Goal: Participate in discussion

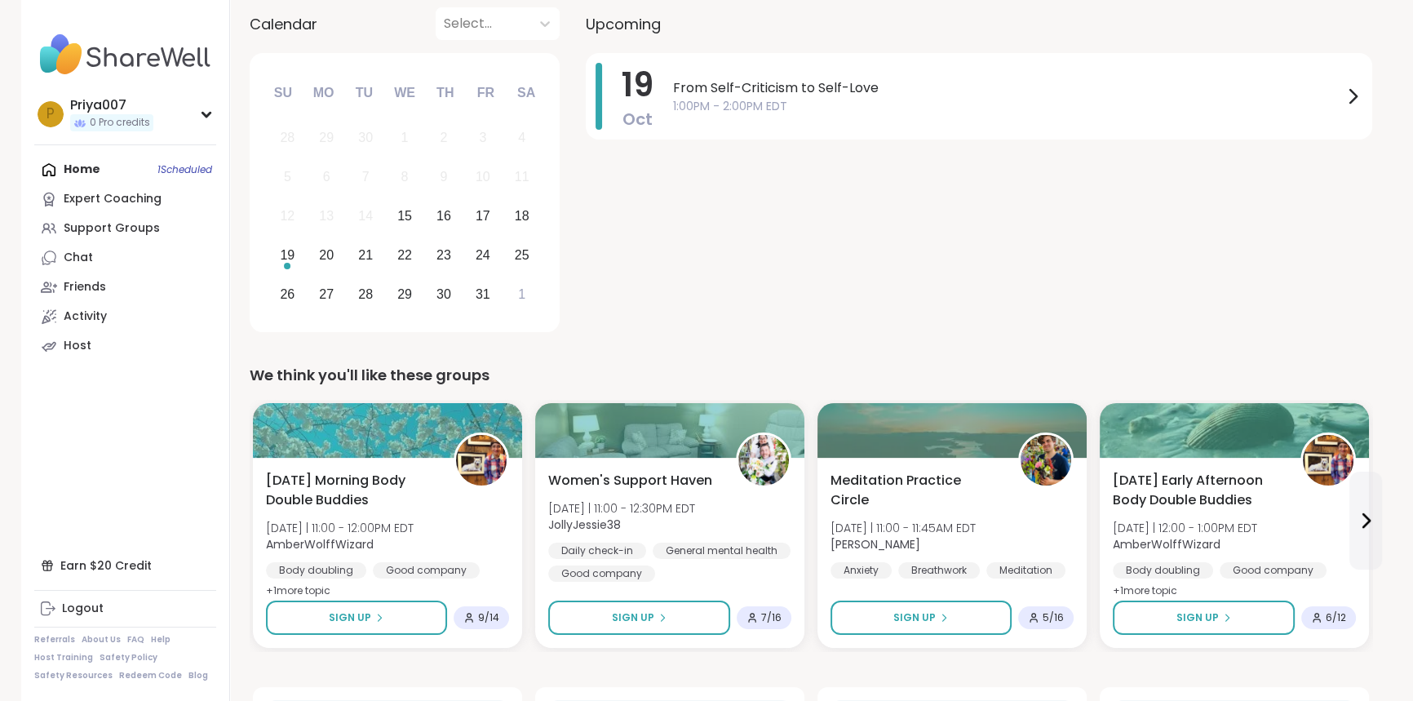
scroll to position [222, 0]
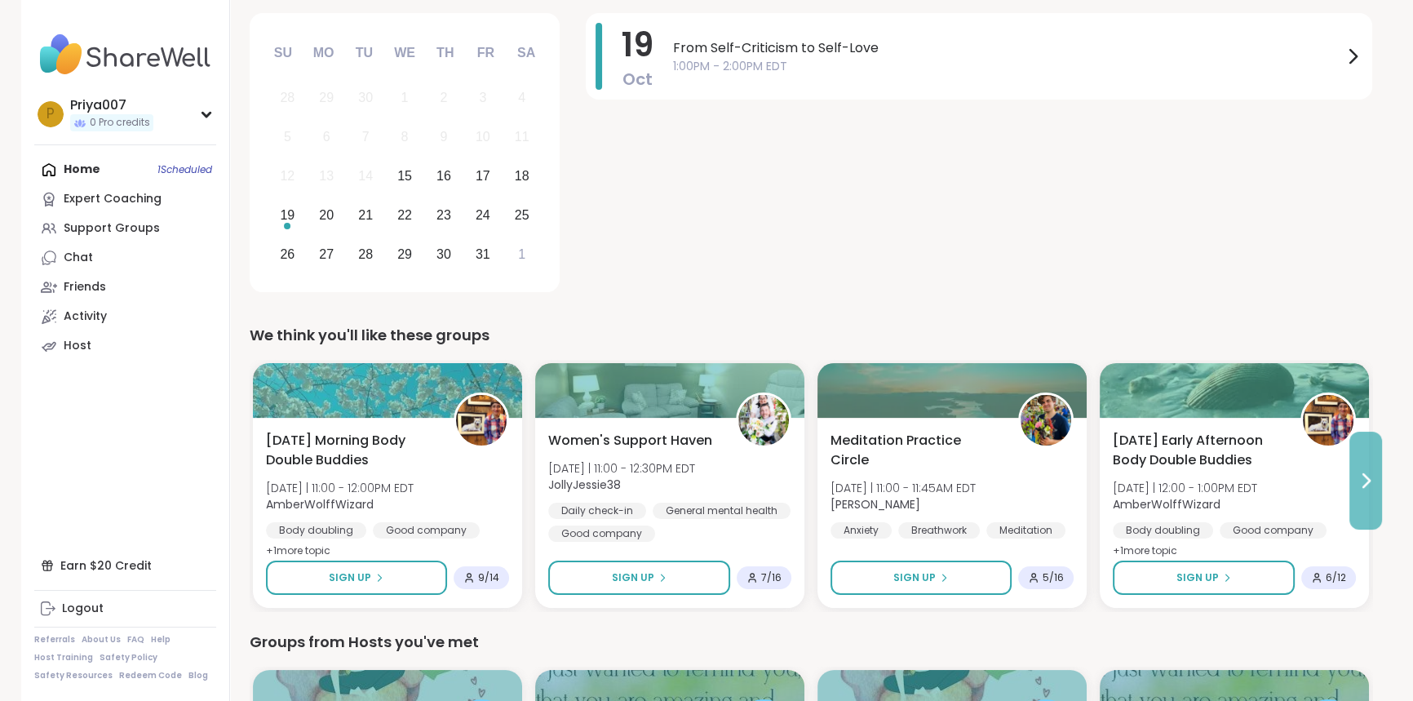
click at [1369, 507] on button at bounding box center [1365, 480] width 33 height 98
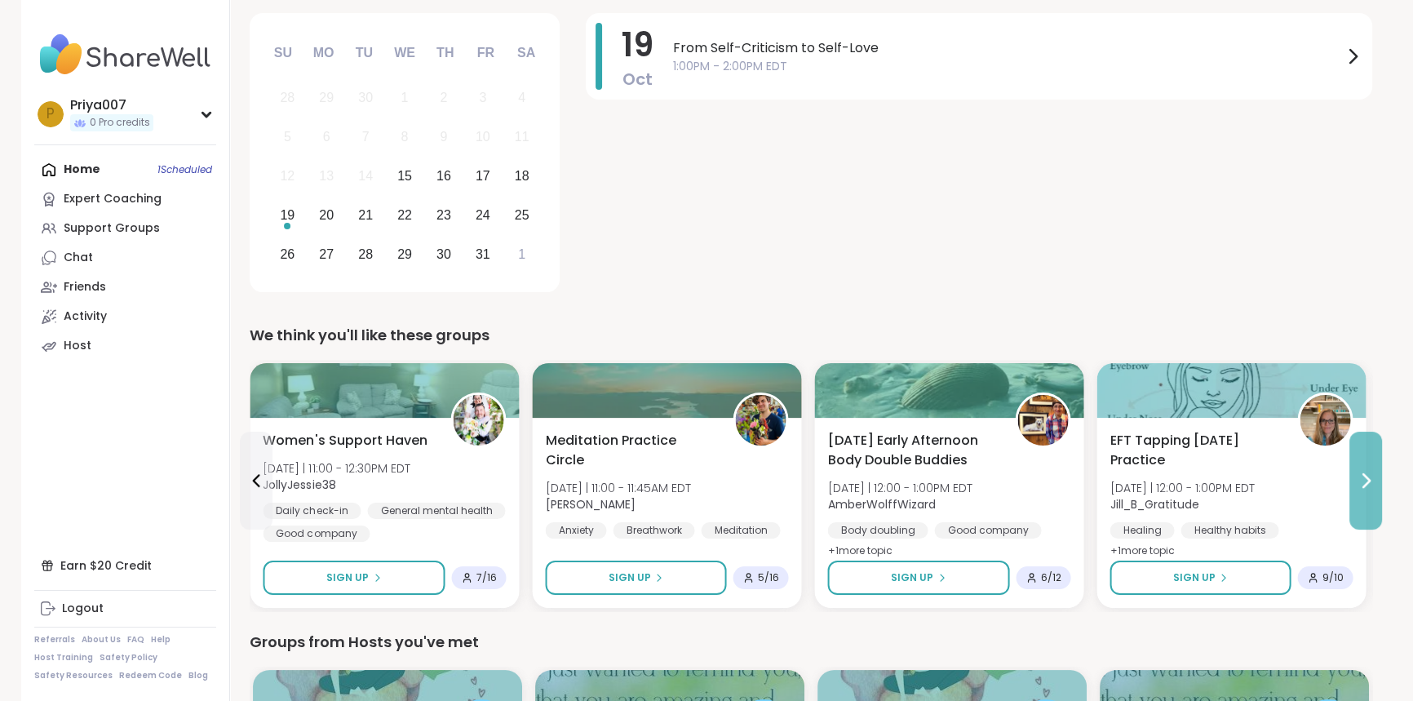
click at [1369, 507] on button at bounding box center [1365, 480] width 33 height 98
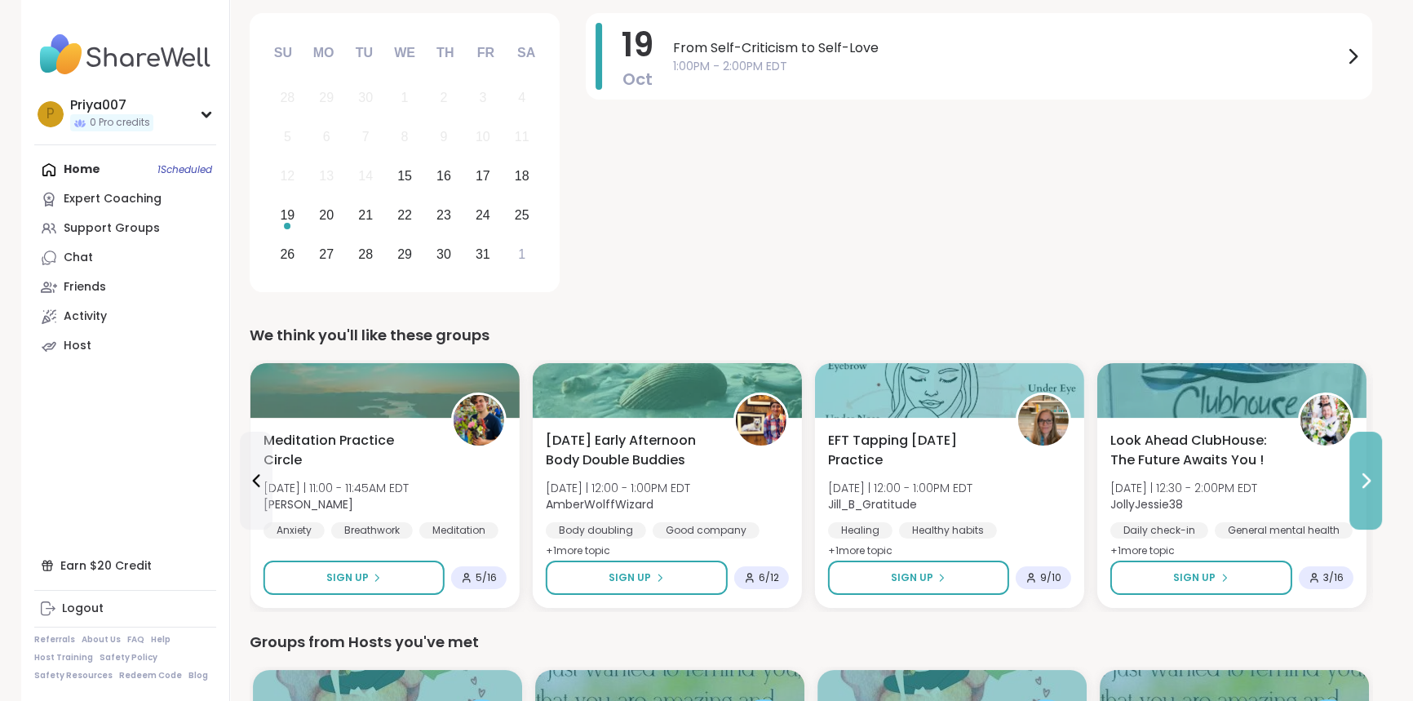
click at [1369, 507] on button at bounding box center [1365, 480] width 33 height 98
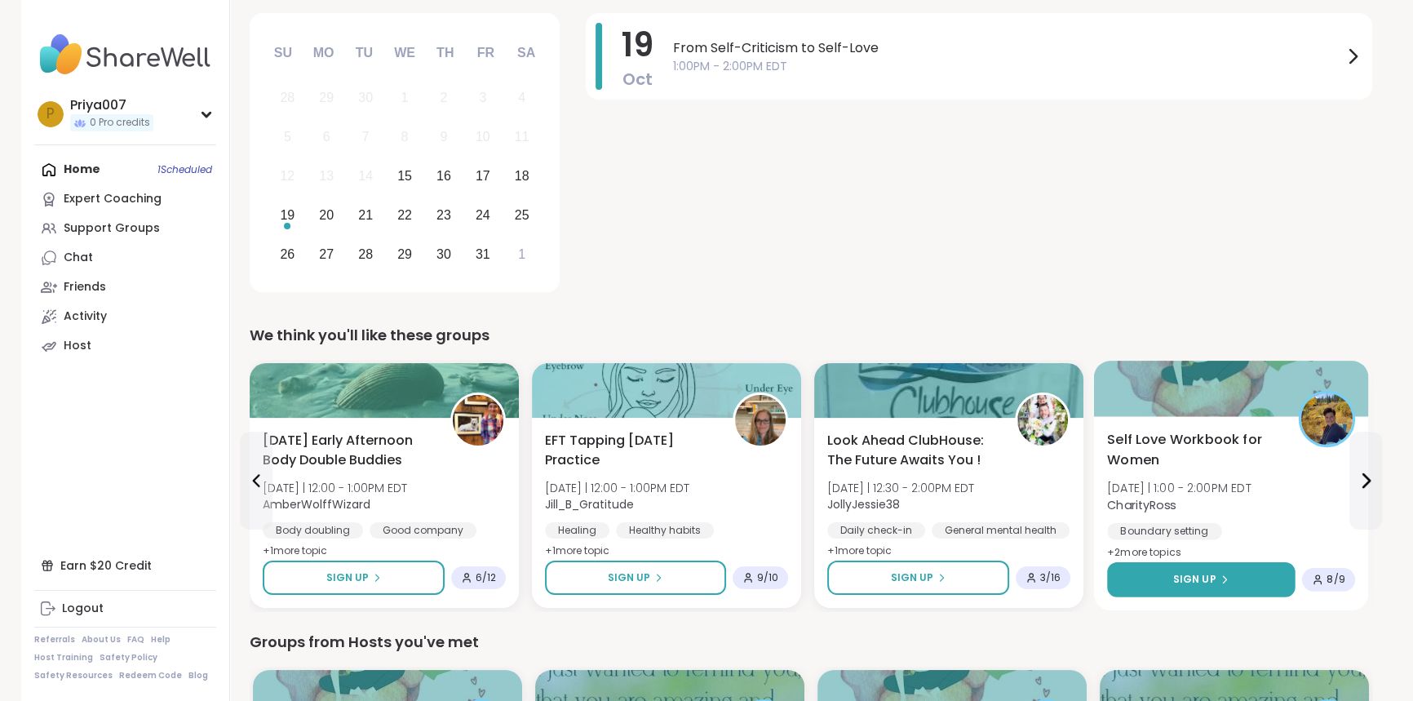
click at [1208, 587] on button "Sign Up" at bounding box center [1201, 579] width 188 height 35
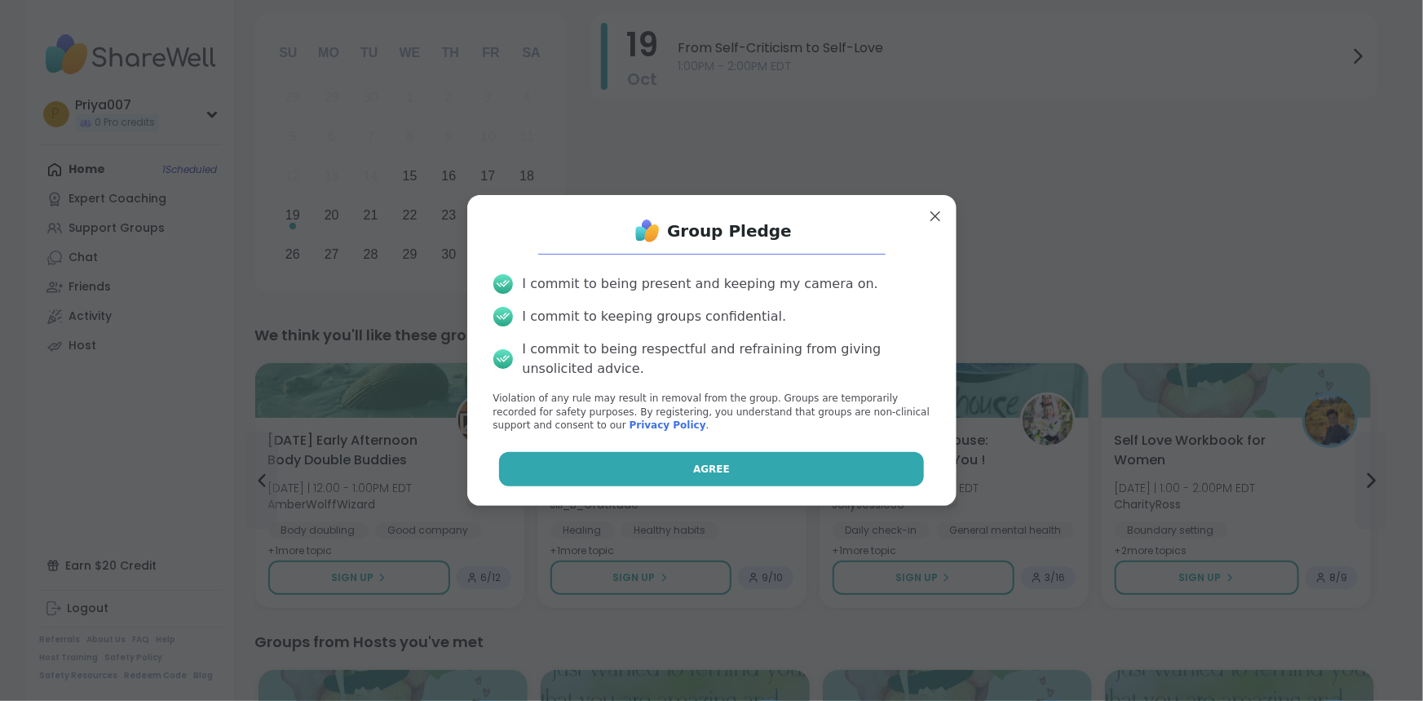
click at [704, 457] on button "Agree" at bounding box center [711, 469] width 425 height 34
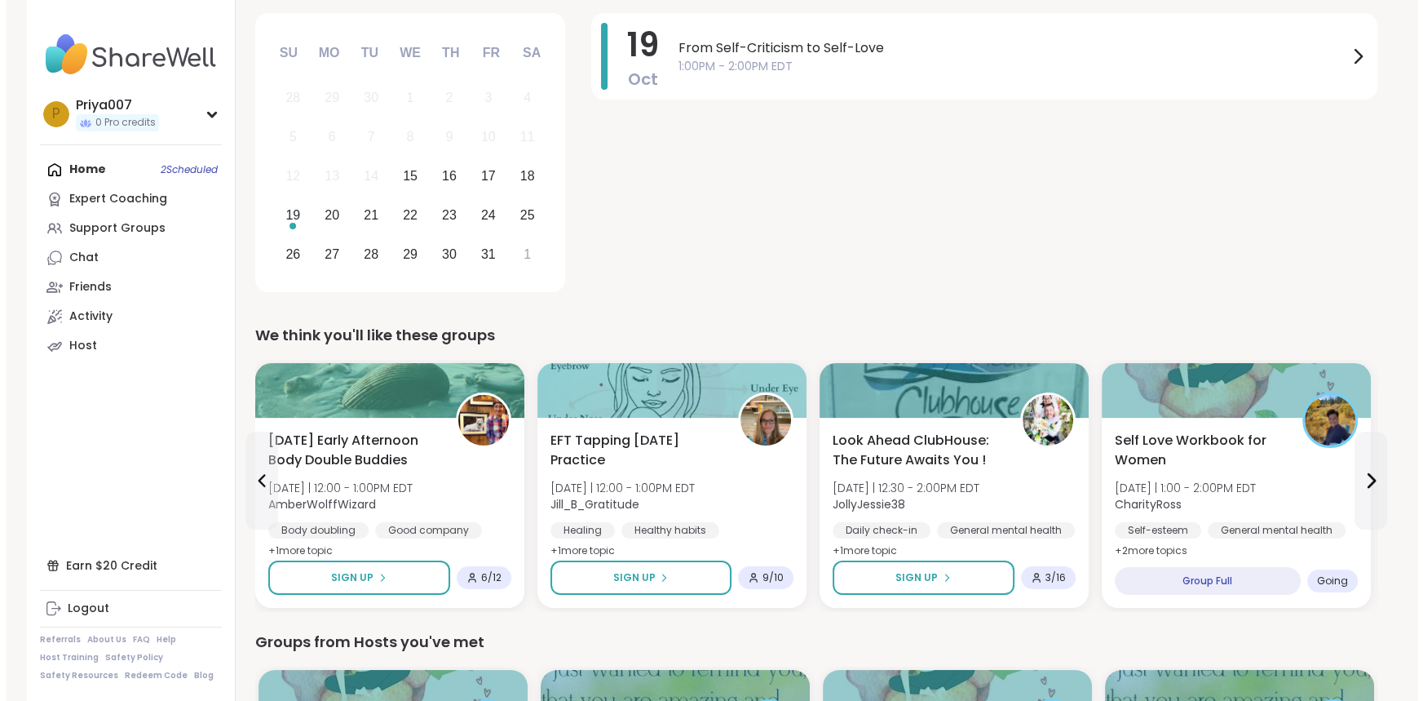
scroll to position [296, 0]
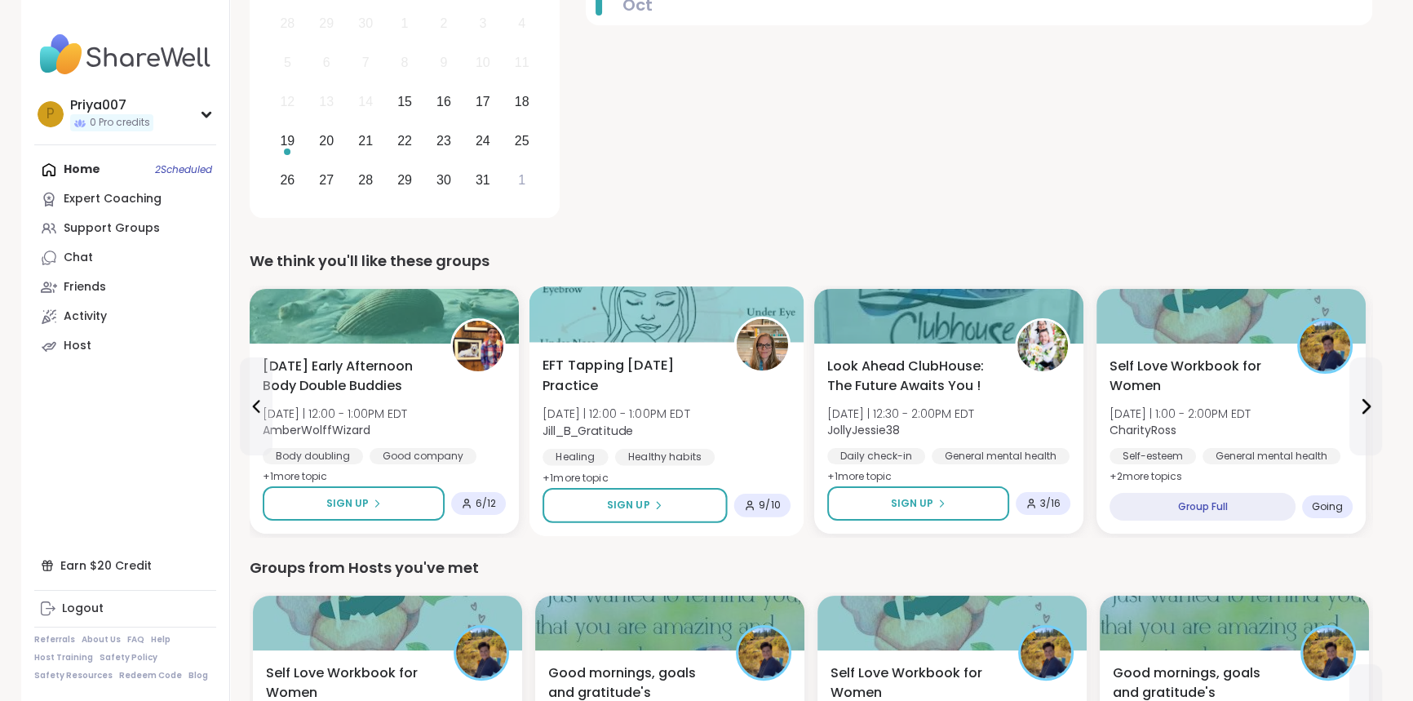
click at [618, 366] on span "EFT Tapping [DATE] Practice" at bounding box center [628, 376] width 173 height 40
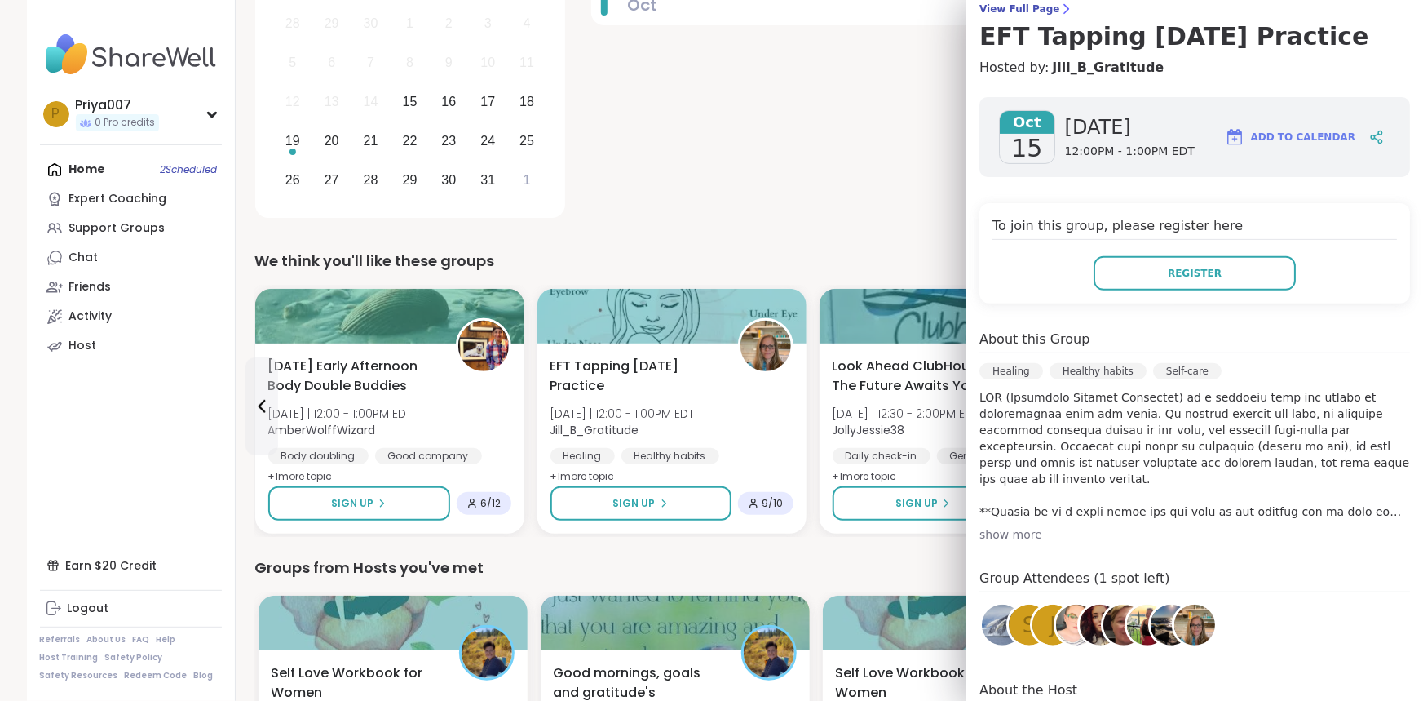
scroll to position [148, 0]
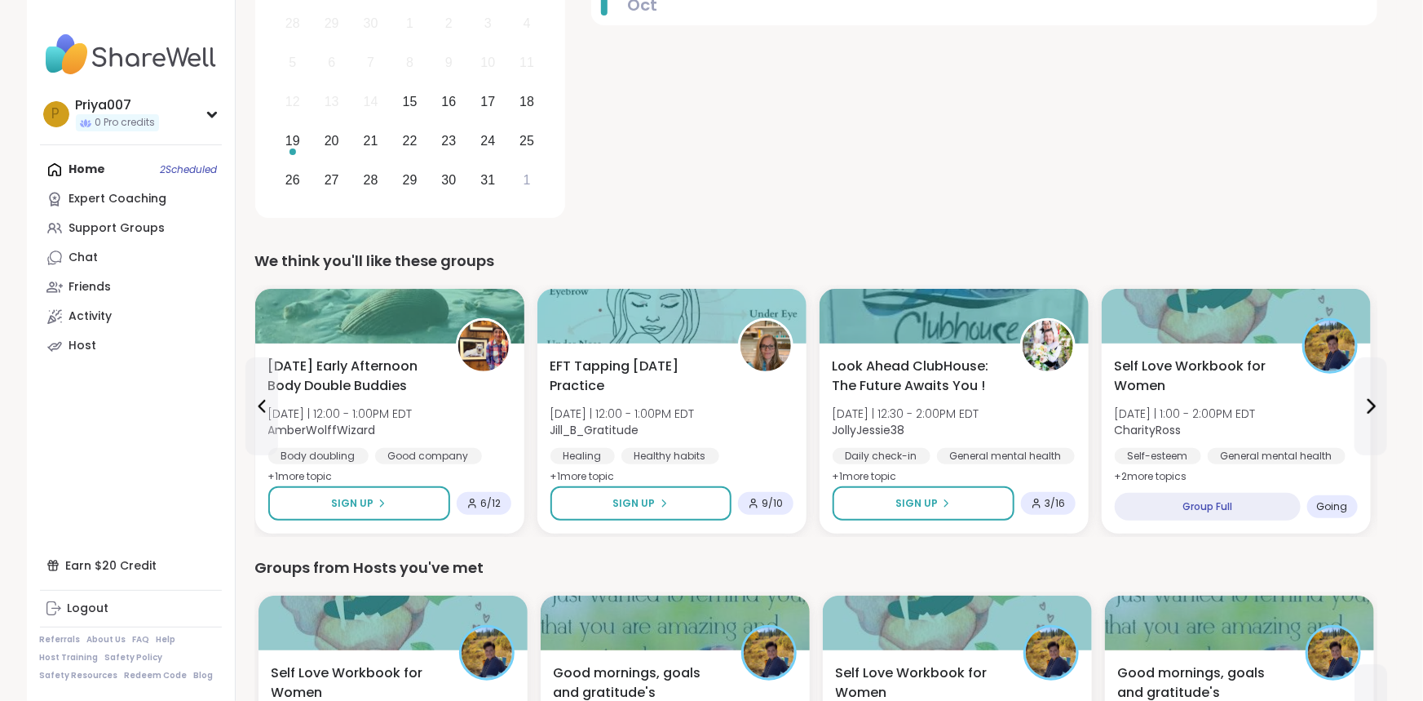
click at [848, 210] on div "19 Oct From Self-Criticism to Self-Love 1:00PM - 2:00PM EDT" at bounding box center [984, 81] width 786 height 285
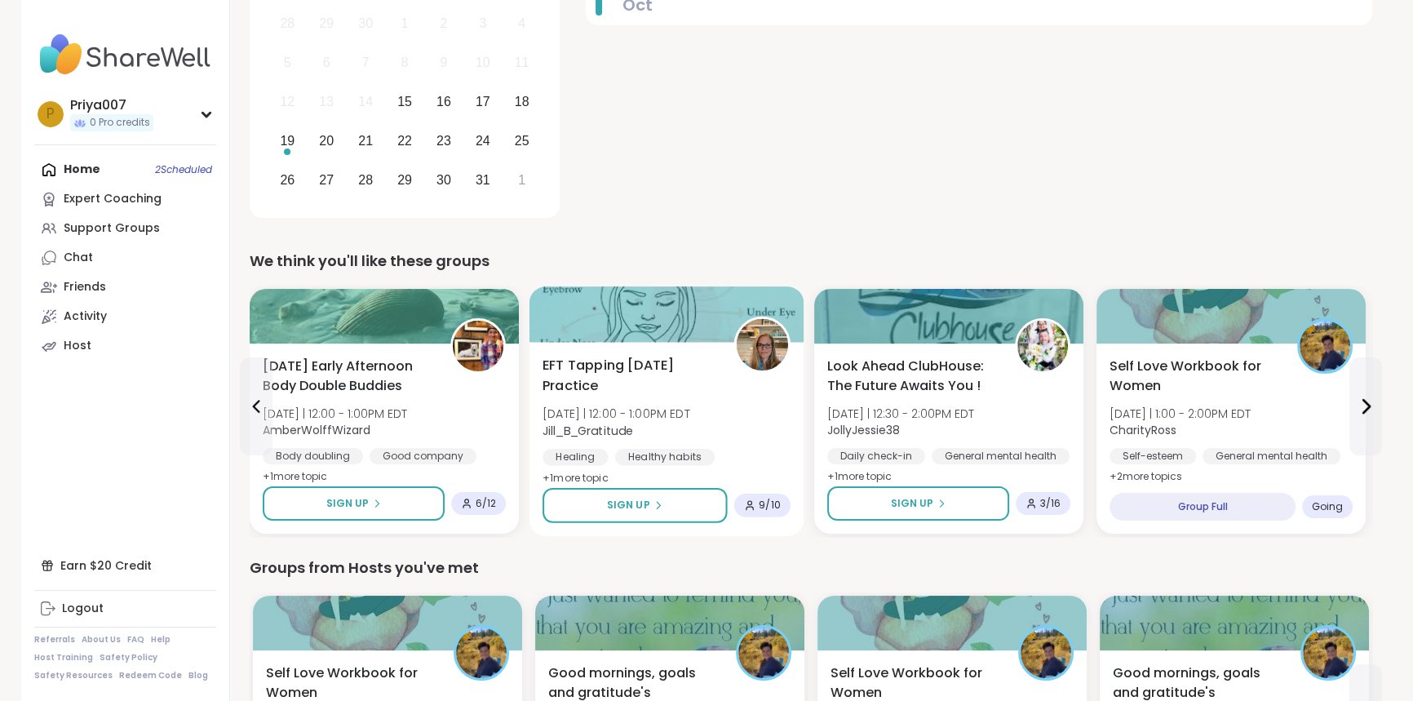
click at [754, 511] on div "9 / 10" at bounding box center [762, 505] width 56 height 24
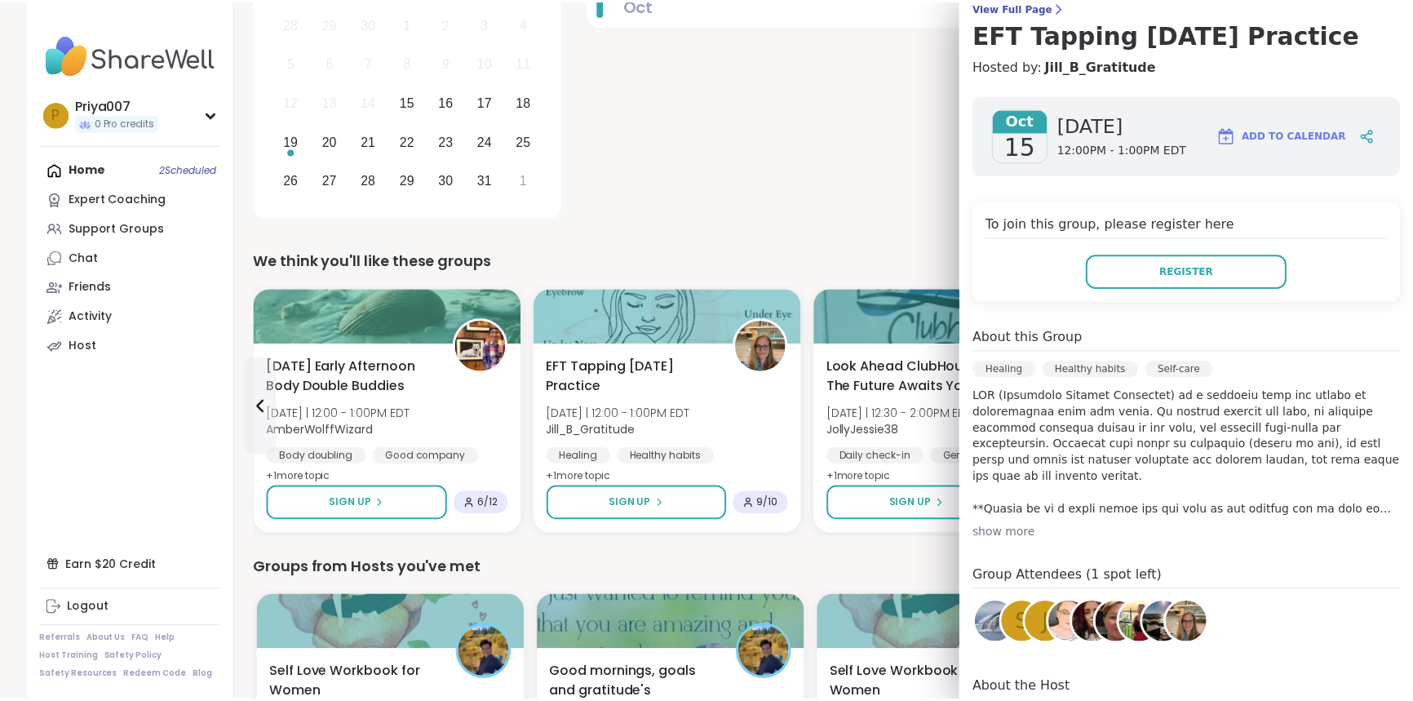
scroll to position [270, 0]
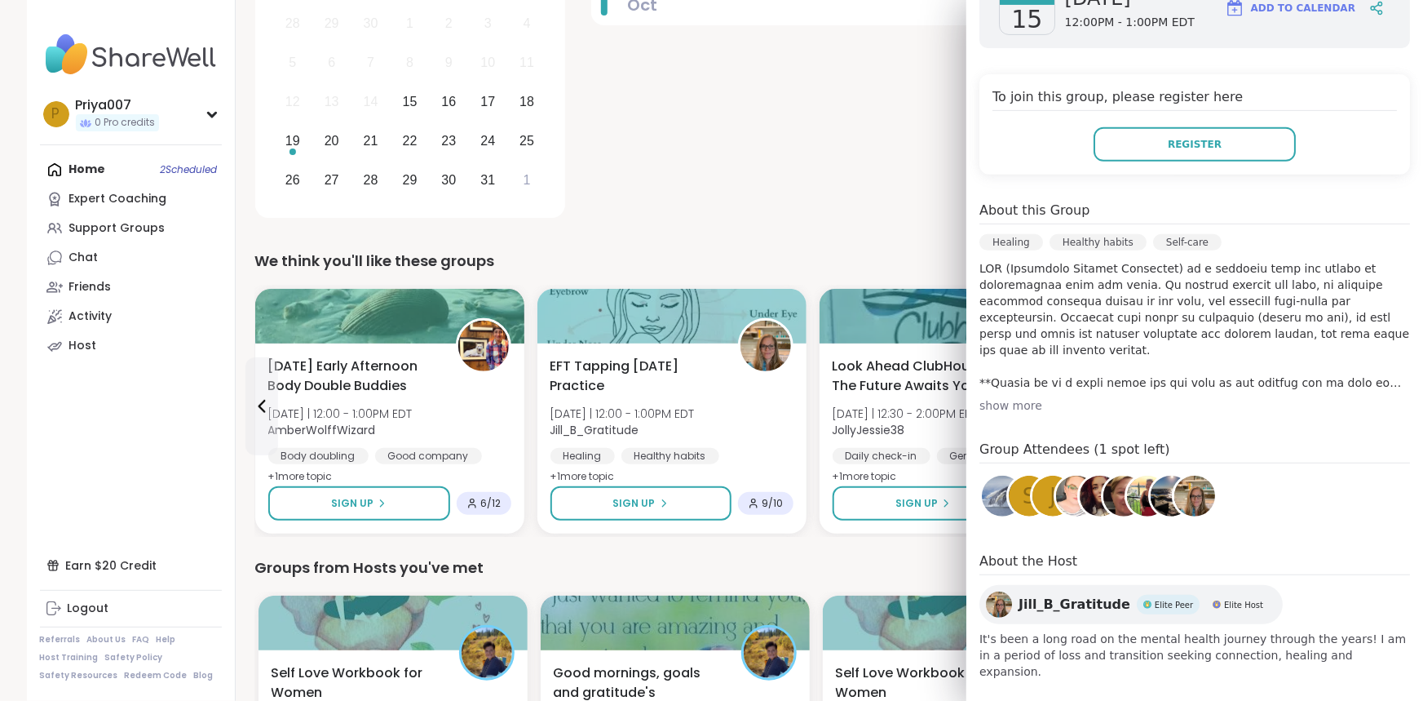
click at [1060, 492] on img at bounding box center [1076, 496] width 41 height 41
click at [1121, 137] on button "Register" at bounding box center [1195, 144] width 202 height 34
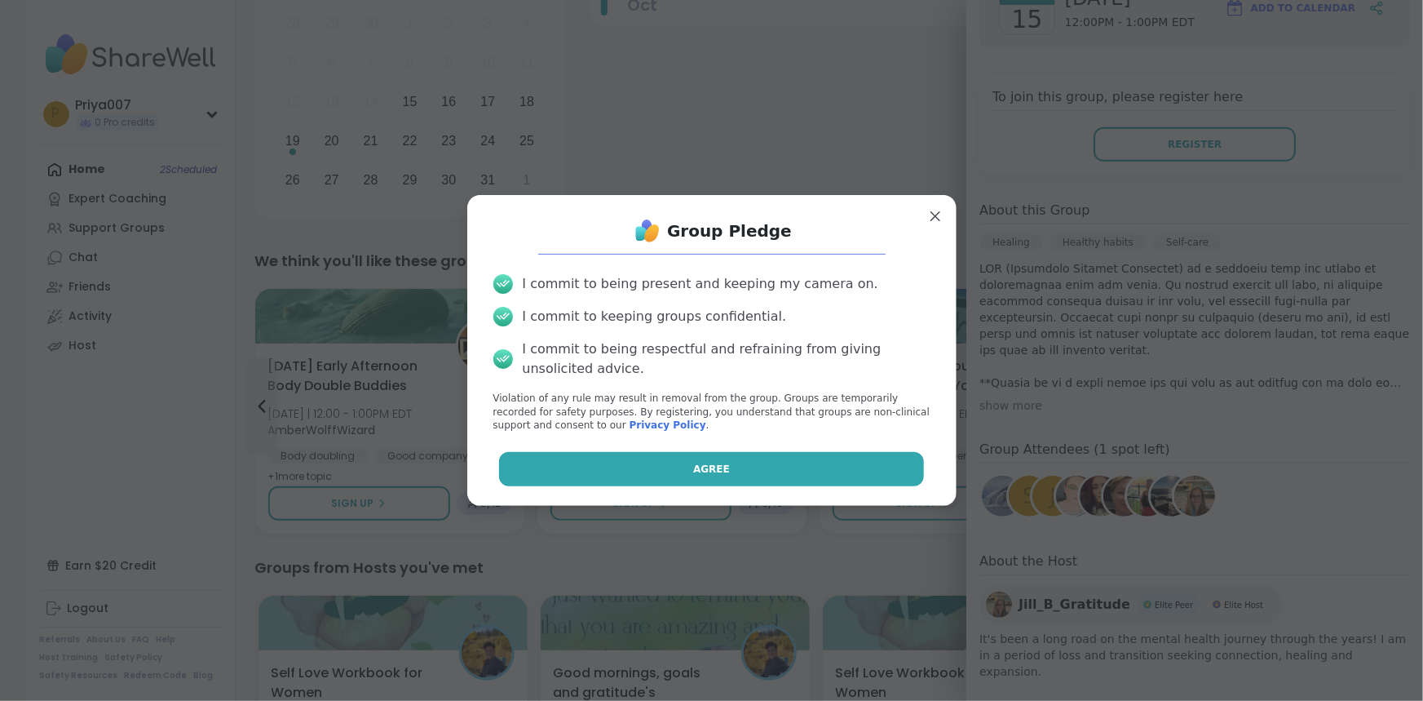
click at [732, 475] on button "Agree" at bounding box center [711, 469] width 425 height 34
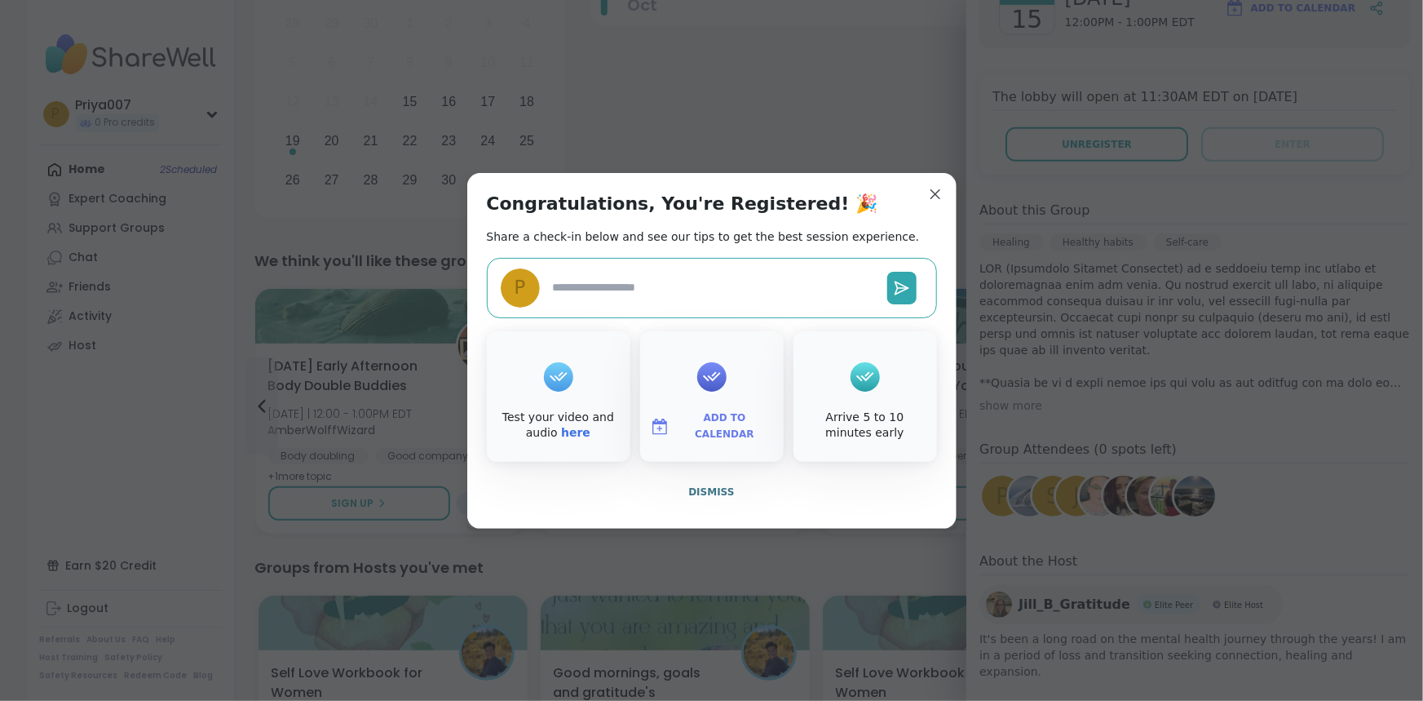
type textarea "*"
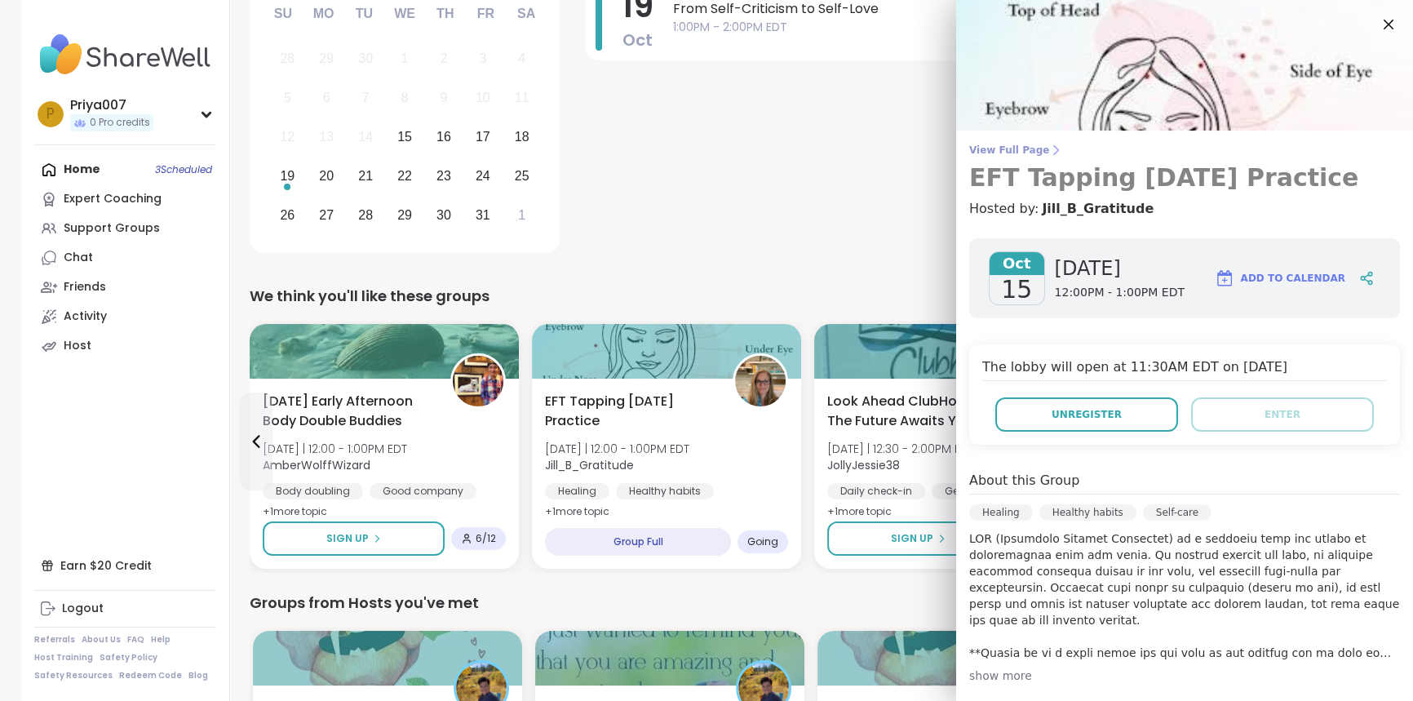
scroll to position [73, 0]
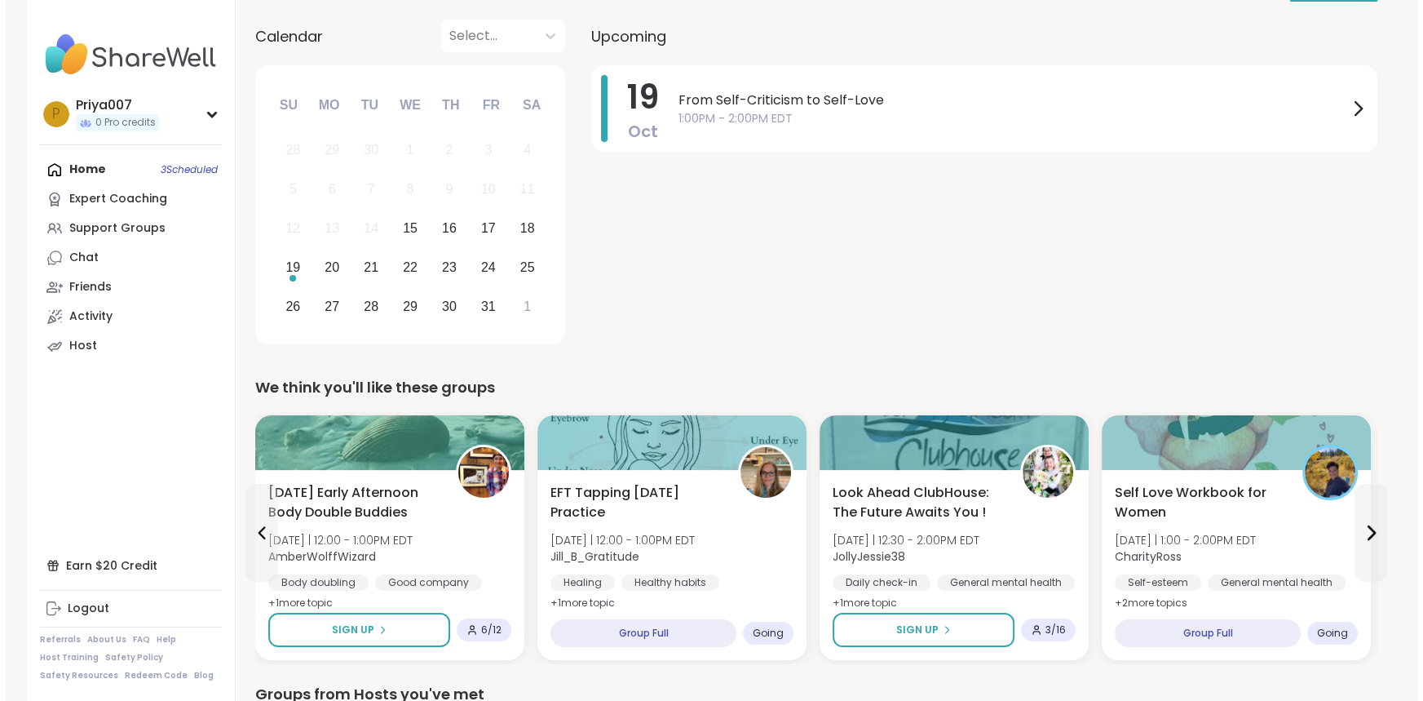
scroll to position [296, 0]
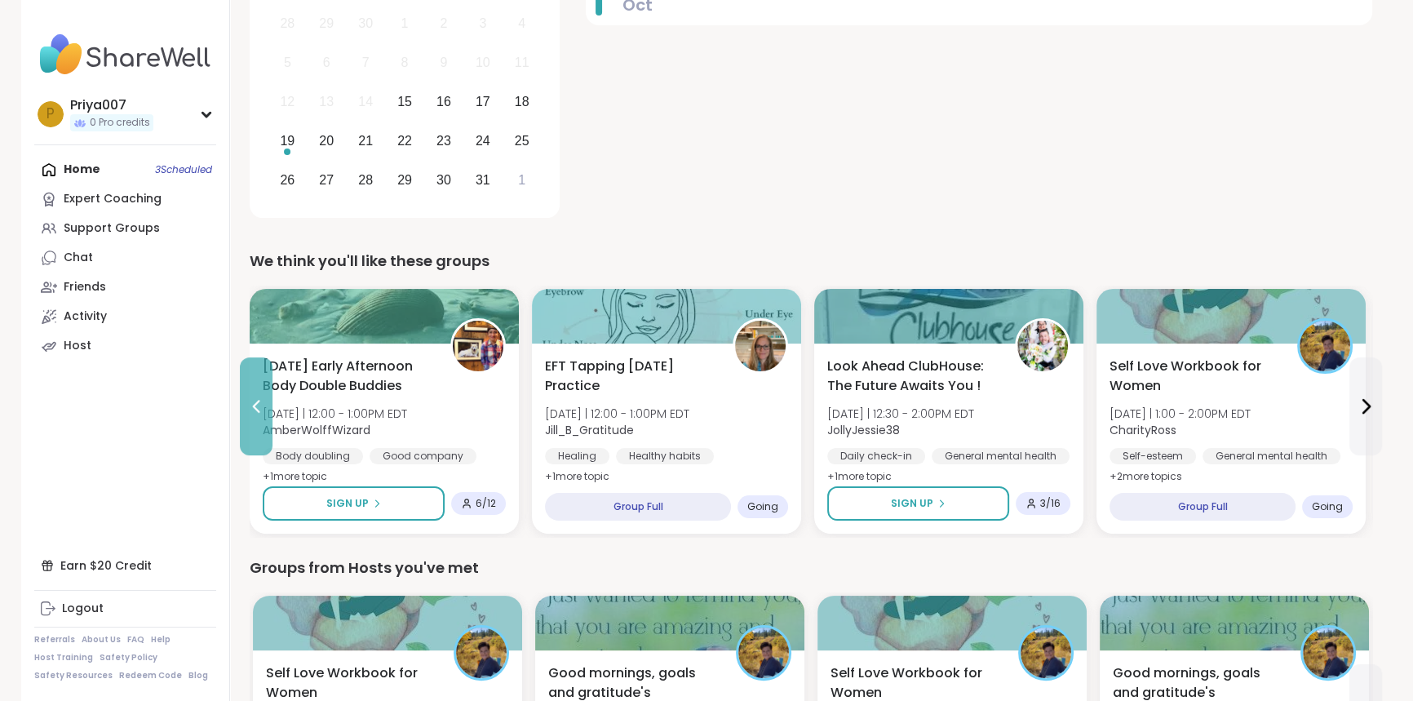
click at [246, 409] on icon at bounding box center [256, 406] width 20 height 20
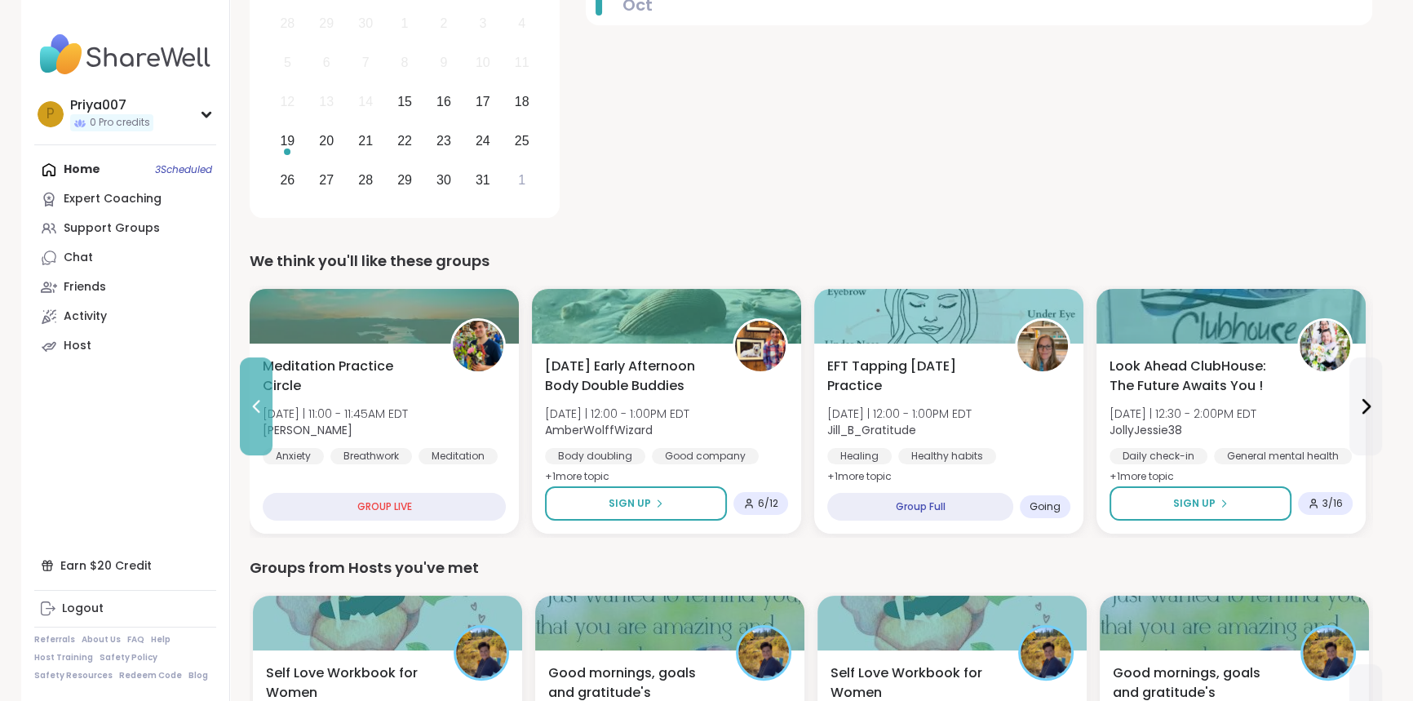
click at [264, 417] on button at bounding box center [256, 406] width 33 height 98
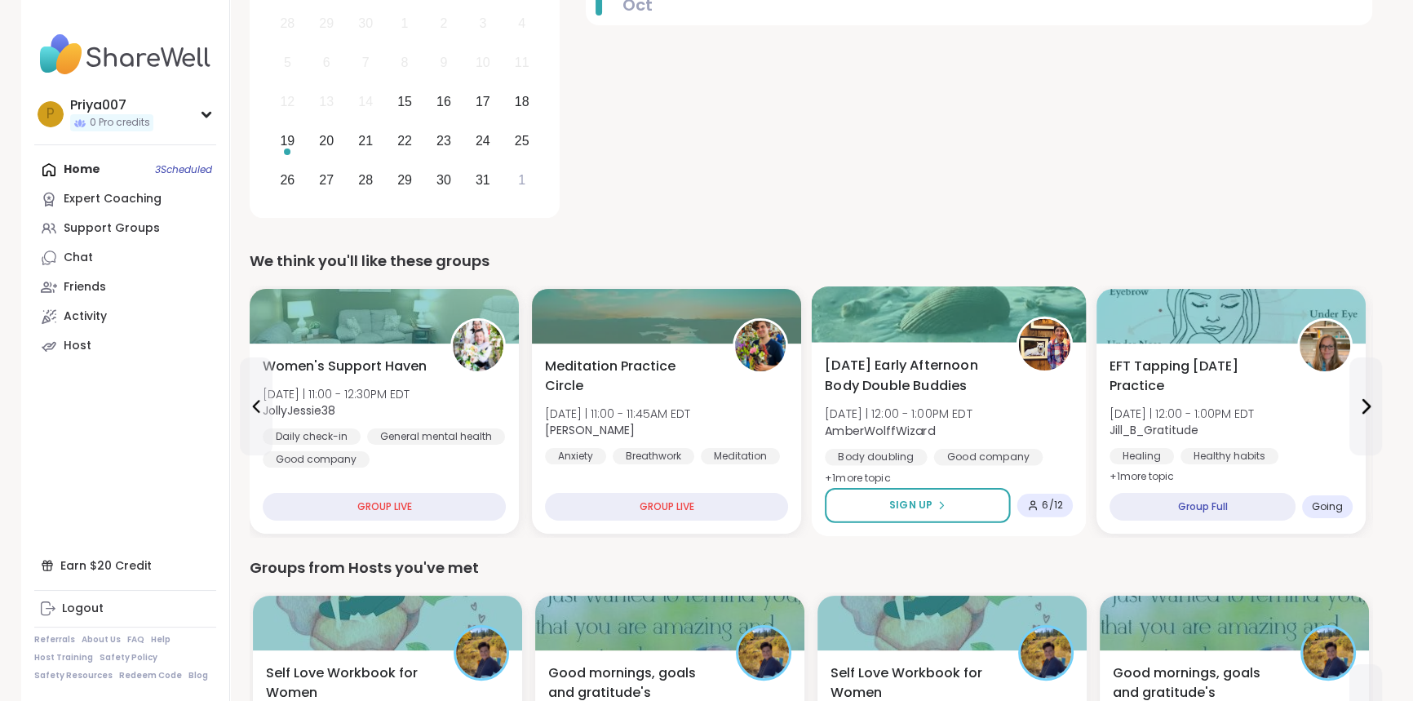
click at [856, 374] on span "[DATE] Early Afternoon Body Double Buddies" at bounding box center [911, 376] width 173 height 40
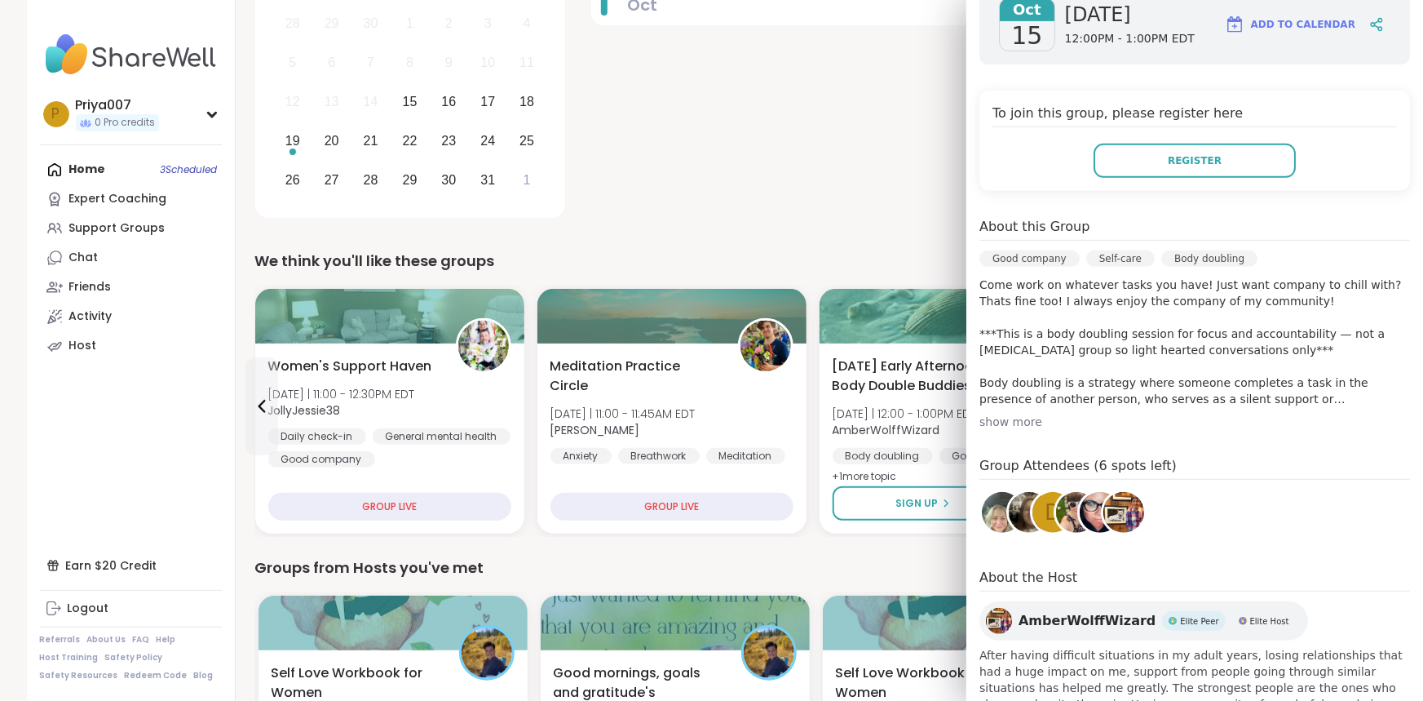
scroll to position [333, 0]
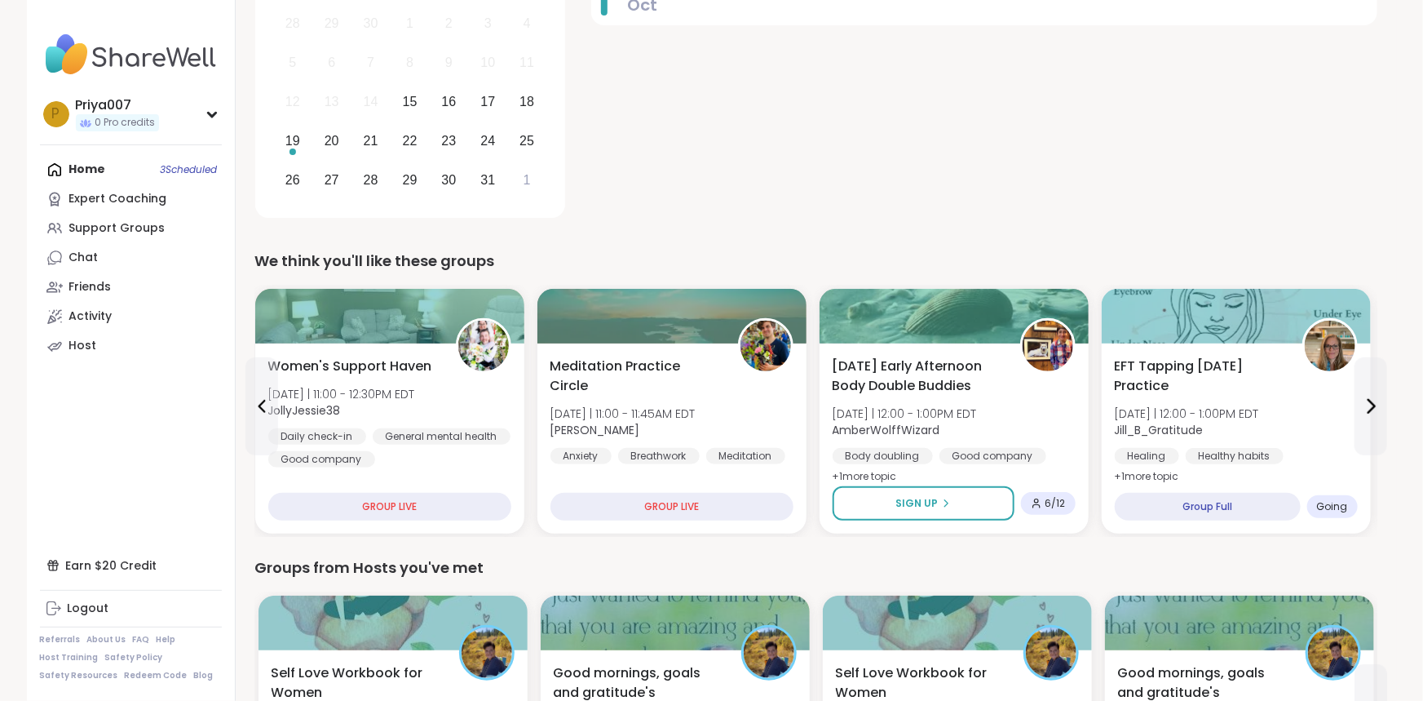
click at [683, 51] on div "19 Oct From Self-Criticism to Self-Love 1:00PM - 2:00PM EDT" at bounding box center [984, 81] width 786 height 285
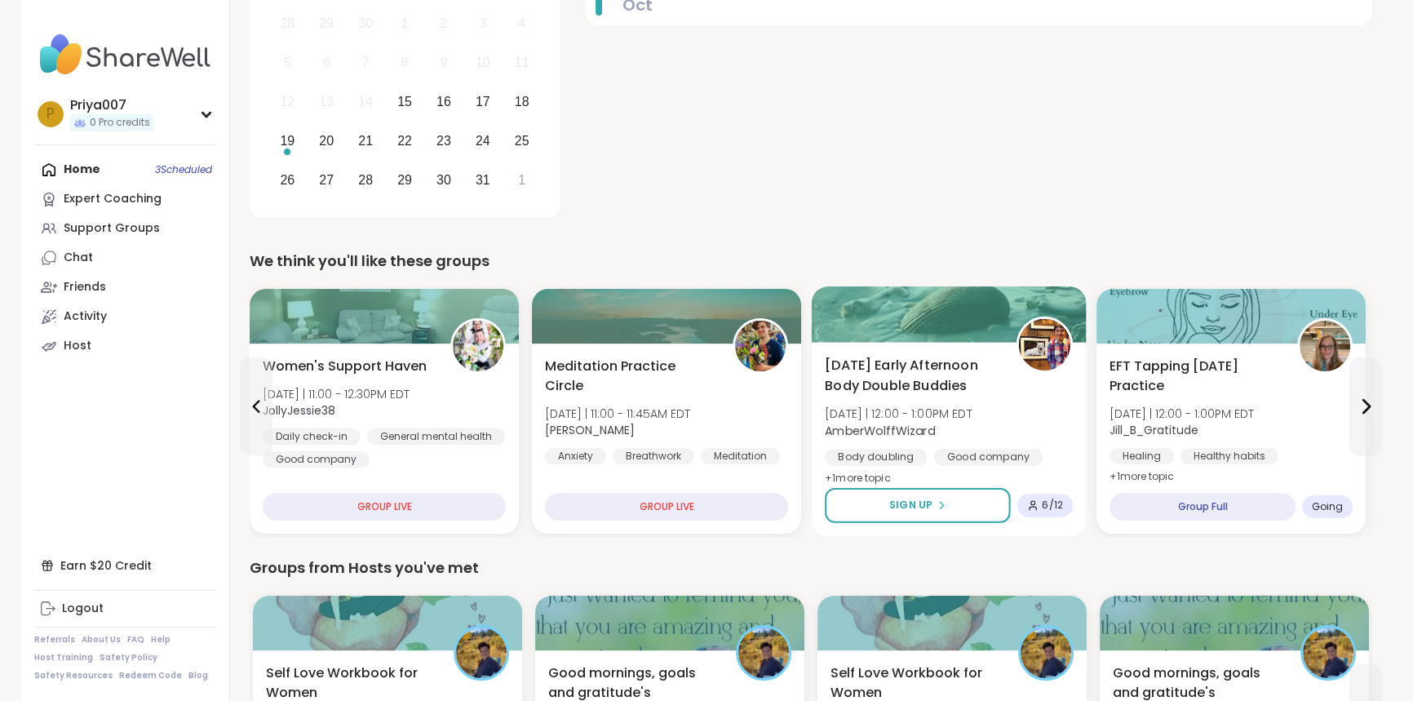
click at [944, 427] on span "AmberWolffWizard" at bounding box center [899, 430] width 148 height 16
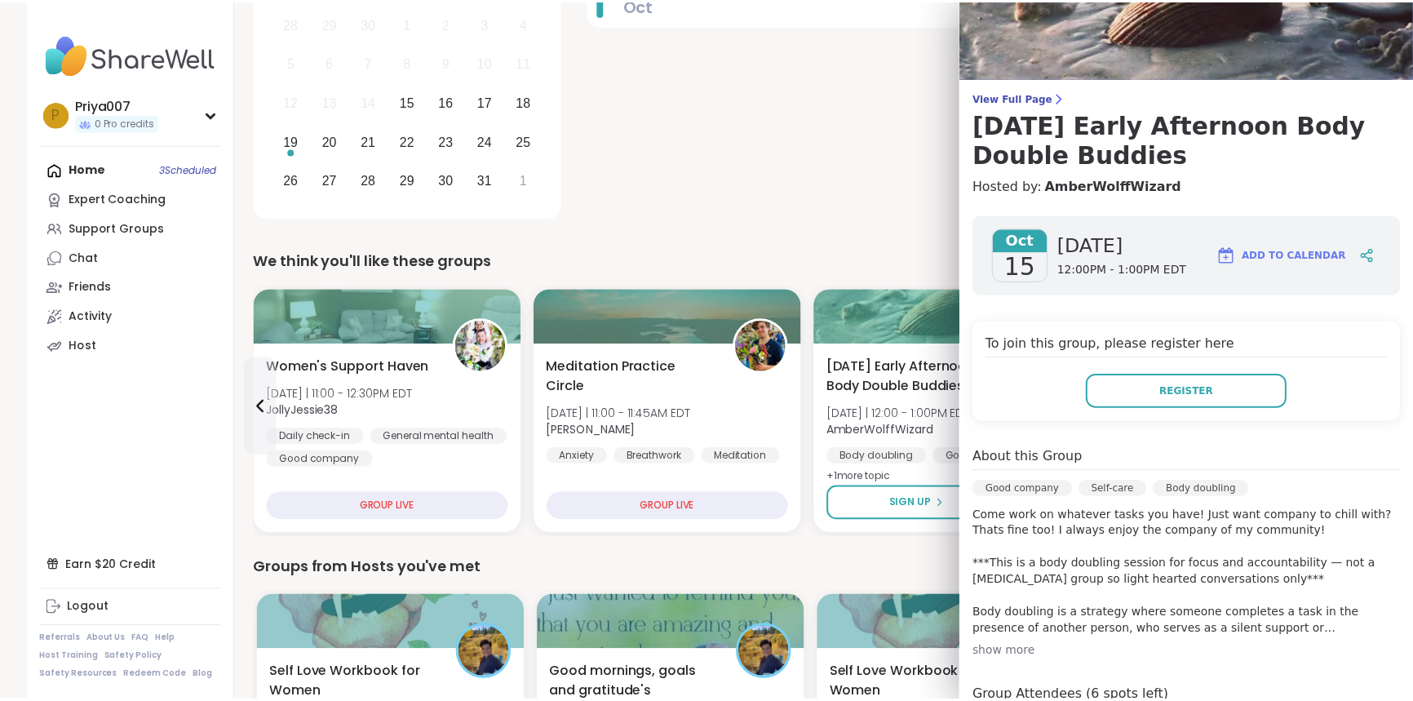
scroll to position [222, 0]
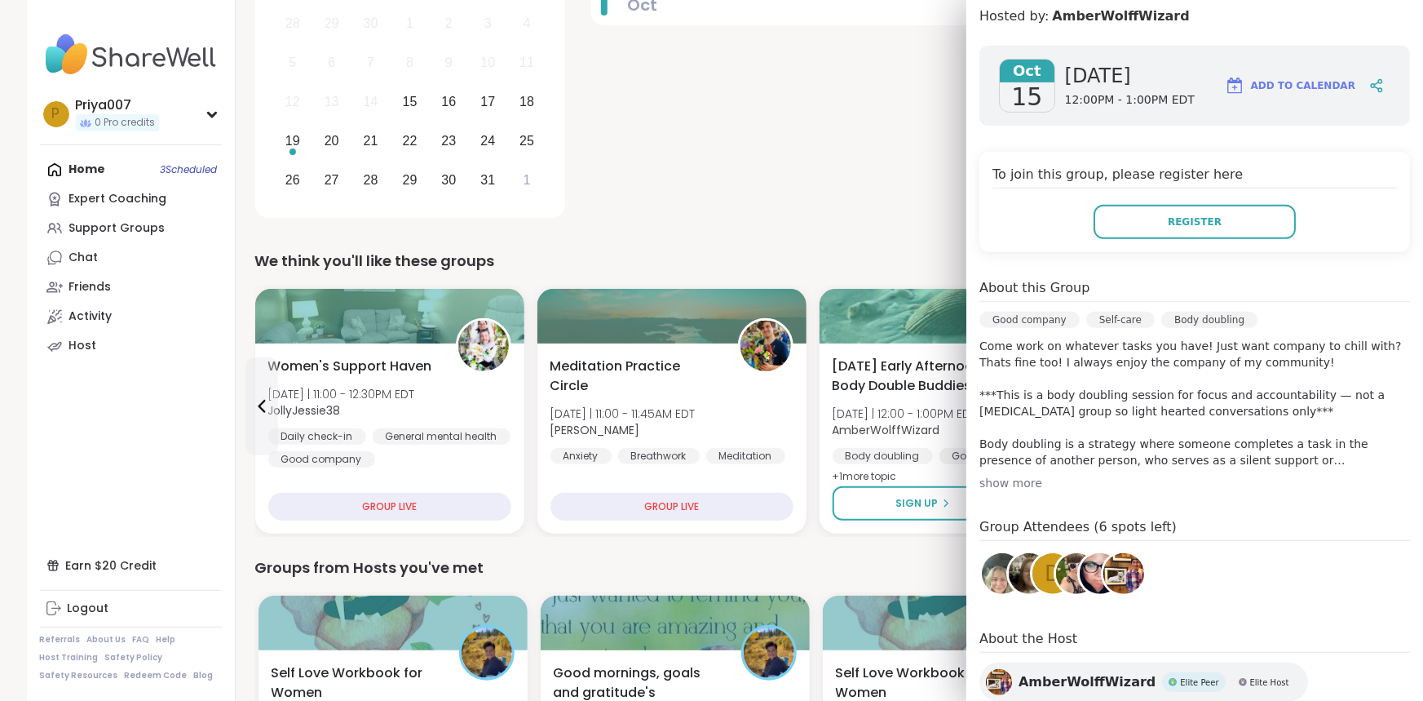
click at [737, 171] on div "19 Oct From Self-Criticism to Self-Love 1:00PM - 2:00PM EDT" at bounding box center [984, 81] width 786 height 285
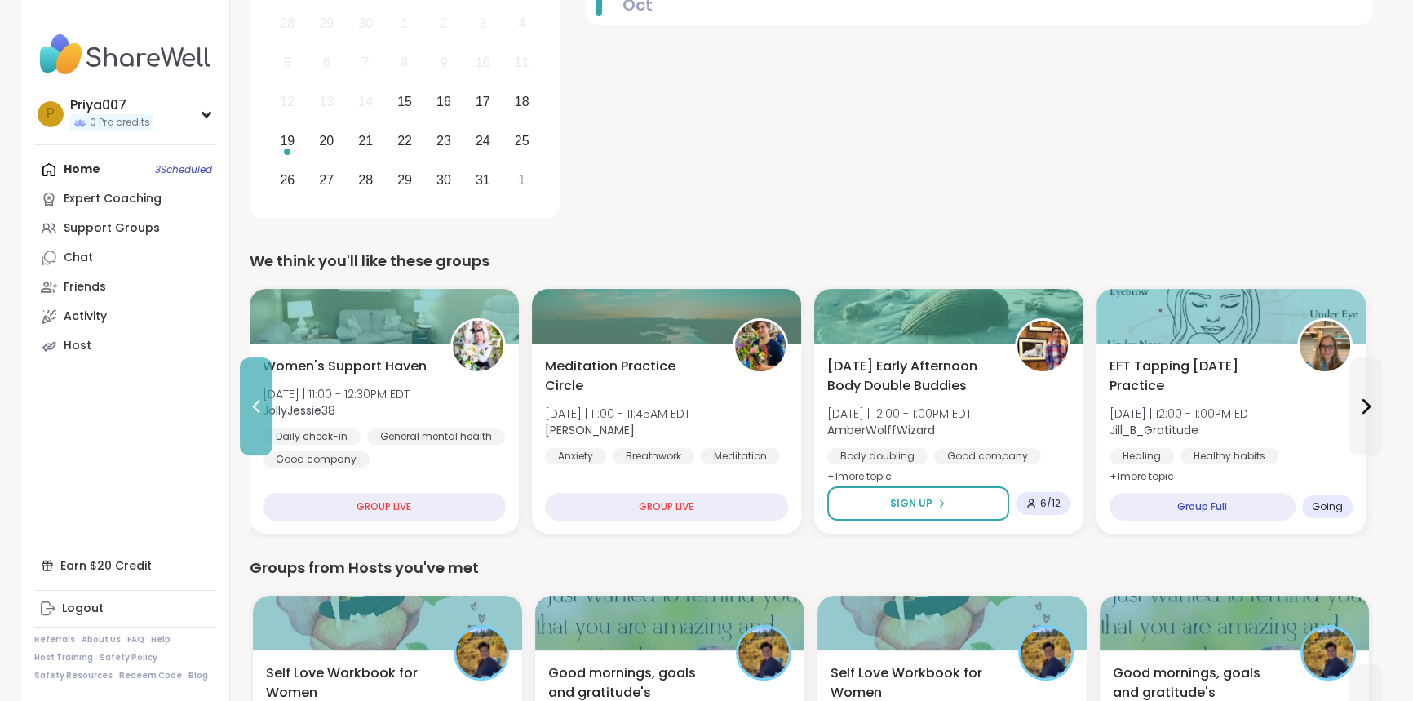
click at [259, 430] on button at bounding box center [256, 406] width 33 height 98
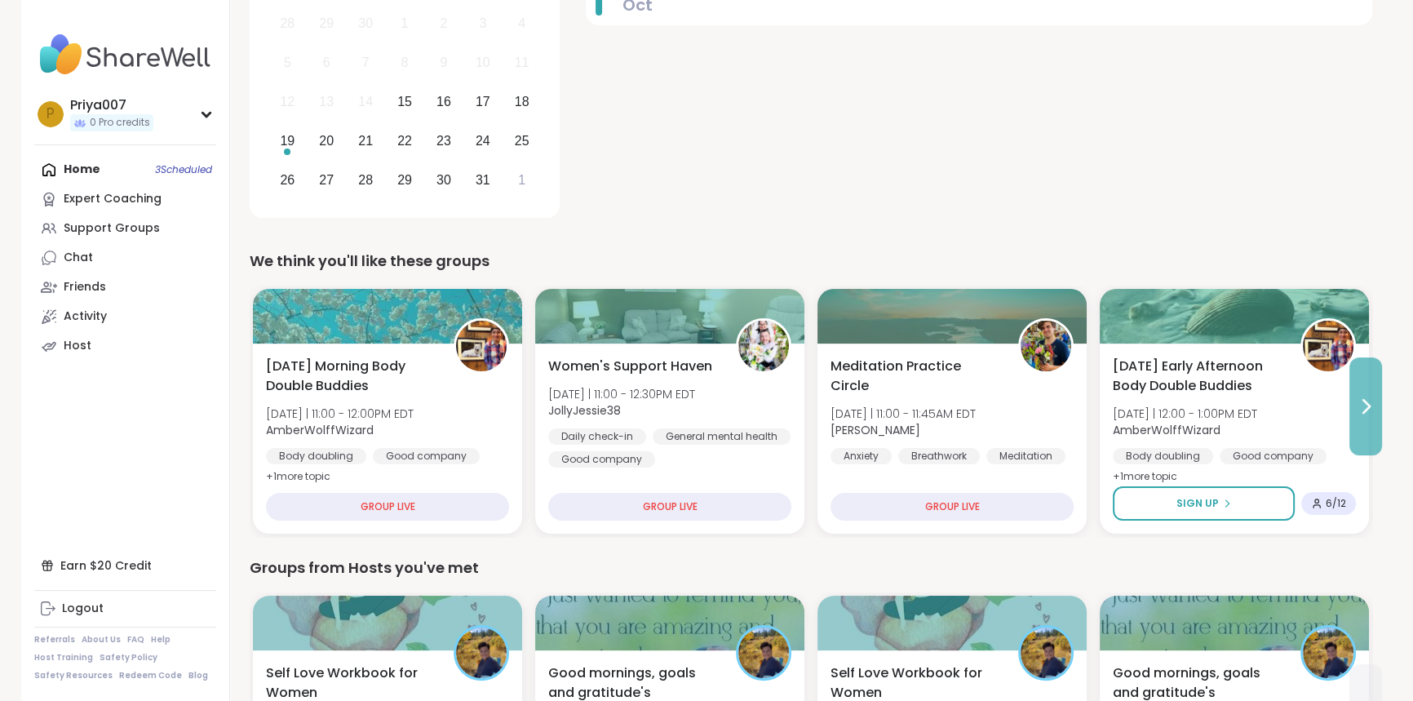
click at [1379, 399] on button at bounding box center [1365, 406] width 33 height 98
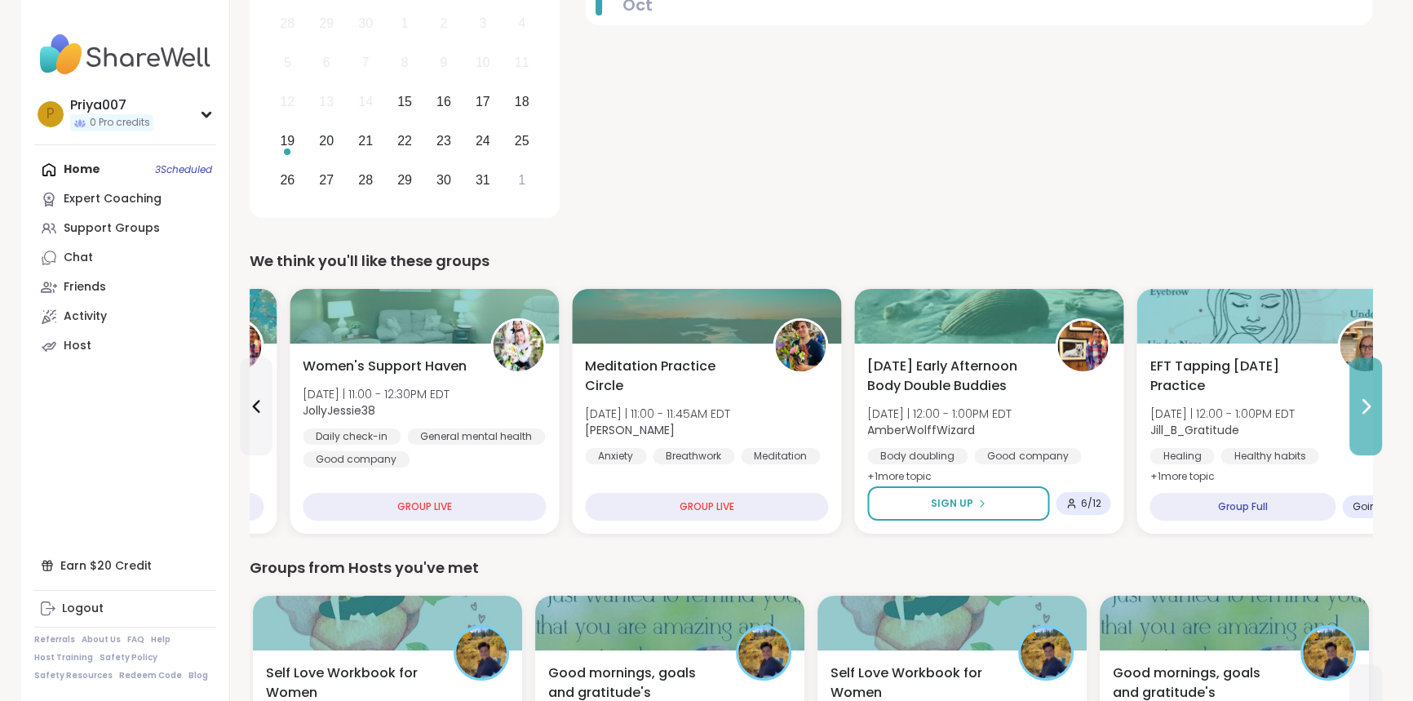
click at [1379, 399] on button at bounding box center [1365, 406] width 33 height 98
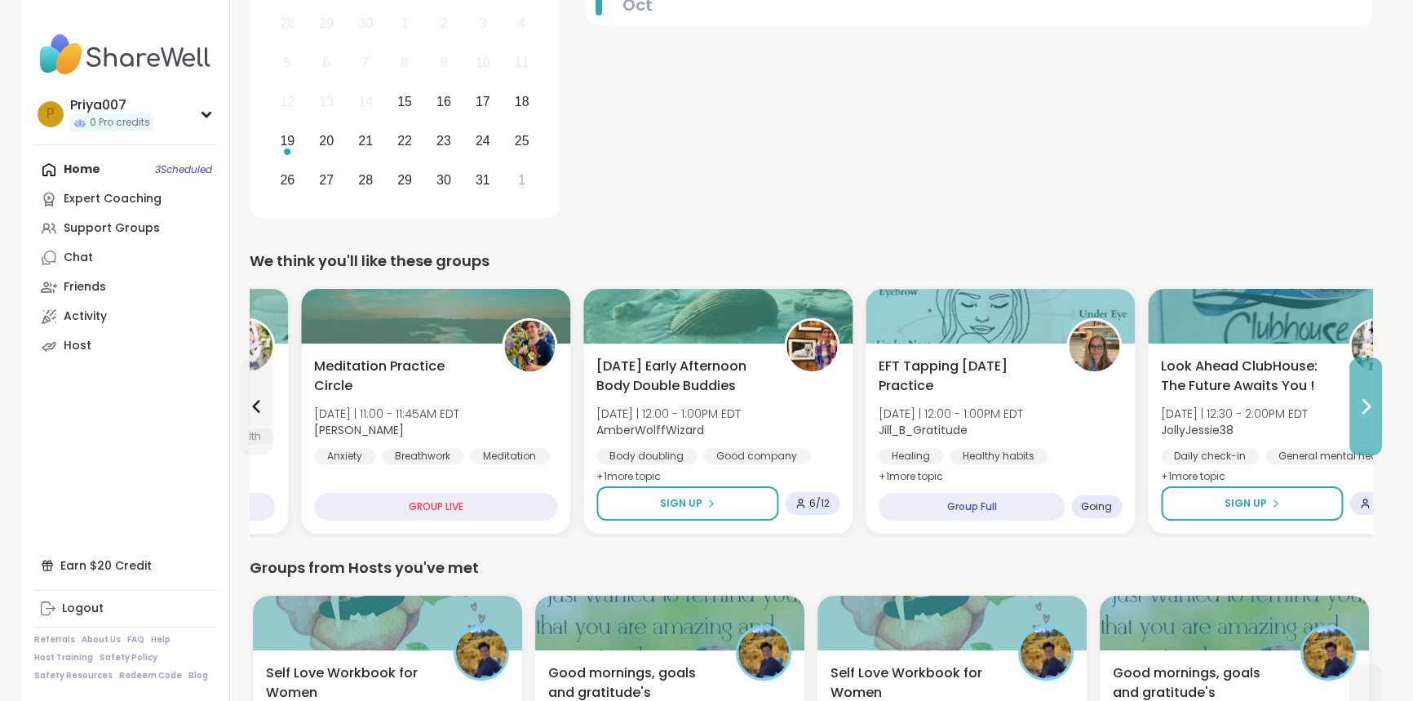
click at [1379, 399] on button at bounding box center [1365, 406] width 33 height 98
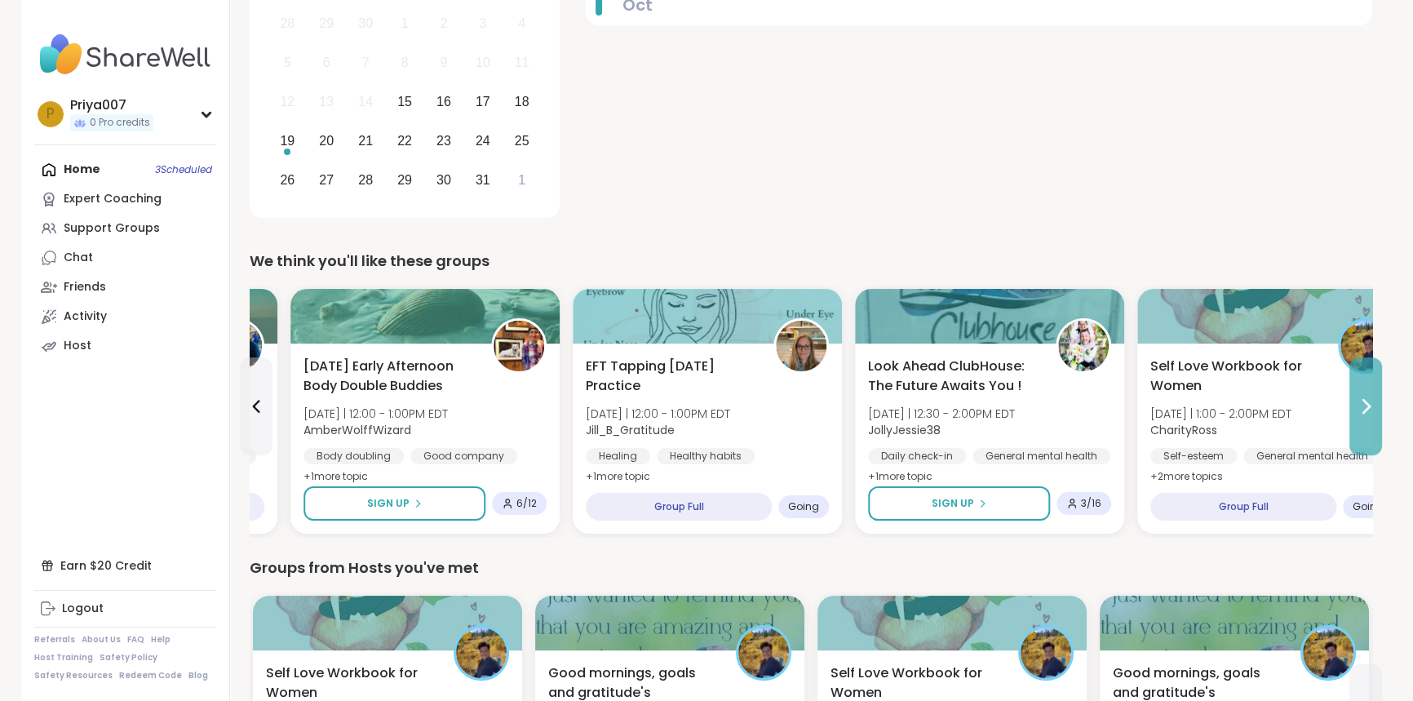
click at [1379, 399] on button at bounding box center [1365, 406] width 33 height 98
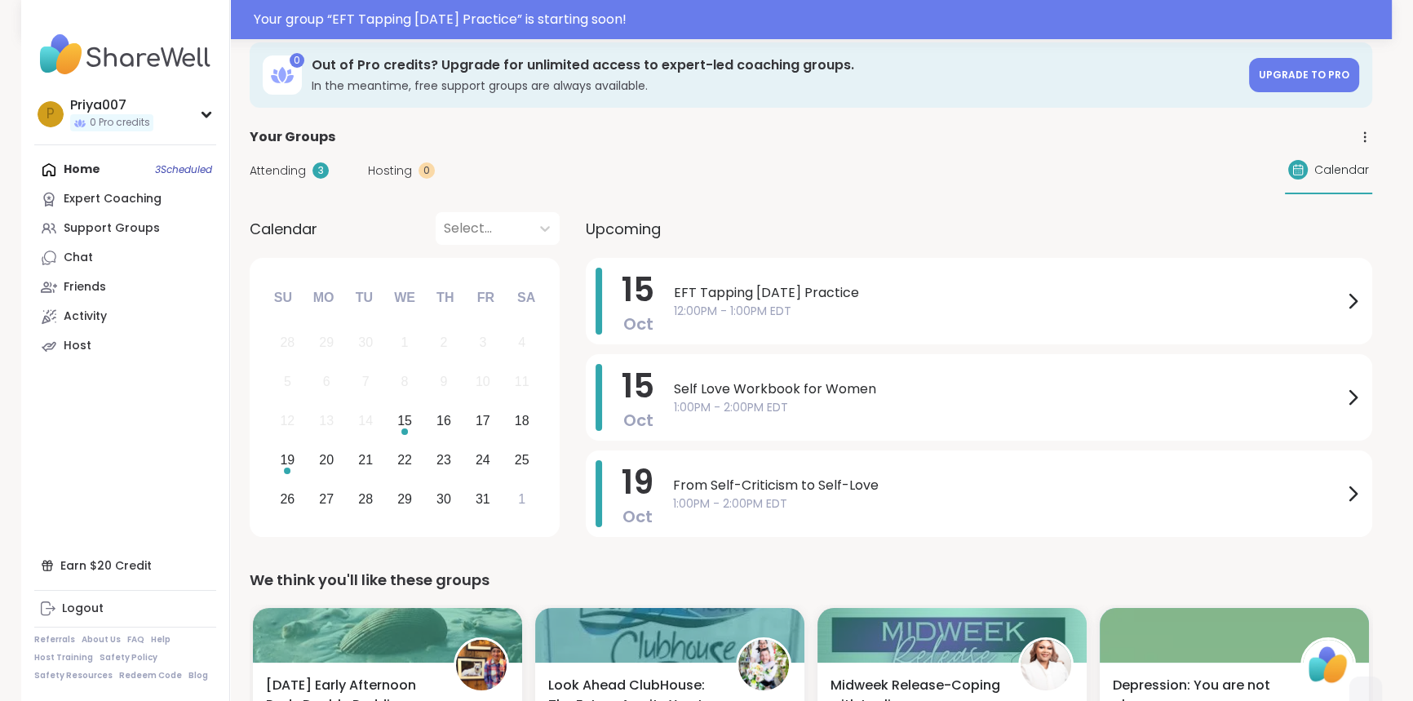
scroll to position [55, 0]
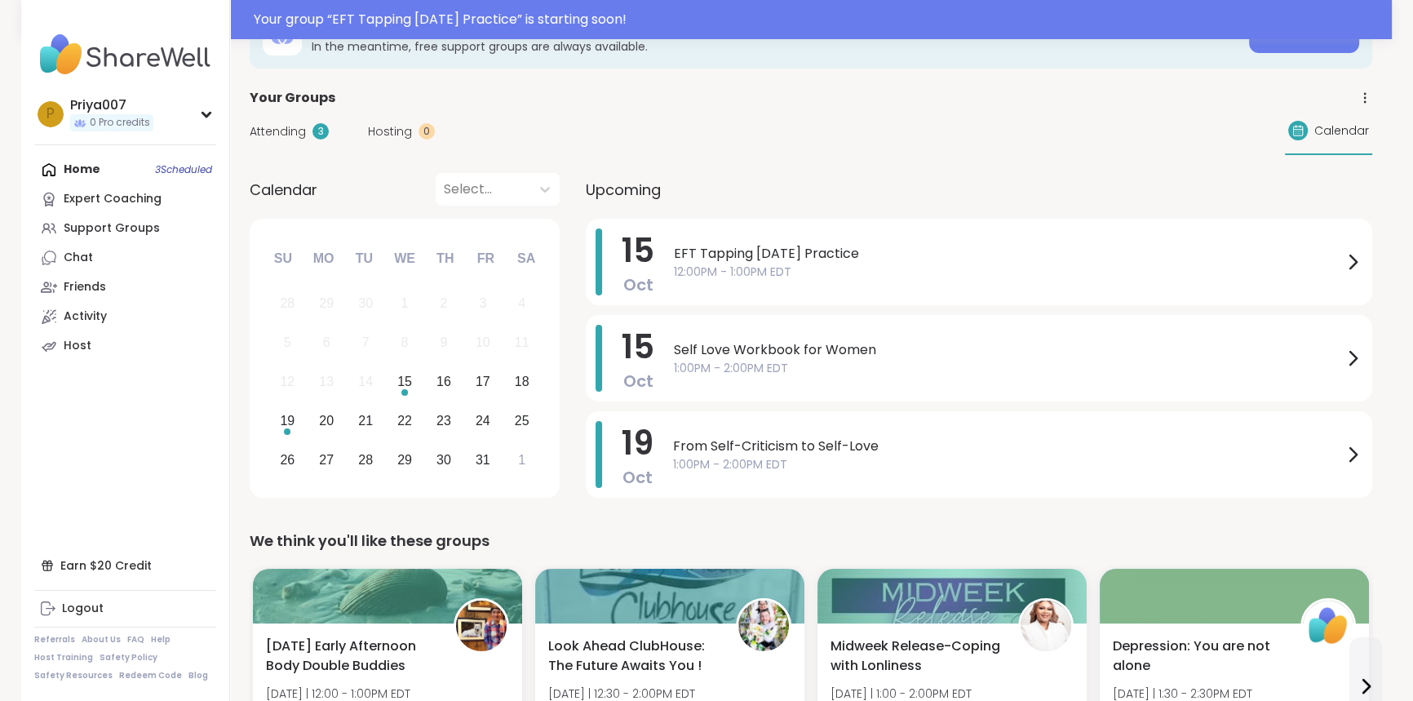
click at [803, 114] on div "Attending 3 Hosting 0 Calendar" at bounding box center [811, 131] width 1122 height 47
click at [854, 277] on span "12:00PM - 1:00PM EDT" at bounding box center [1008, 271] width 669 height 17
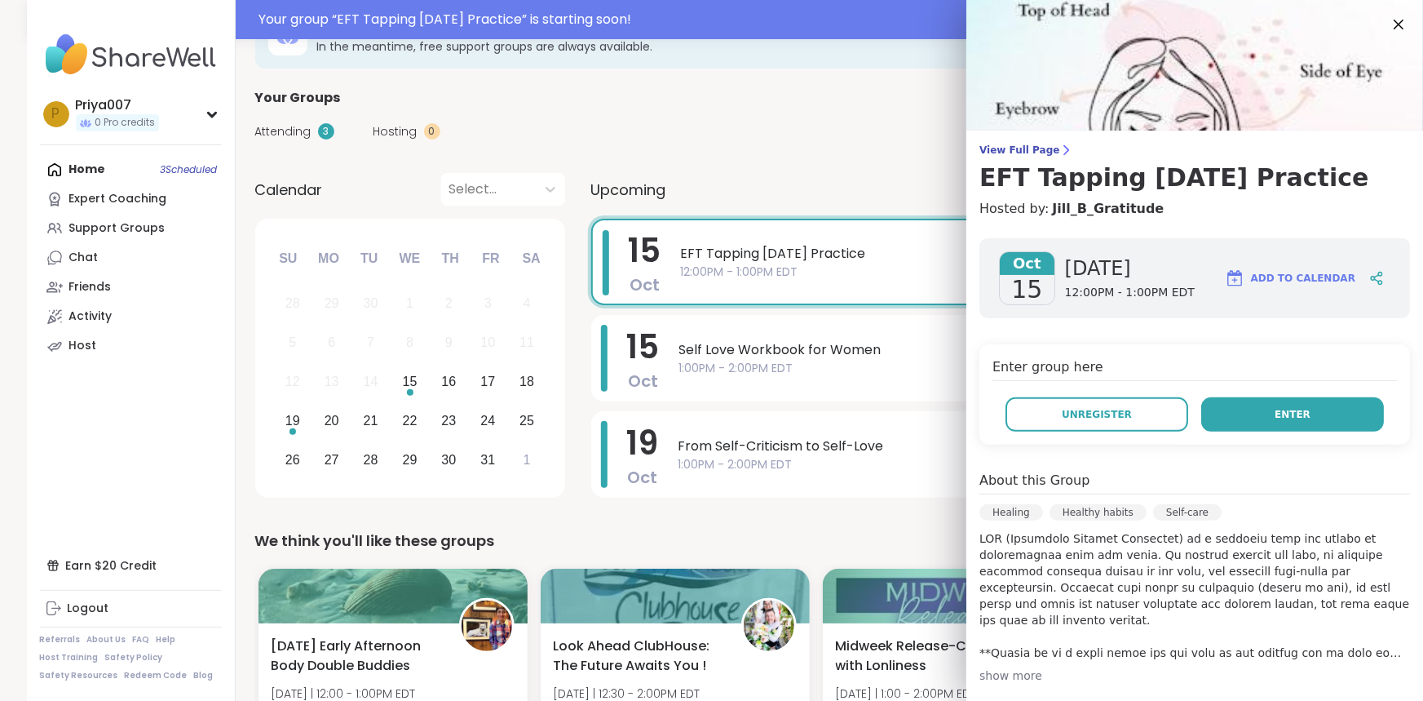
click at [1277, 409] on span "Enter" at bounding box center [1293, 414] width 36 height 15
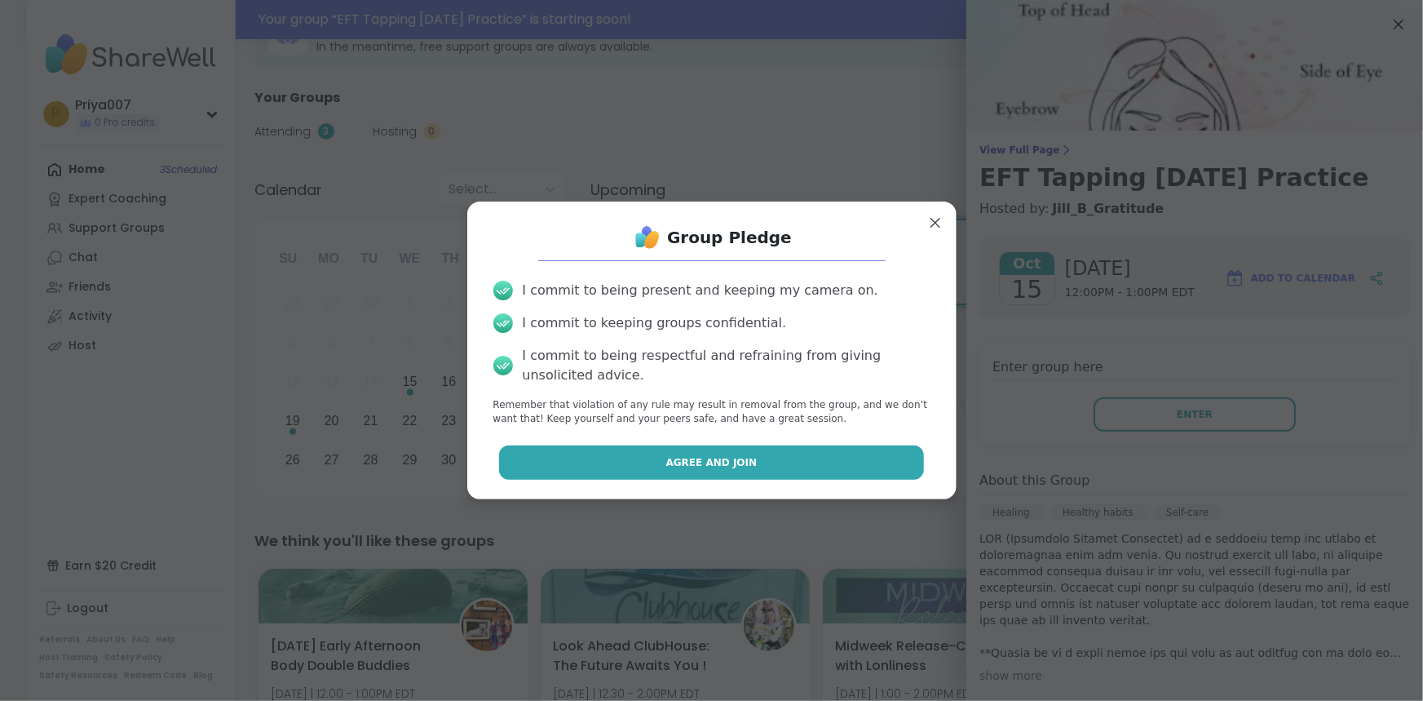
click at [823, 470] on button "Agree and Join" at bounding box center [711, 462] width 425 height 34
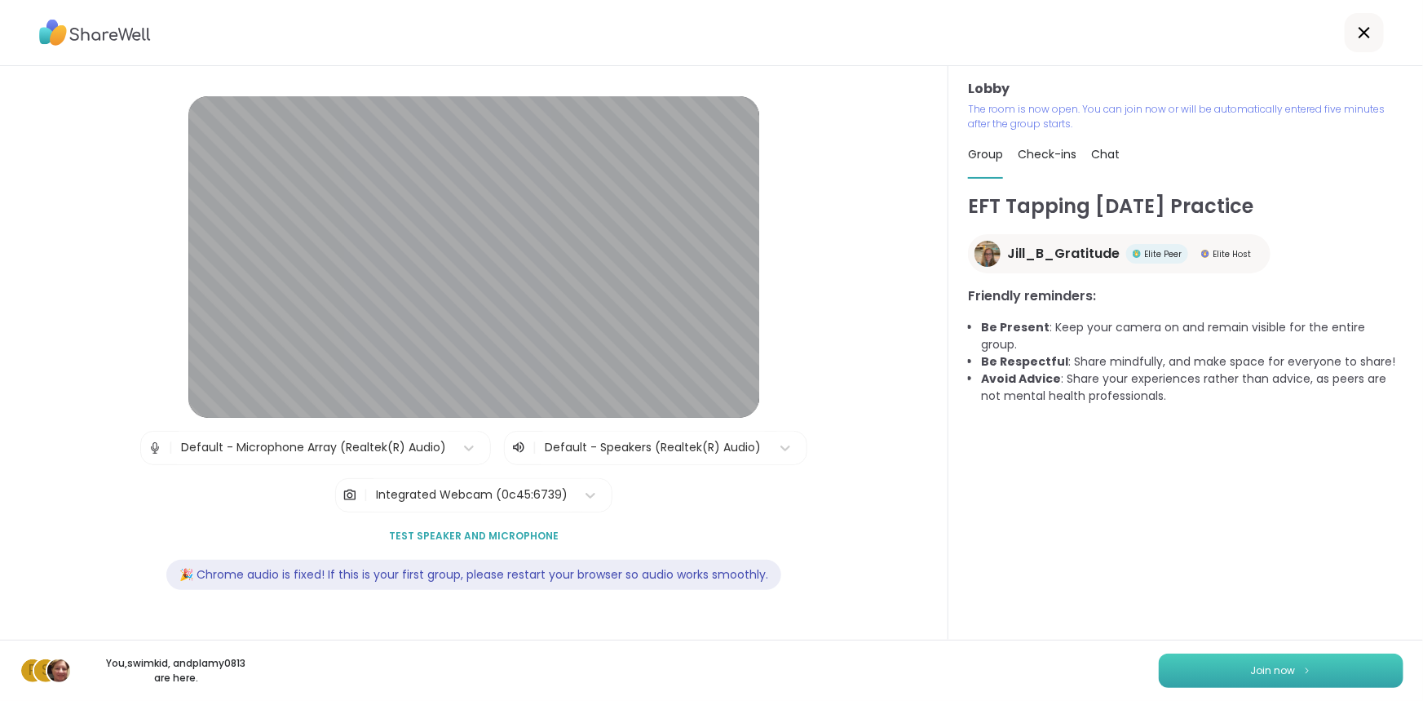
click at [1347, 661] on button "Join now" at bounding box center [1281, 670] width 245 height 34
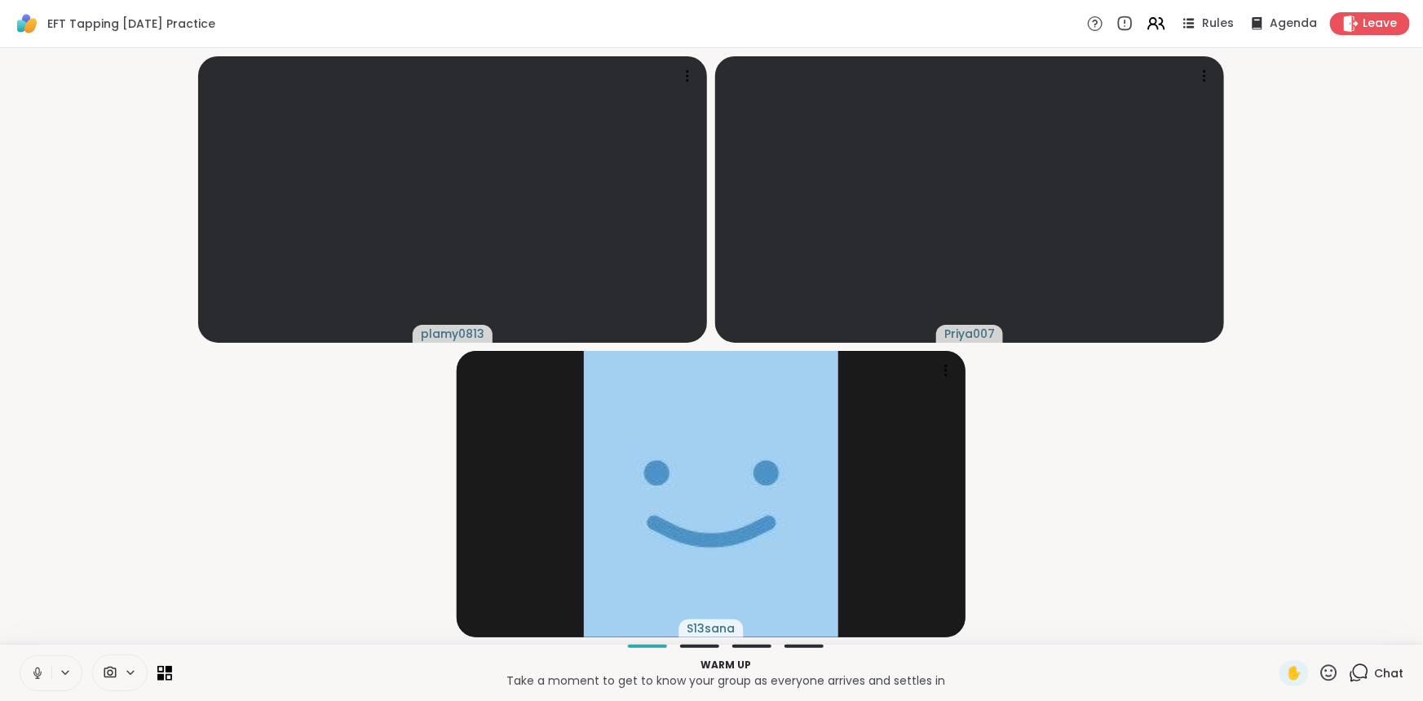
click at [34, 677] on icon at bounding box center [37, 673] width 15 height 15
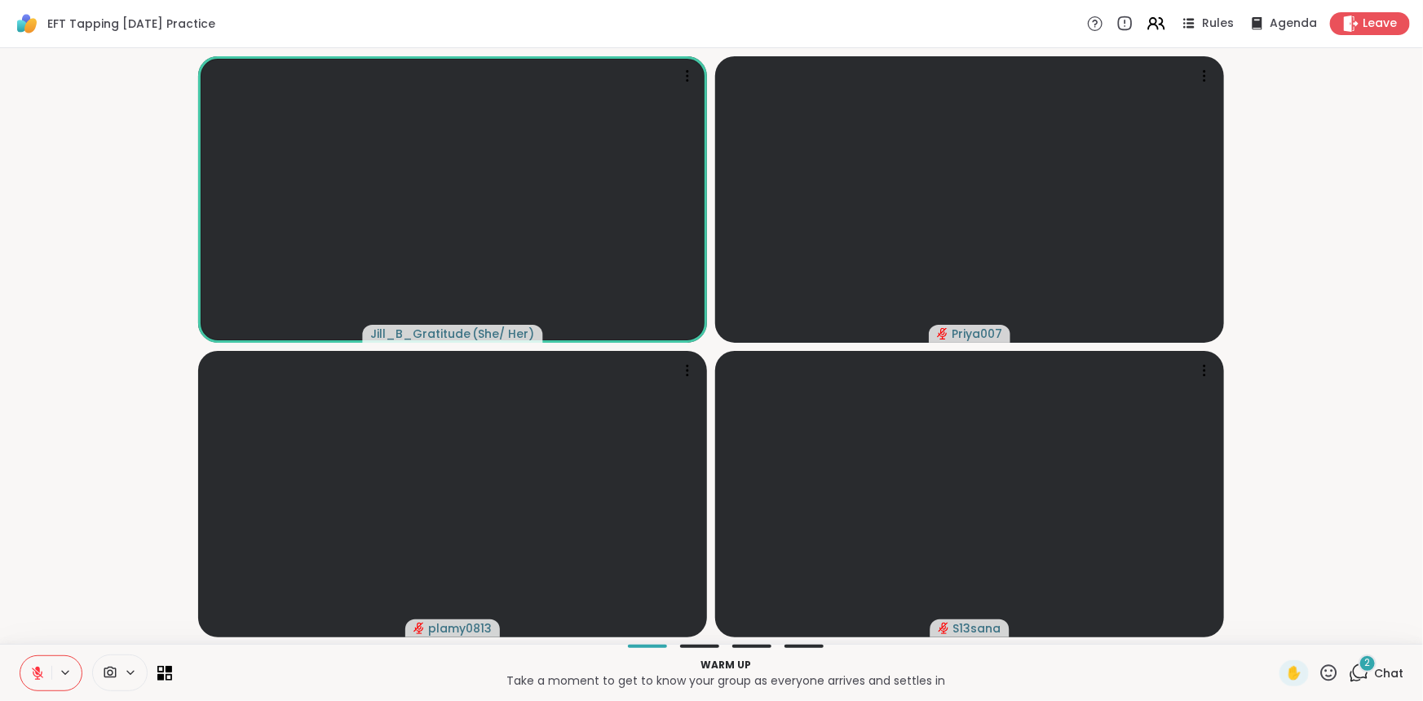
click at [43, 677] on icon at bounding box center [37, 673] width 15 height 15
click at [1365, 665] on span "2" at bounding box center [1368, 663] width 6 height 14
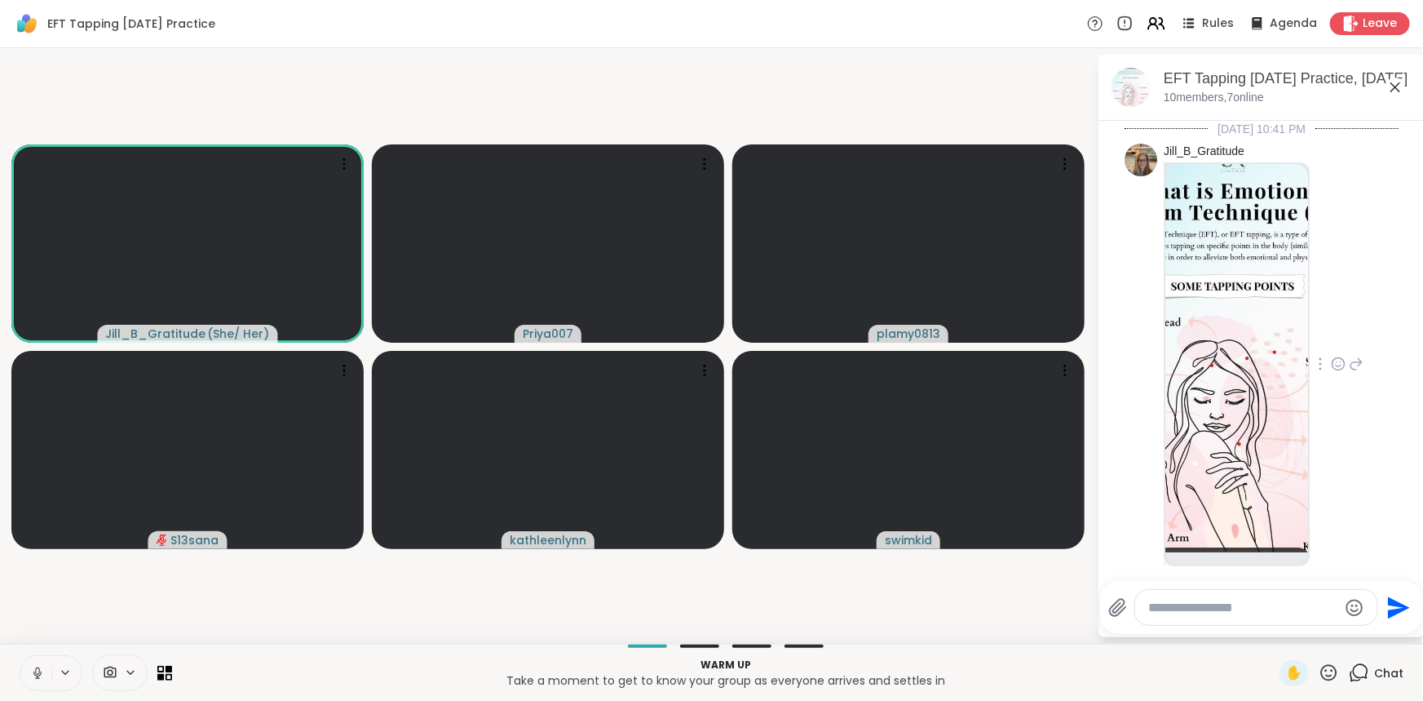
click at [1239, 388] on img at bounding box center [1237, 358] width 143 height 388
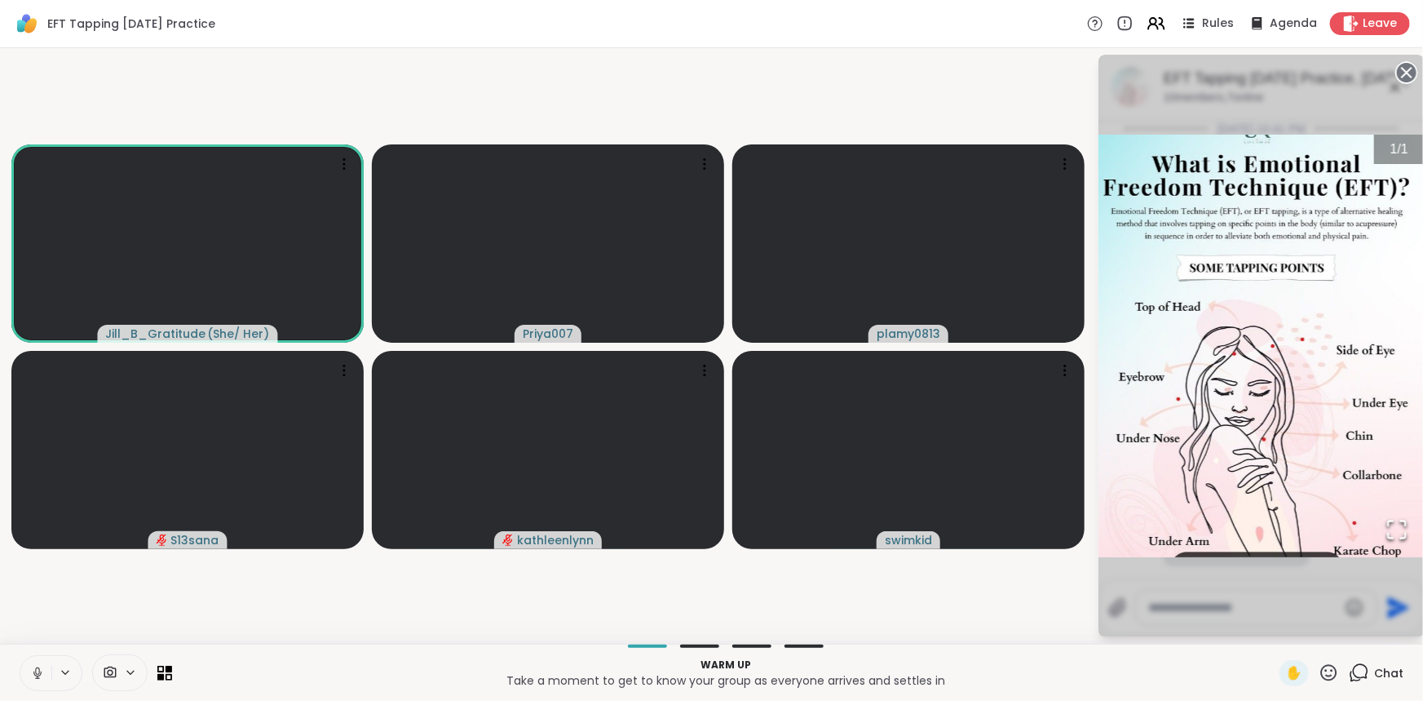
click at [1406, 65] on circle at bounding box center [1407, 73] width 20 height 20
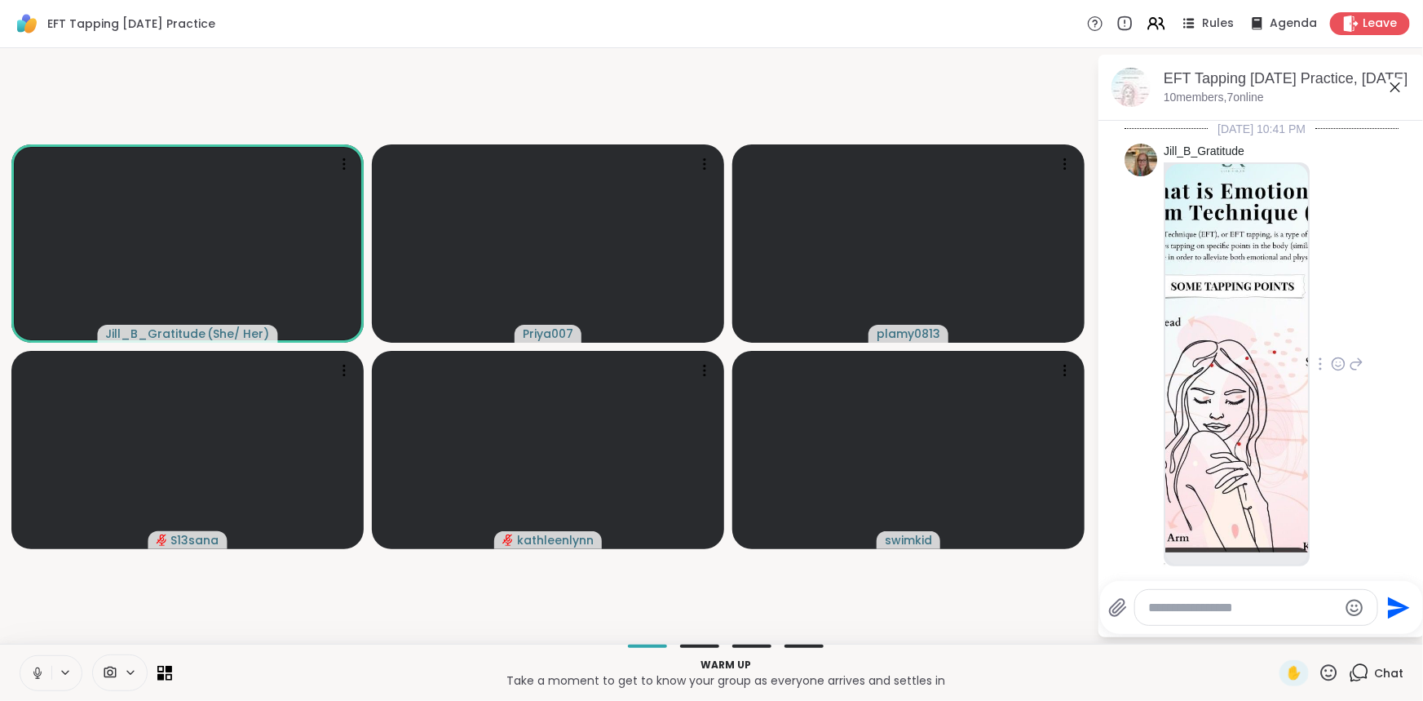
click at [1235, 295] on img at bounding box center [1237, 358] width 143 height 388
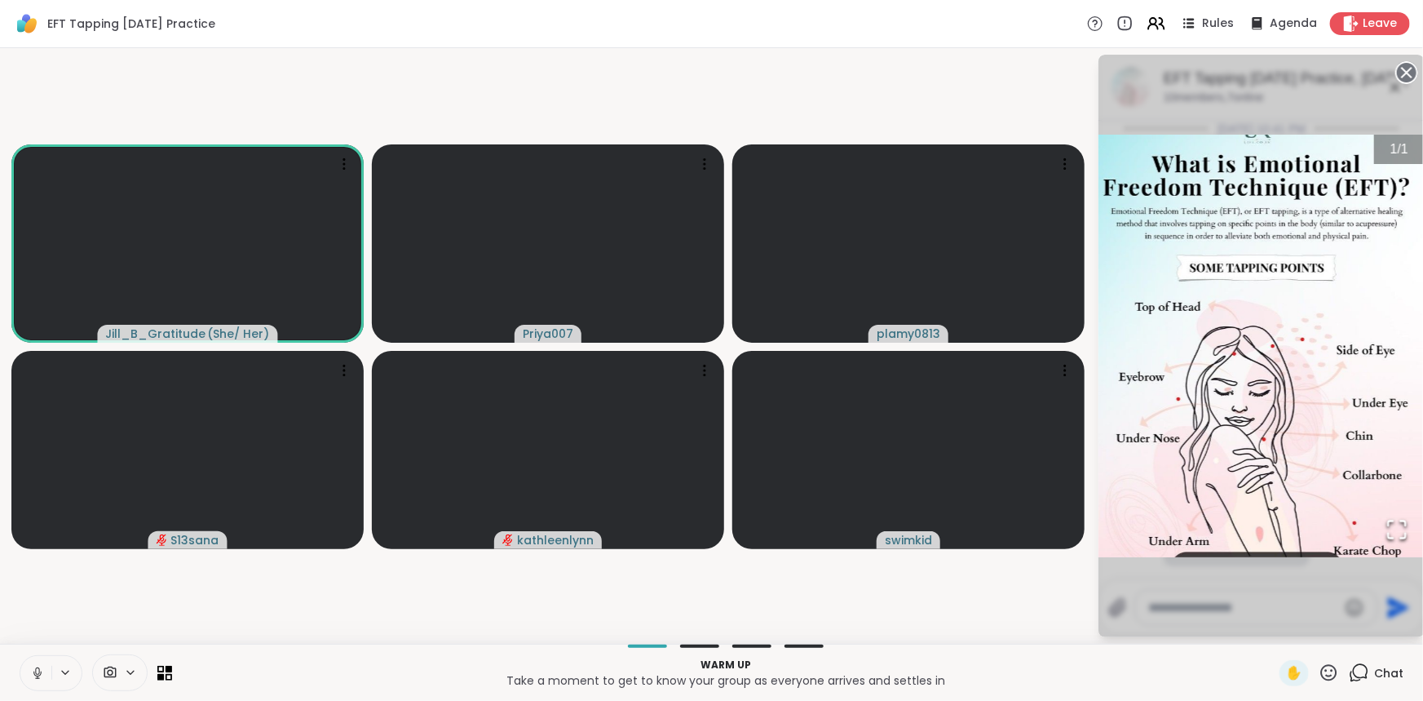
click at [1405, 65] on circle at bounding box center [1407, 73] width 20 height 20
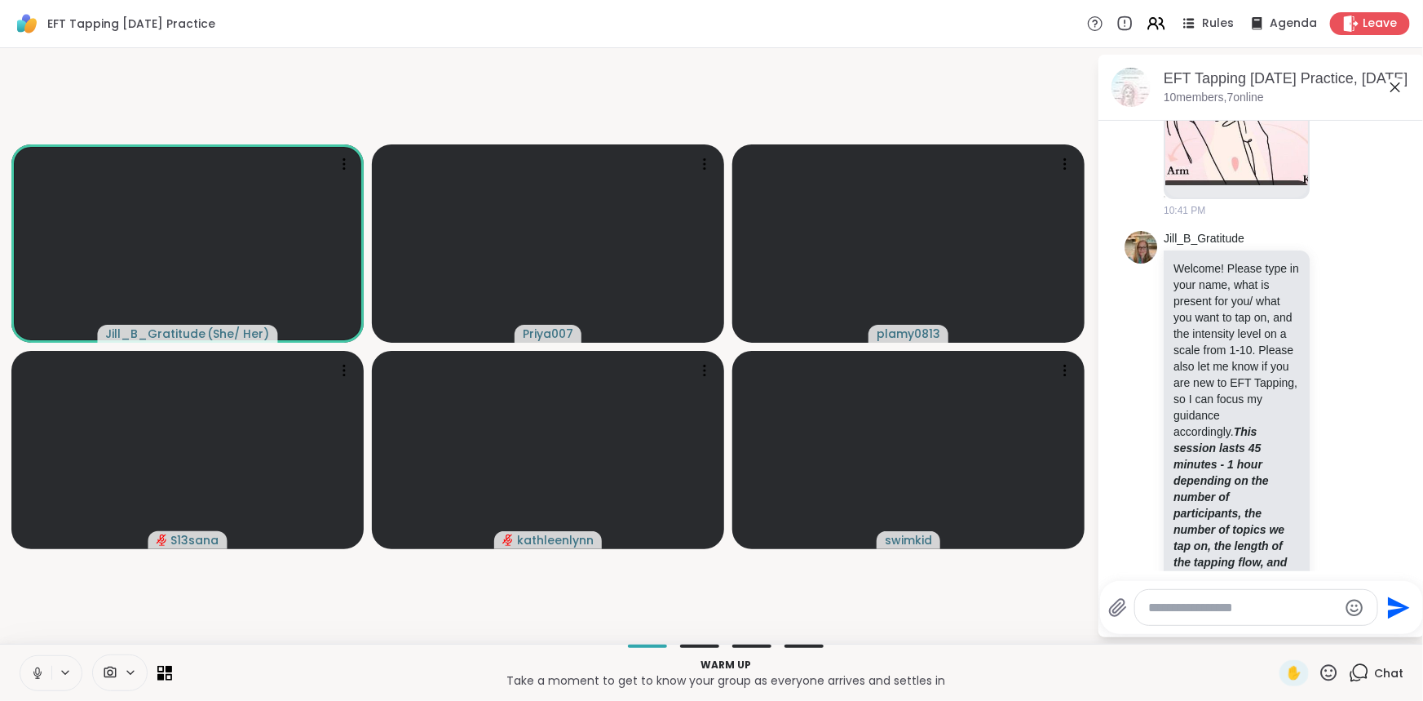
scroll to position [370, 0]
click at [1173, 615] on textarea "Type your message" at bounding box center [1243, 608] width 190 height 16
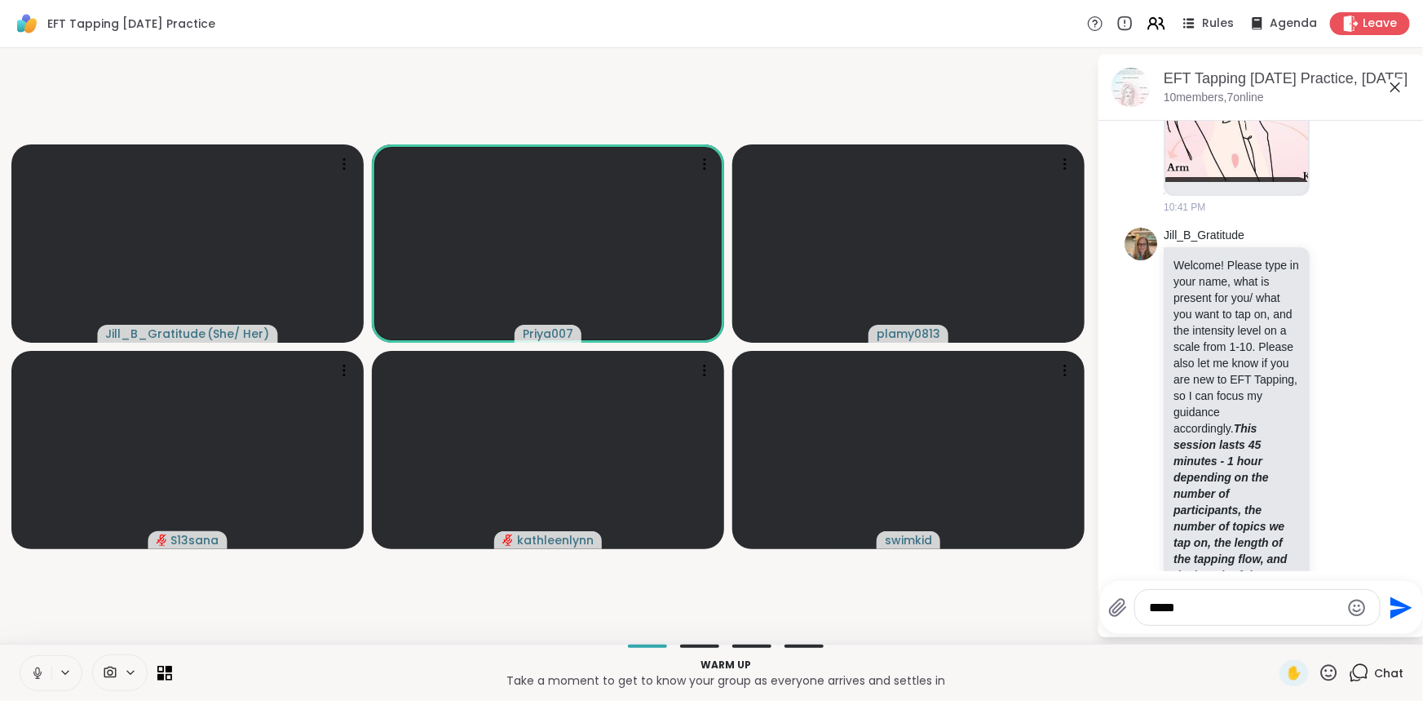
click at [33, 675] on icon at bounding box center [37, 673] width 15 height 15
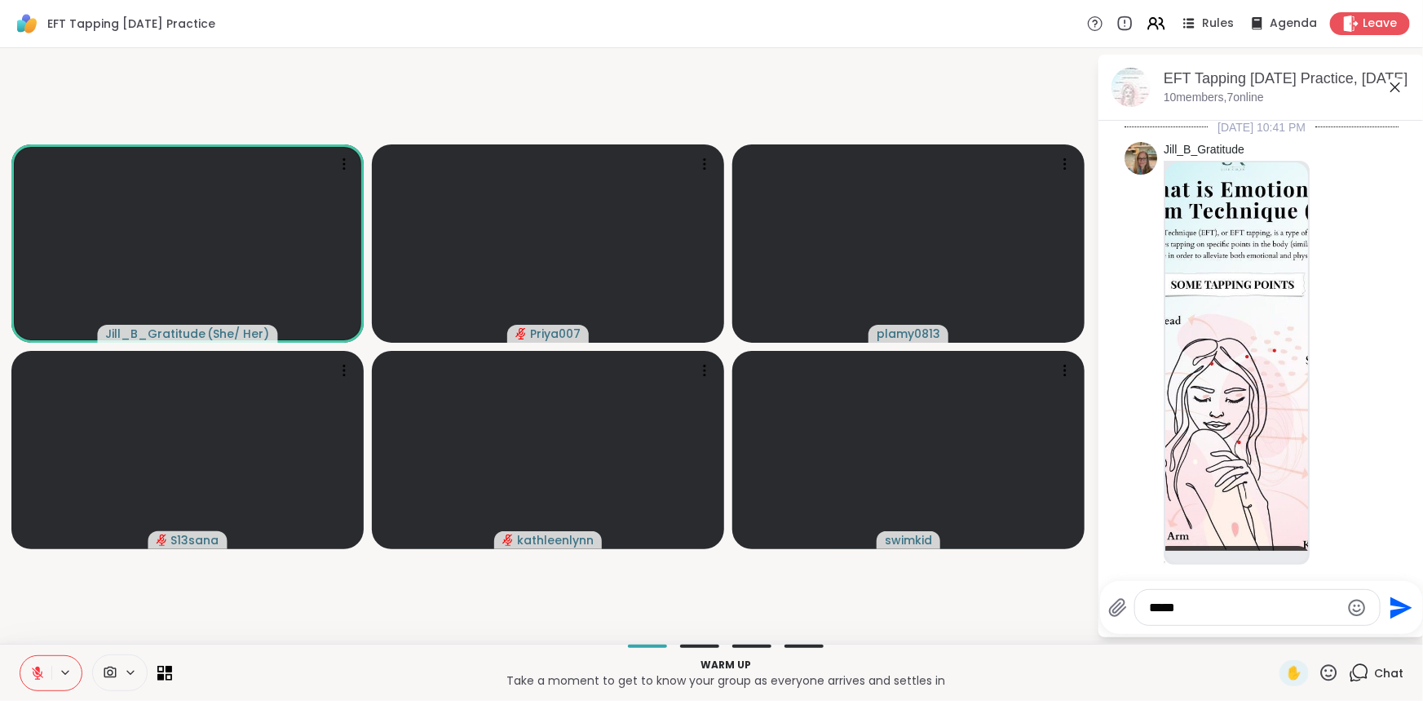
scroll to position [0, 0]
click at [1250, 296] on img at bounding box center [1237, 358] width 143 height 388
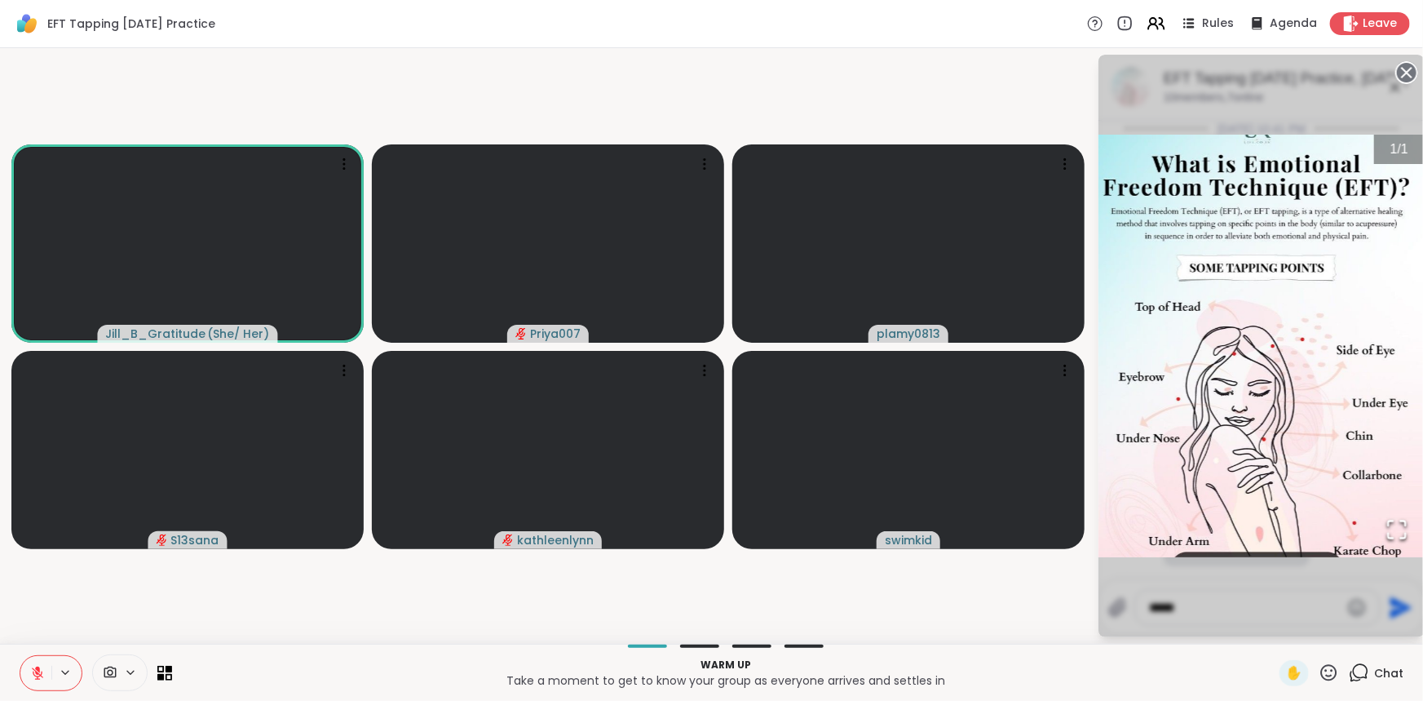
click at [1410, 73] on circle at bounding box center [1407, 73] width 20 height 20
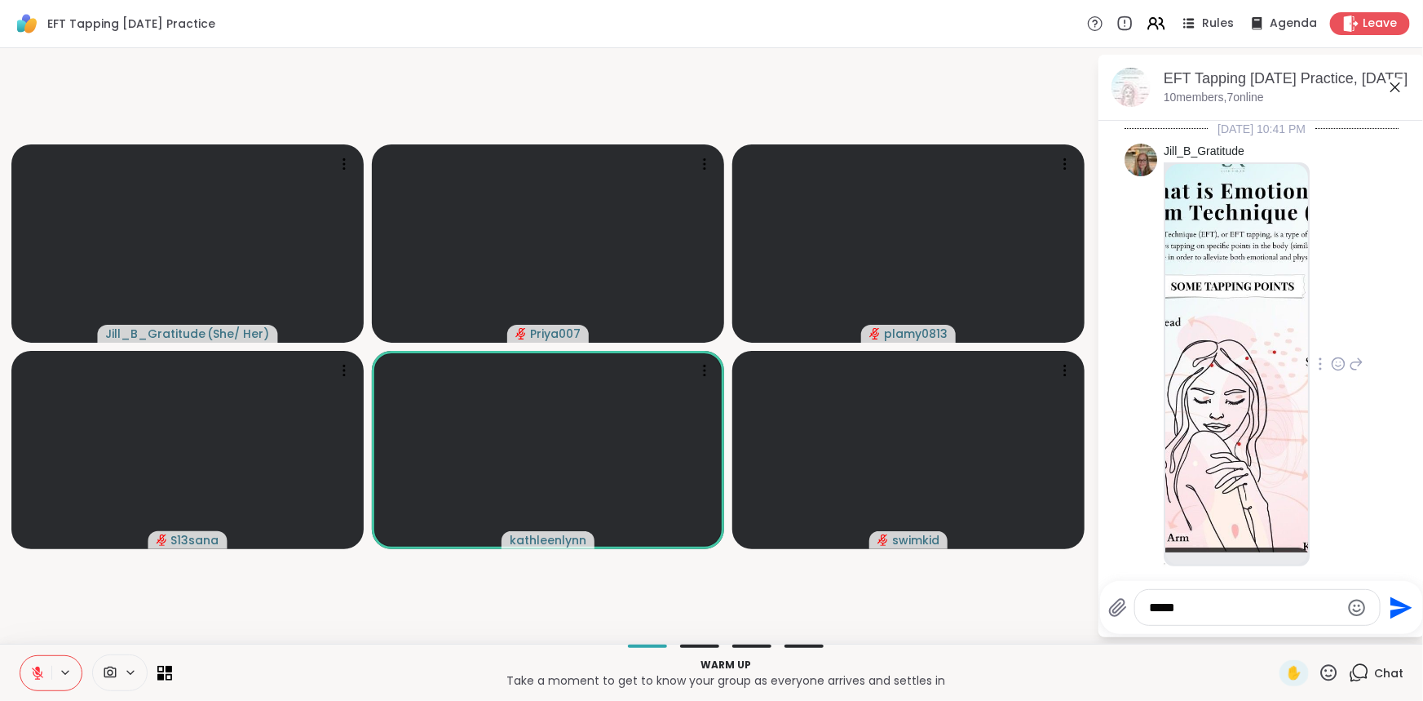
click at [1289, 457] on img at bounding box center [1237, 358] width 143 height 388
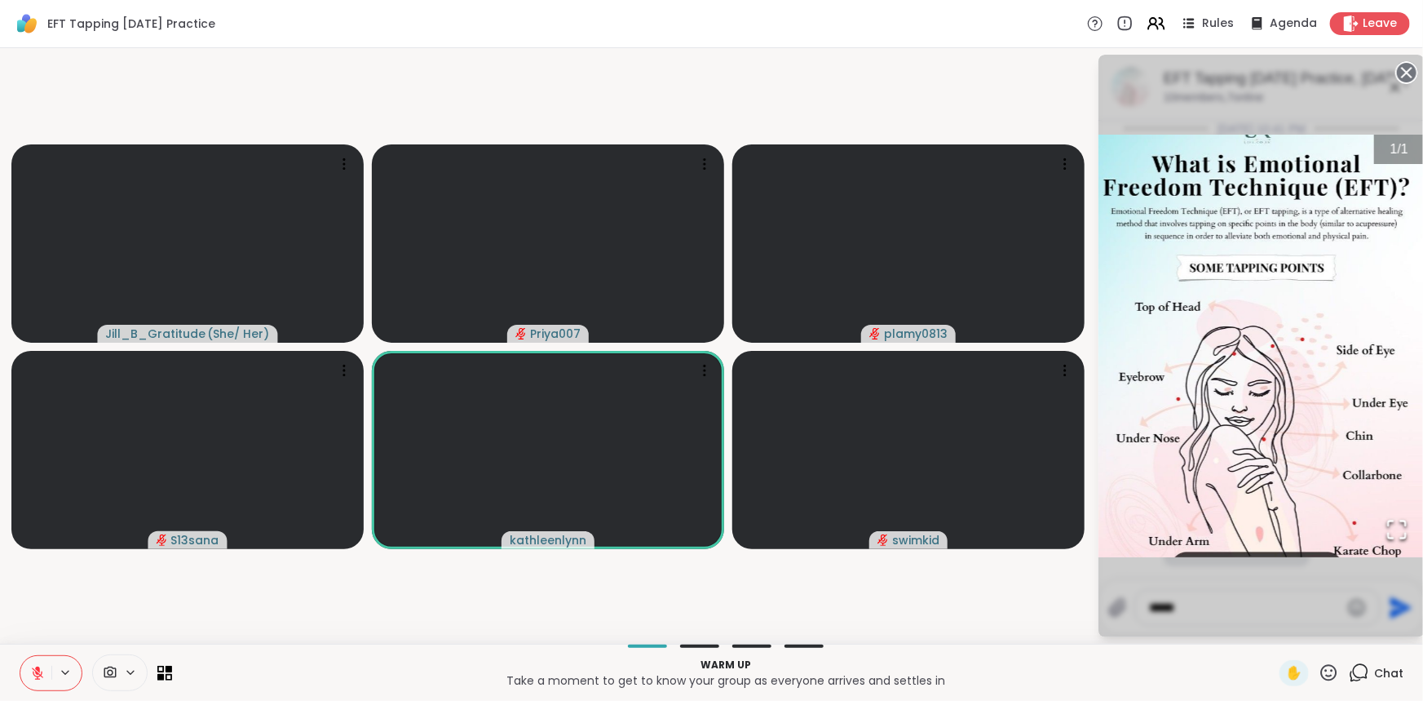
click at [1404, 77] on circle at bounding box center [1407, 73] width 20 height 20
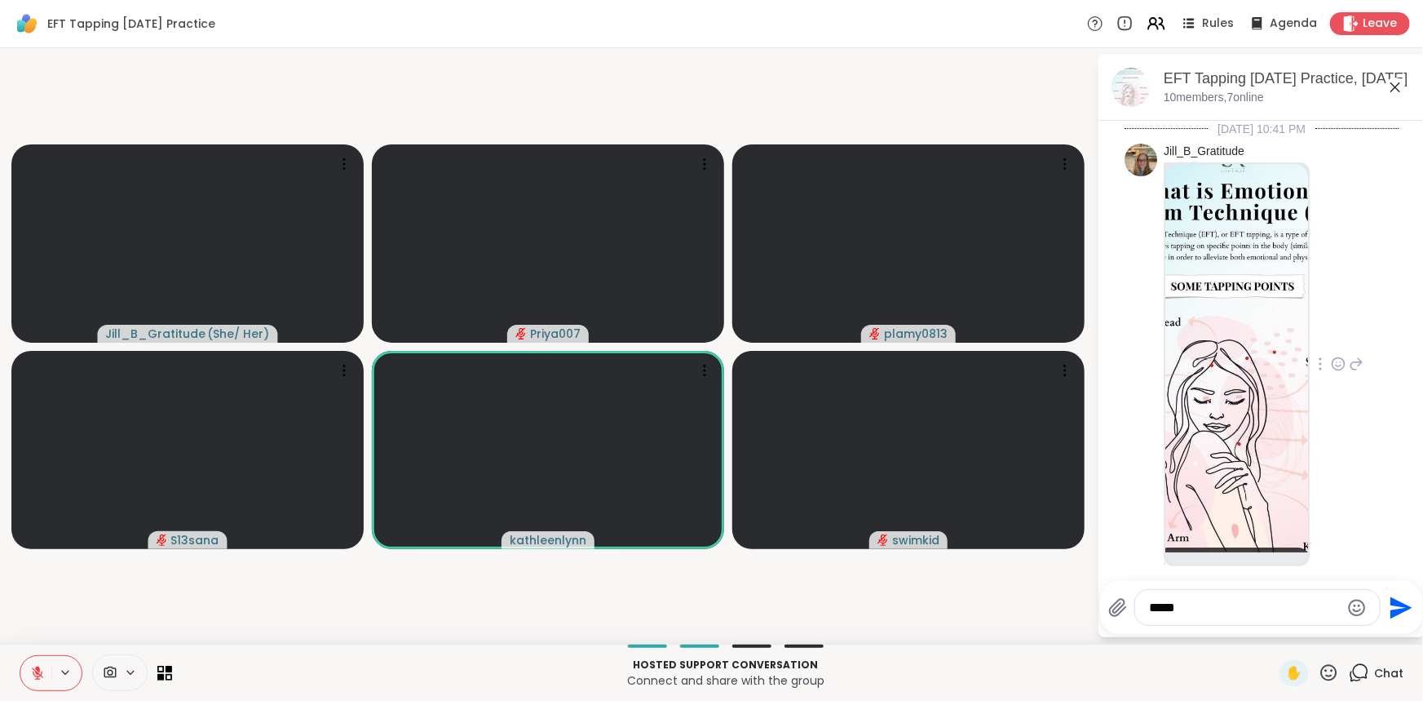
click at [1270, 325] on img at bounding box center [1237, 358] width 143 height 388
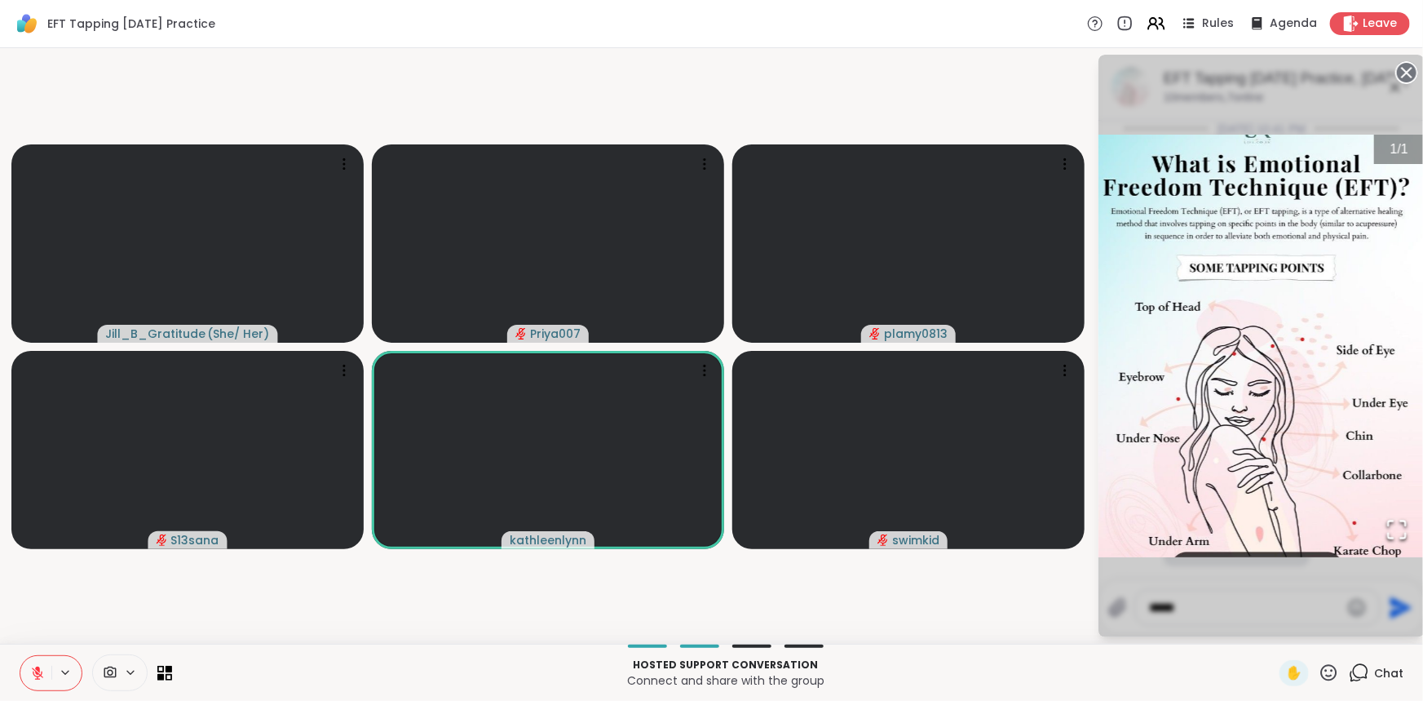
click at [1407, 73] on circle at bounding box center [1407, 73] width 20 height 20
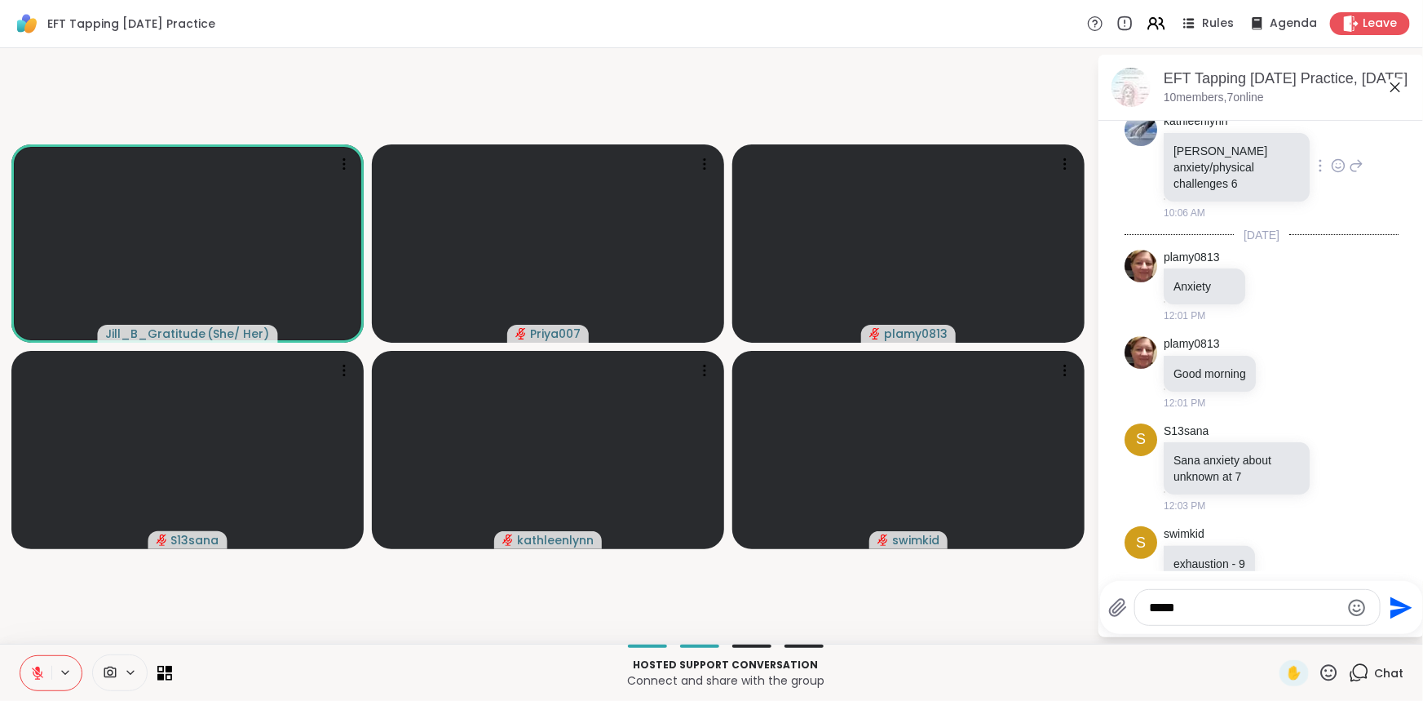
scroll to position [1013, 0]
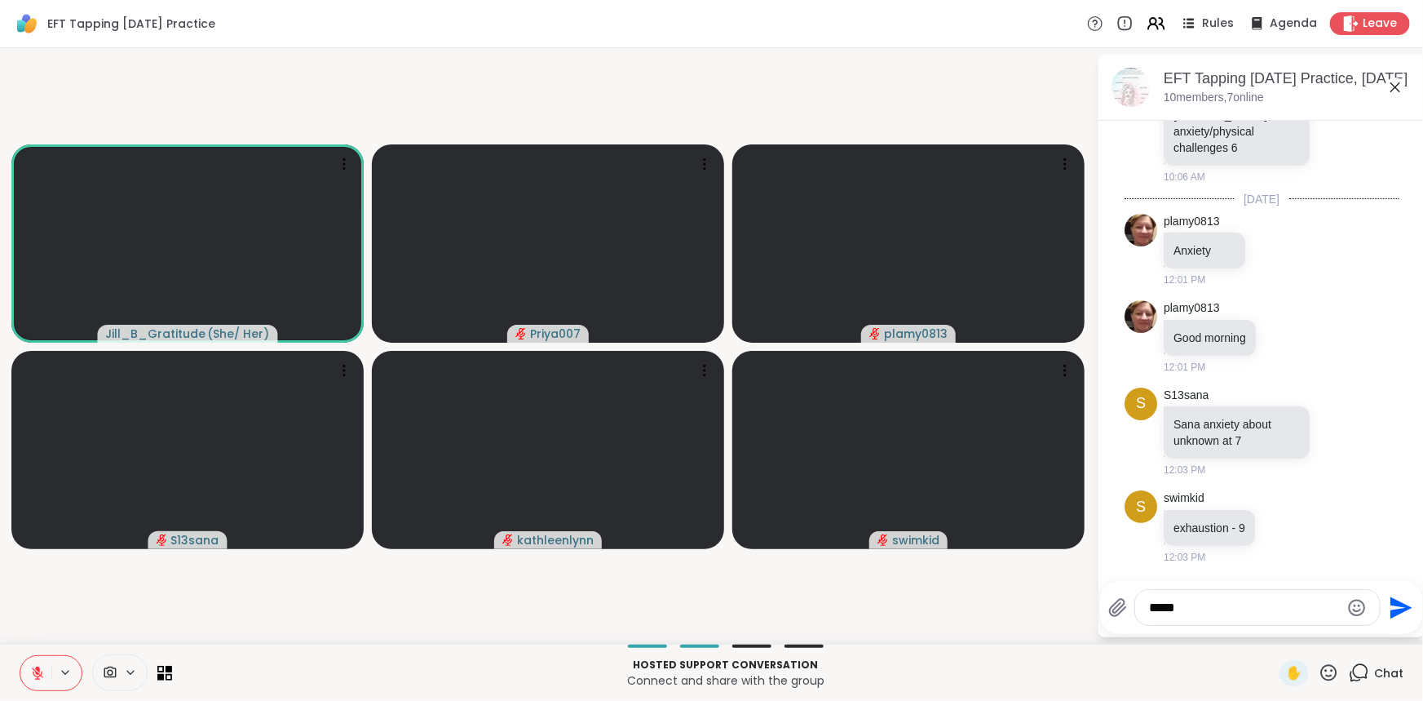
click at [1257, 612] on textarea "*****" at bounding box center [1245, 608] width 190 height 16
click at [33, 667] on icon at bounding box center [37, 673] width 15 height 15
click at [1286, 626] on div "*****" at bounding box center [1258, 607] width 246 height 37
click at [1304, 613] on textarea "*****" at bounding box center [1245, 608] width 190 height 16
click at [33, 674] on icon at bounding box center [37, 672] width 8 height 5
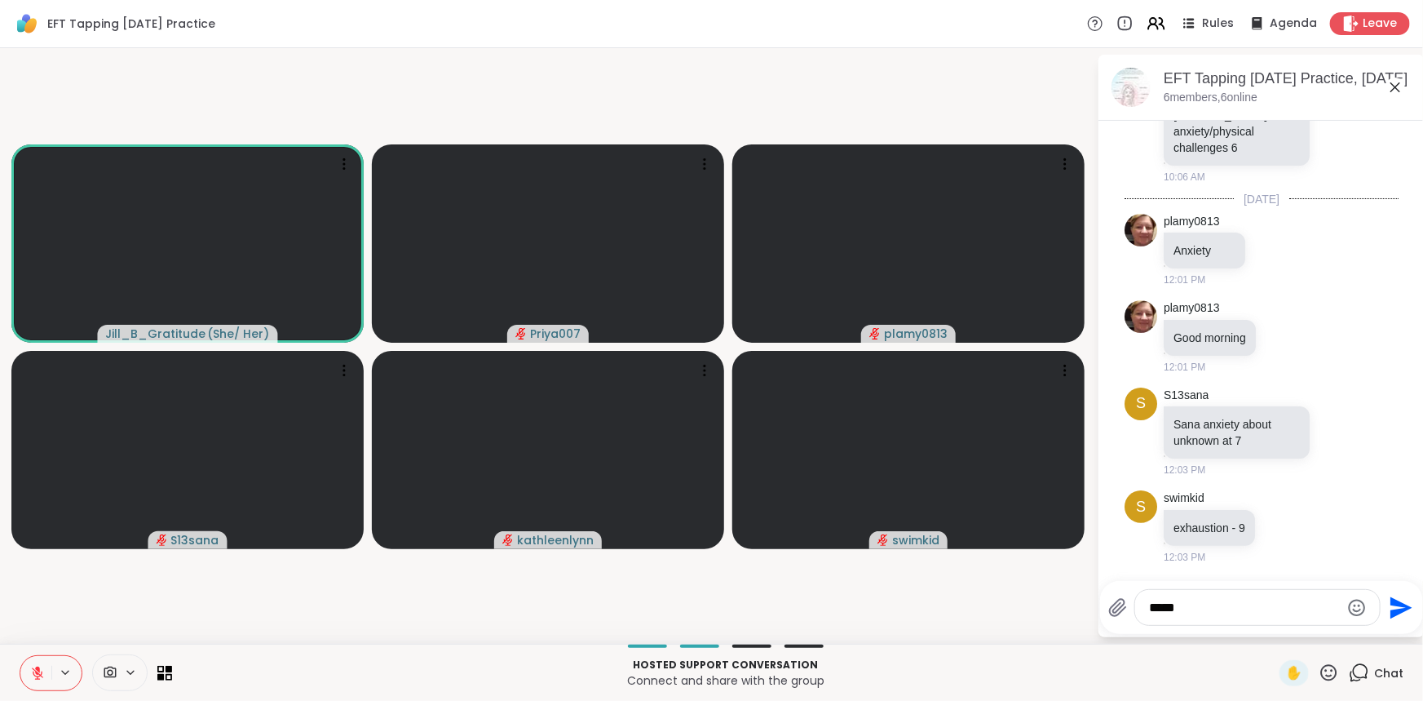
click at [1241, 612] on textarea "*****" at bounding box center [1245, 608] width 190 height 16
type textarea "**********"
drag, startPoint x: 1239, startPoint y: 604, endPoint x: 962, endPoint y: 615, distance: 277.6
click at [962, 615] on div "**********" at bounding box center [711, 345] width 1423 height 595
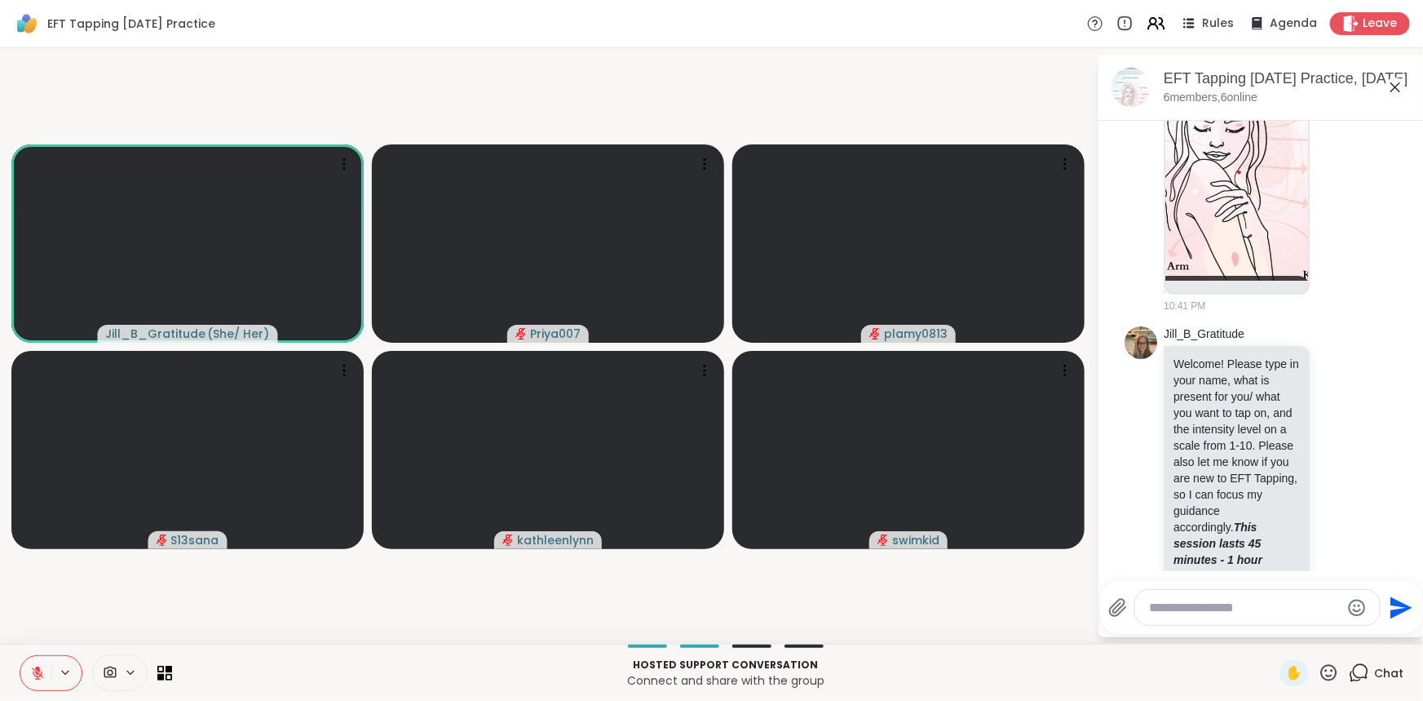
scroll to position [0, 0]
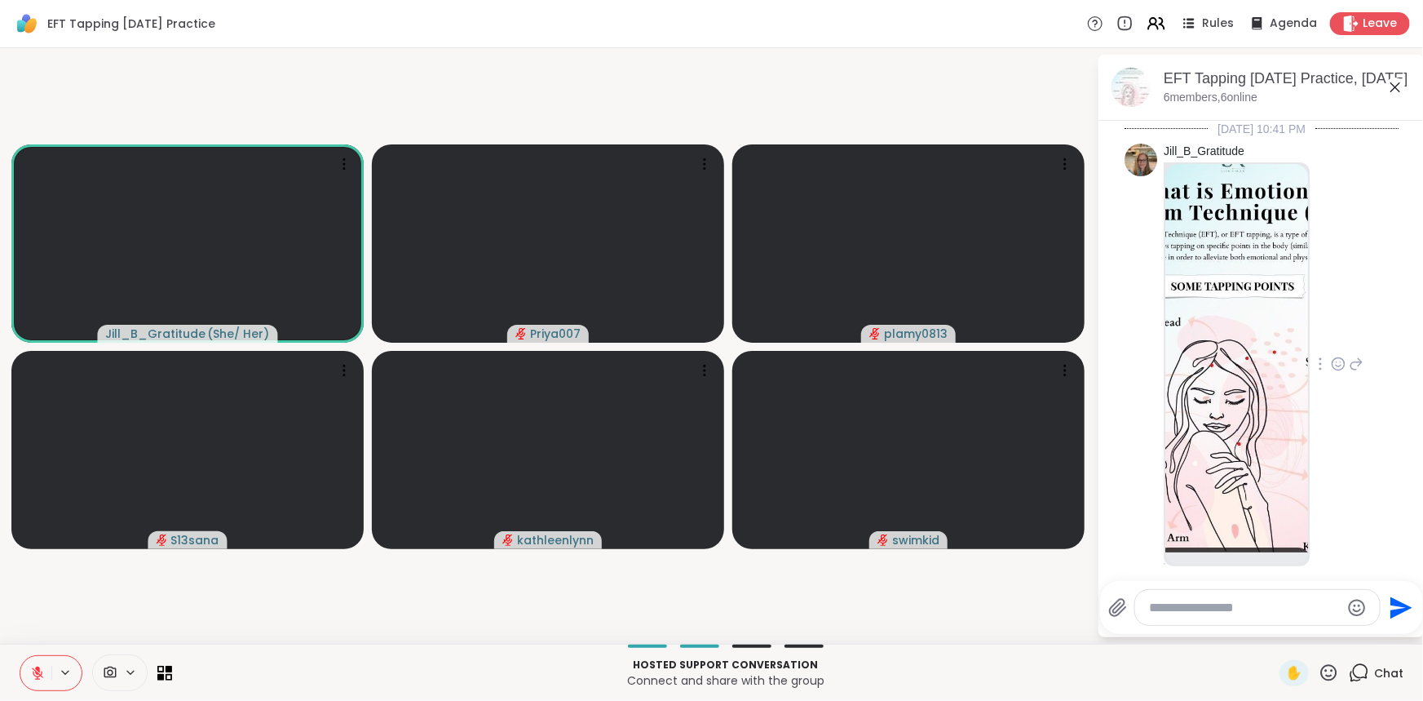
click at [1184, 366] on img at bounding box center [1237, 358] width 143 height 388
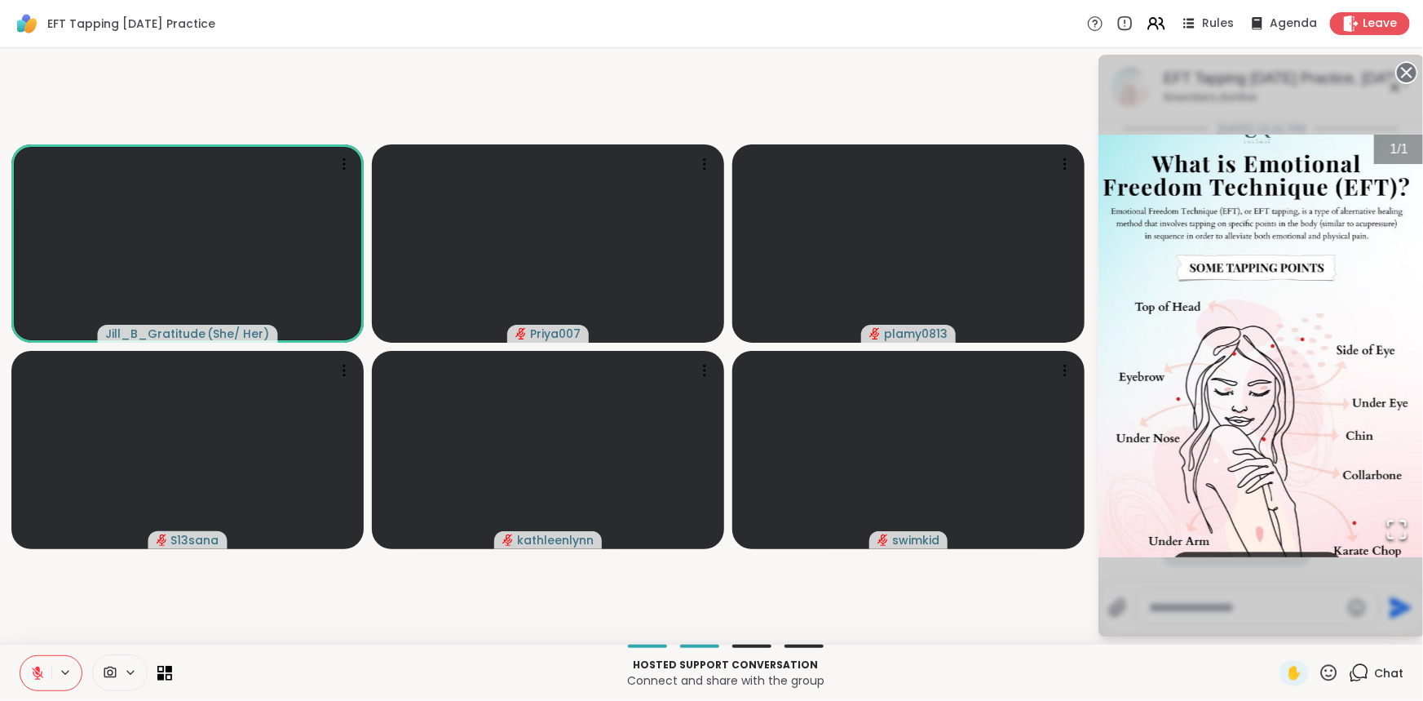
click at [1412, 77] on html "EFT Tapping [DATE] Practice Rules Agenda Leave Jill_B_Gratitude ( She/ Her ) Pr…" at bounding box center [711, 350] width 1423 height 701
click at [1409, 76] on circle at bounding box center [1407, 73] width 20 height 20
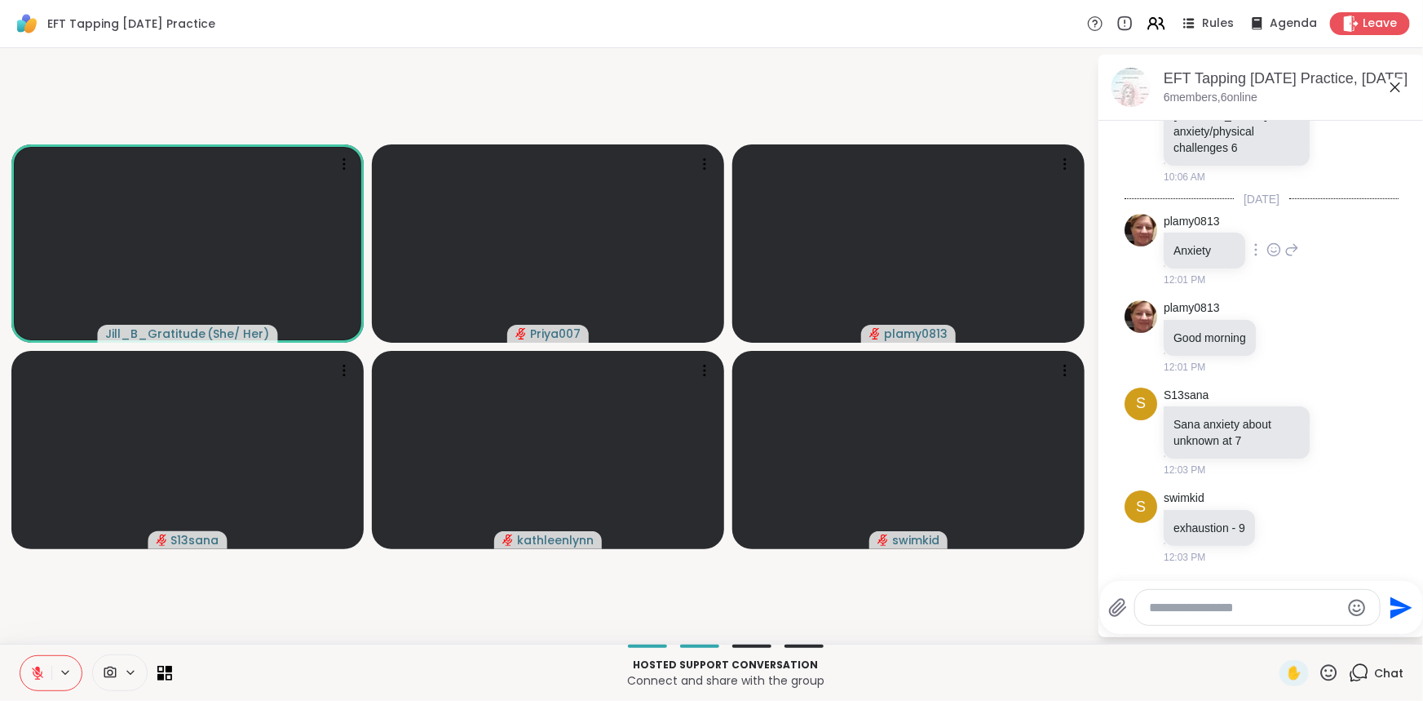
scroll to position [1013, 0]
click at [36, 666] on icon at bounding box center [37, 673] width 15 height 15
click at [24, 666] on button at bounding box center [34, 673] width 33 height 34
click at [1196, 608] on textarea "Type your message" at bounding box center [1245, 608] width 190 height 16
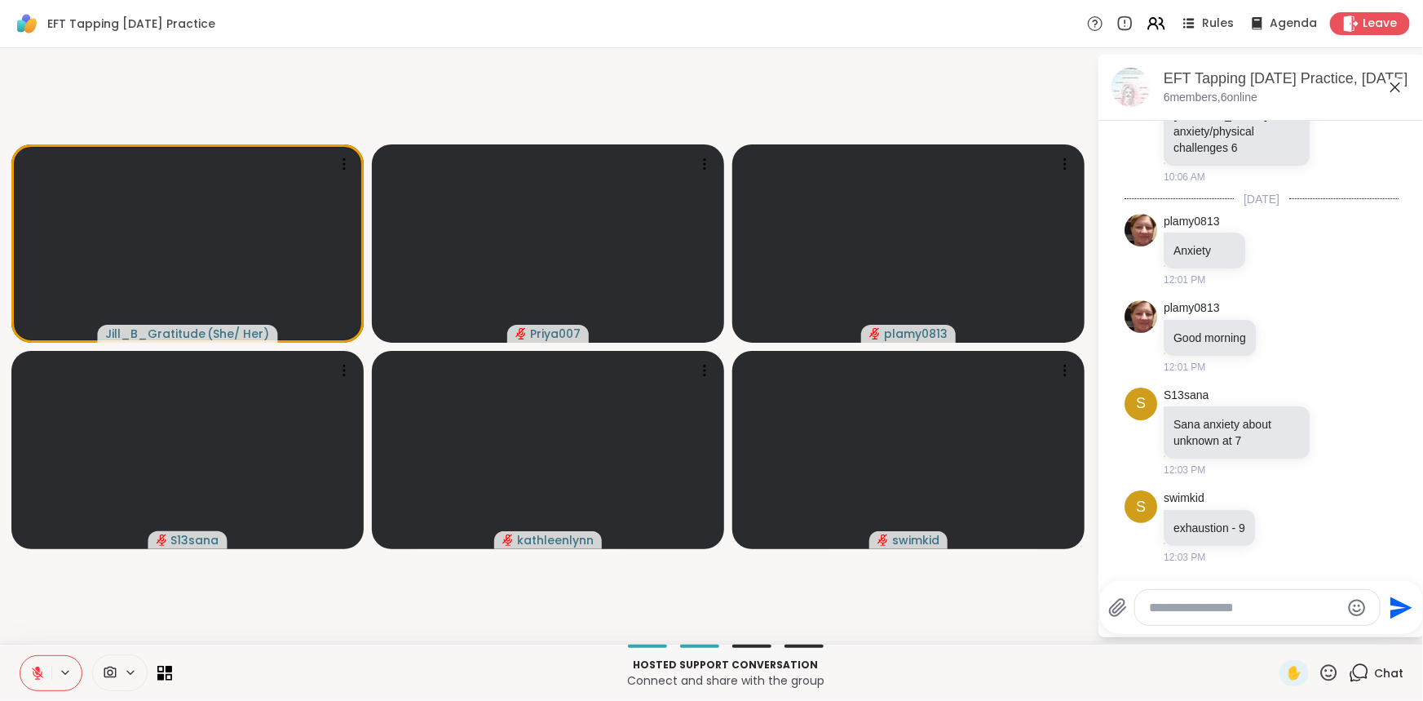
click at [1299, 616] on div at bounding box center [1257, 607] width 245 height 35
click at [1294, 613] on textarea "Type your message" at bounding box center [1245, 608] width 190 height 16
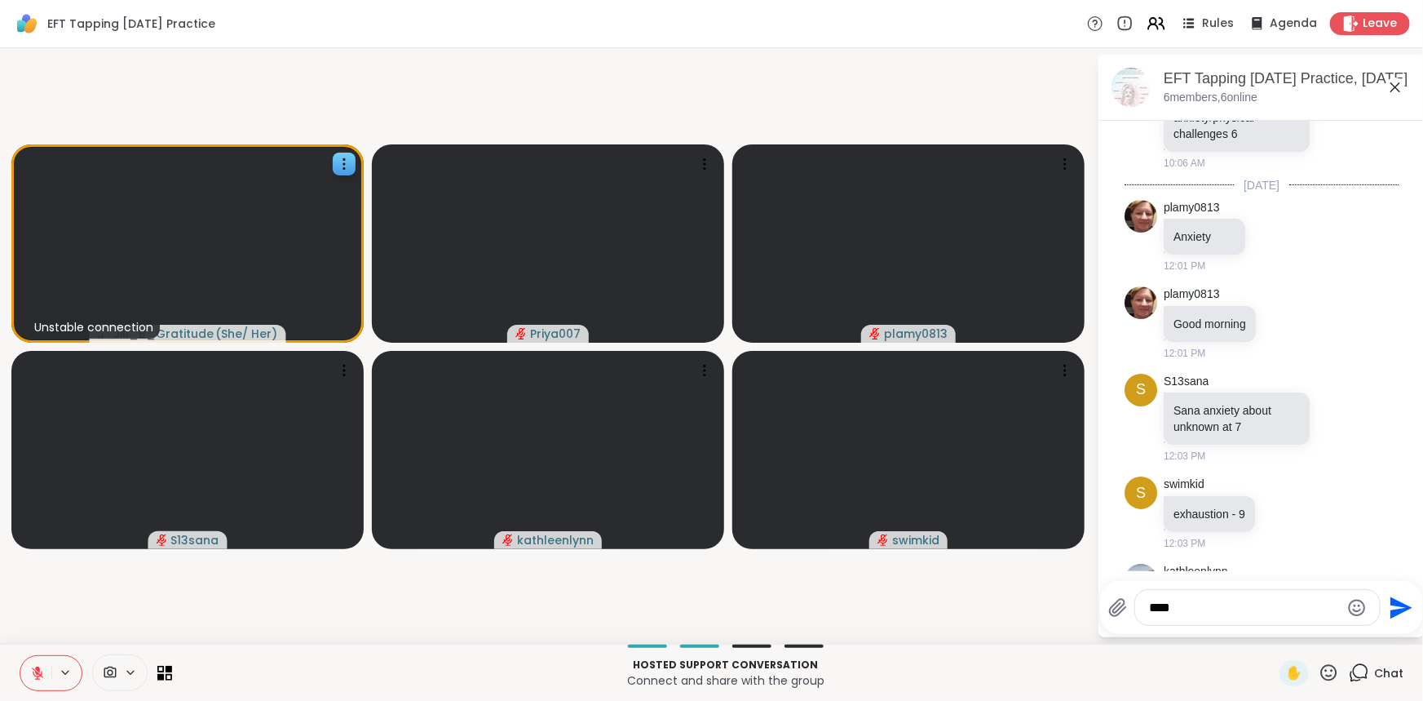
scroll to position [1100, 0]
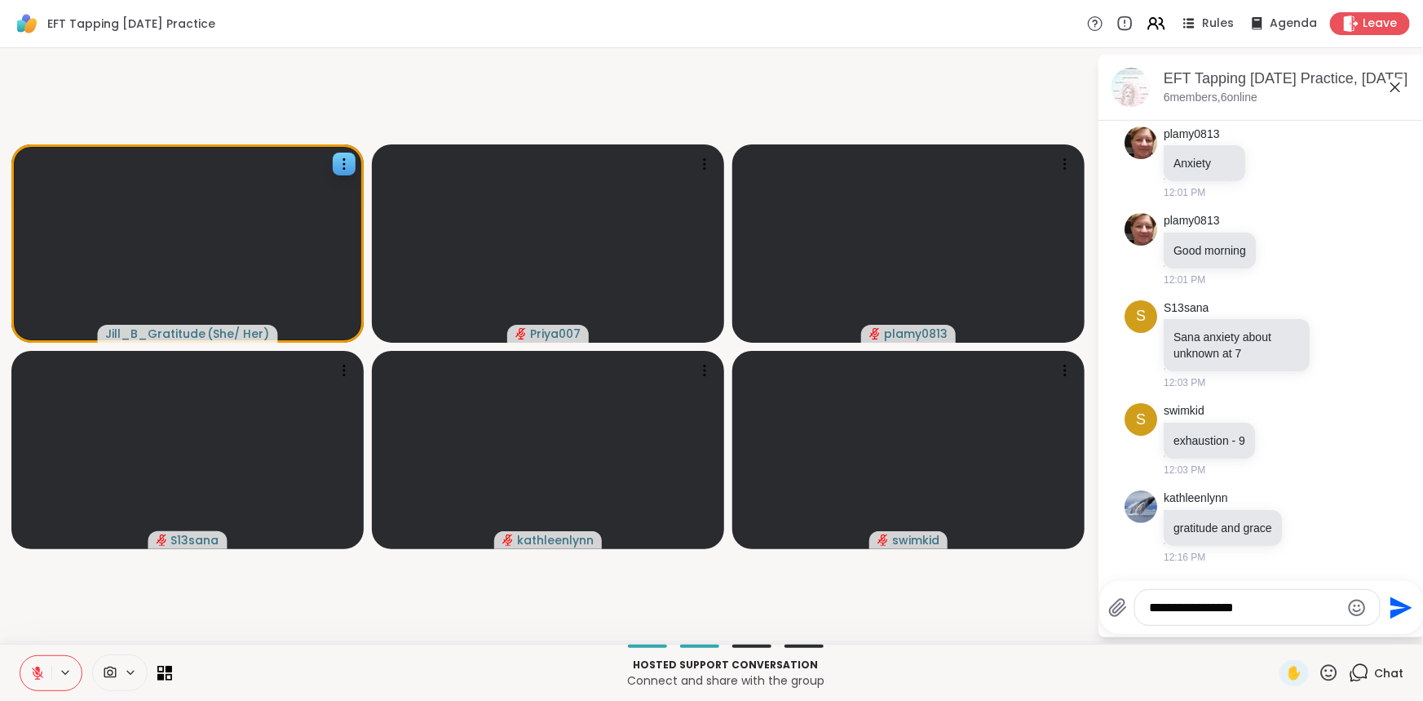
type textarea "**********"
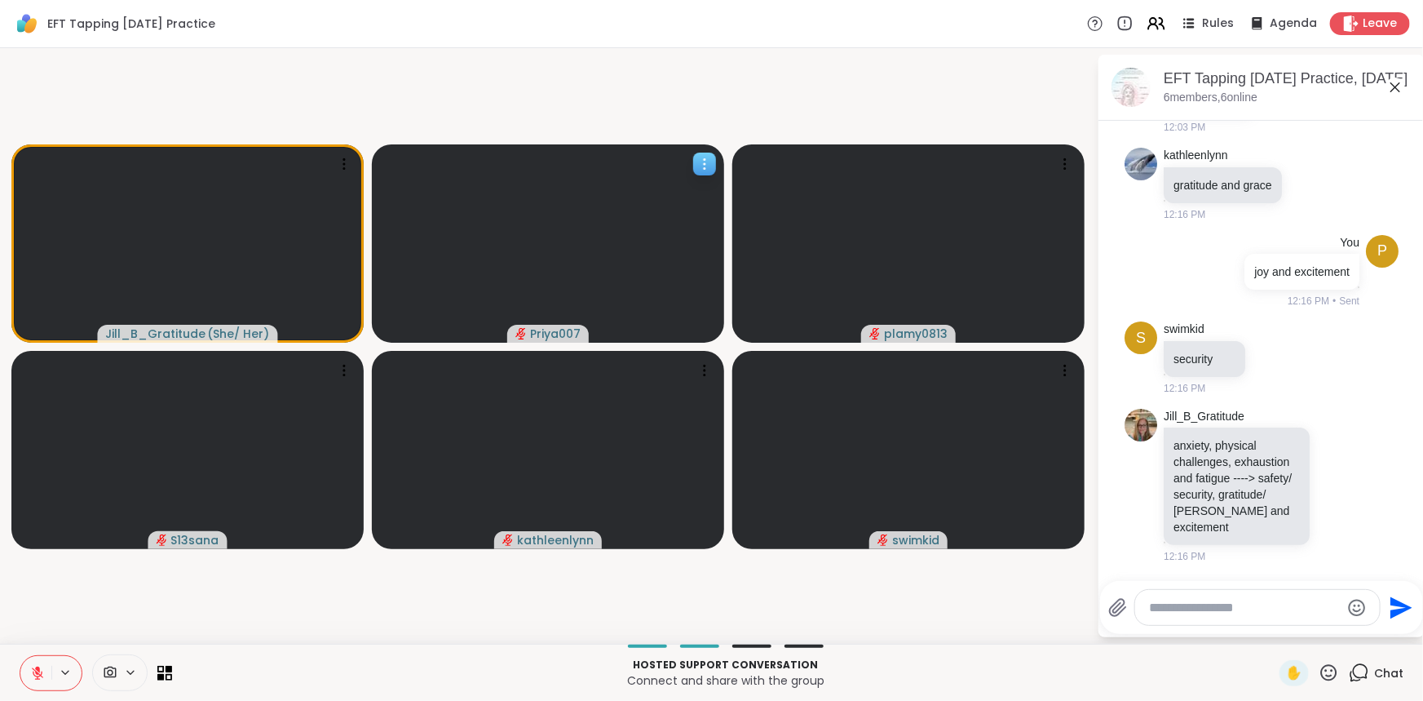
scroll to position [1561, 0]
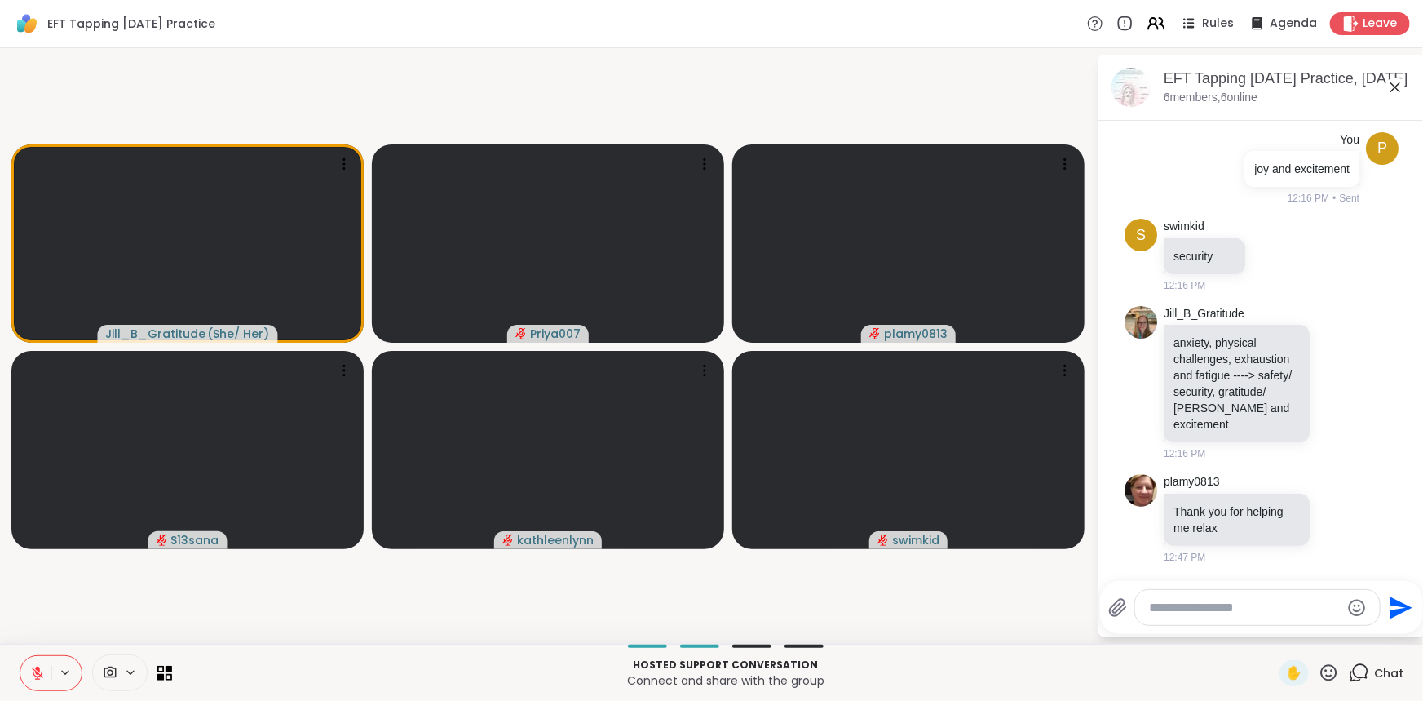
click at [1197, 608] on textarea "Type your message" at bounding box center [1245, 608] width 190 height 16
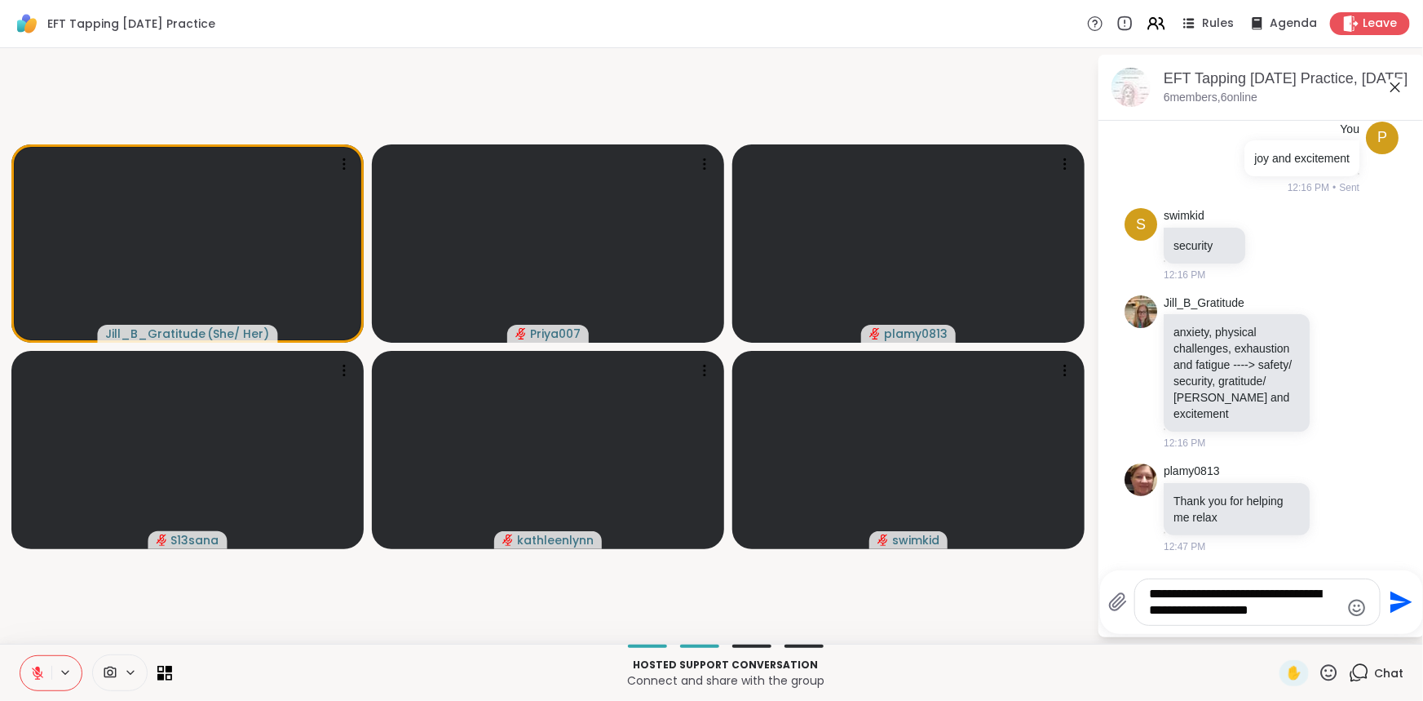
type textarea "**********"
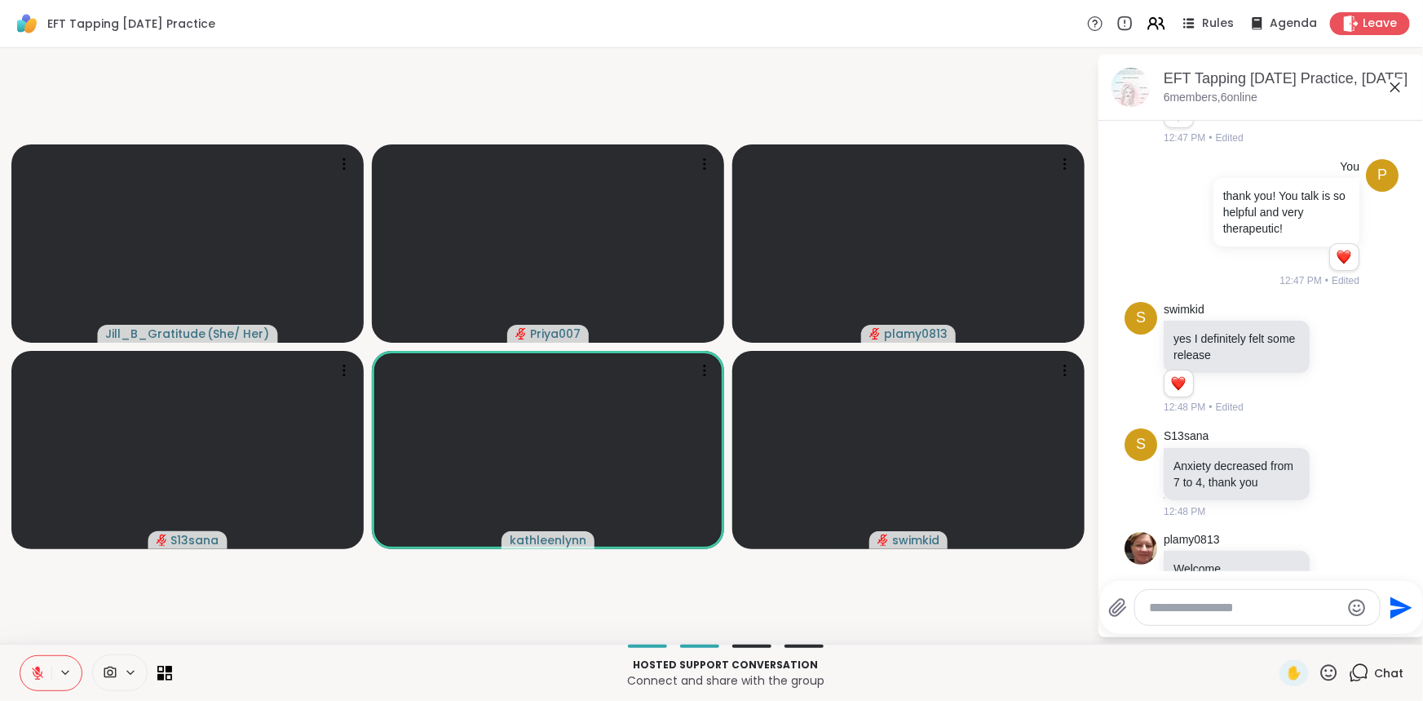
scroll to position [2109, 0]
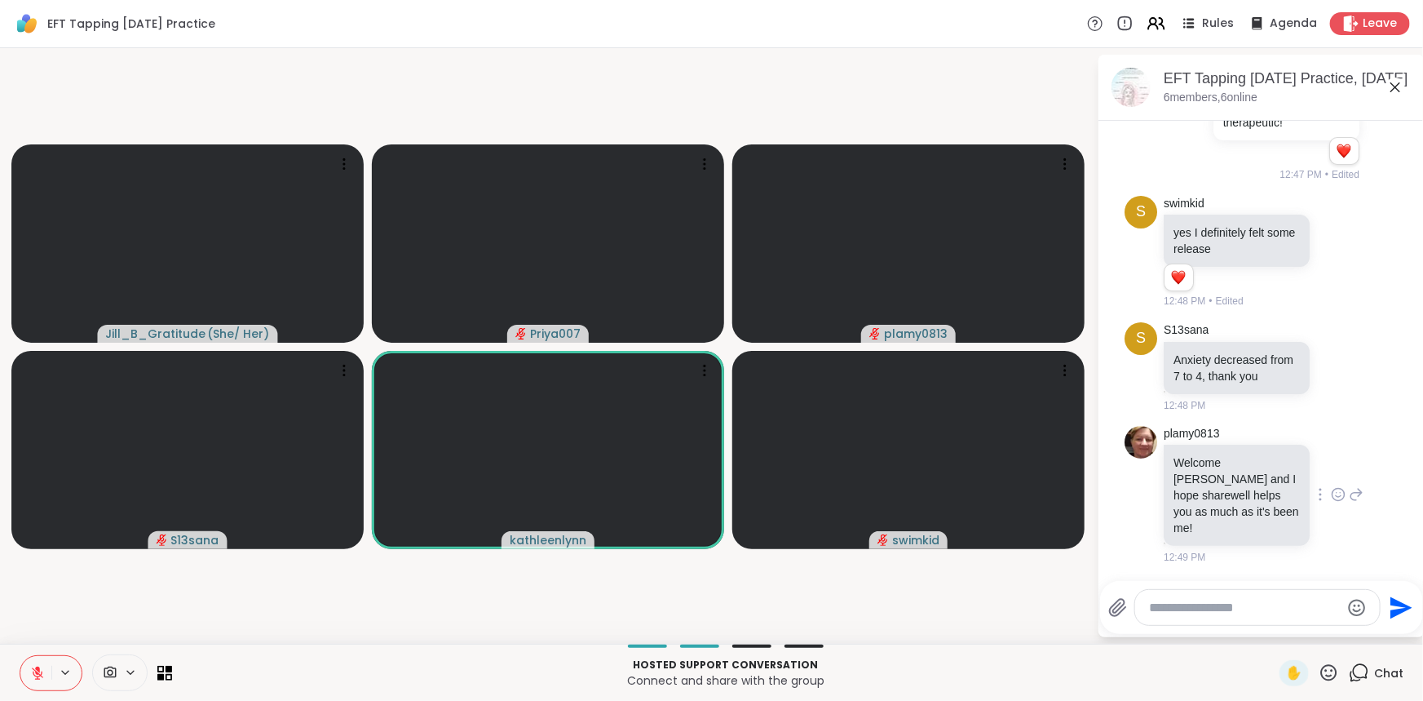
click at [1333, 500] on icon at bounding box center [1339, 494] width 12 height 12
click at [1331, 476] on span "Select Reaction: Heart" at bounding box center [1338, 468] width 15 height 16
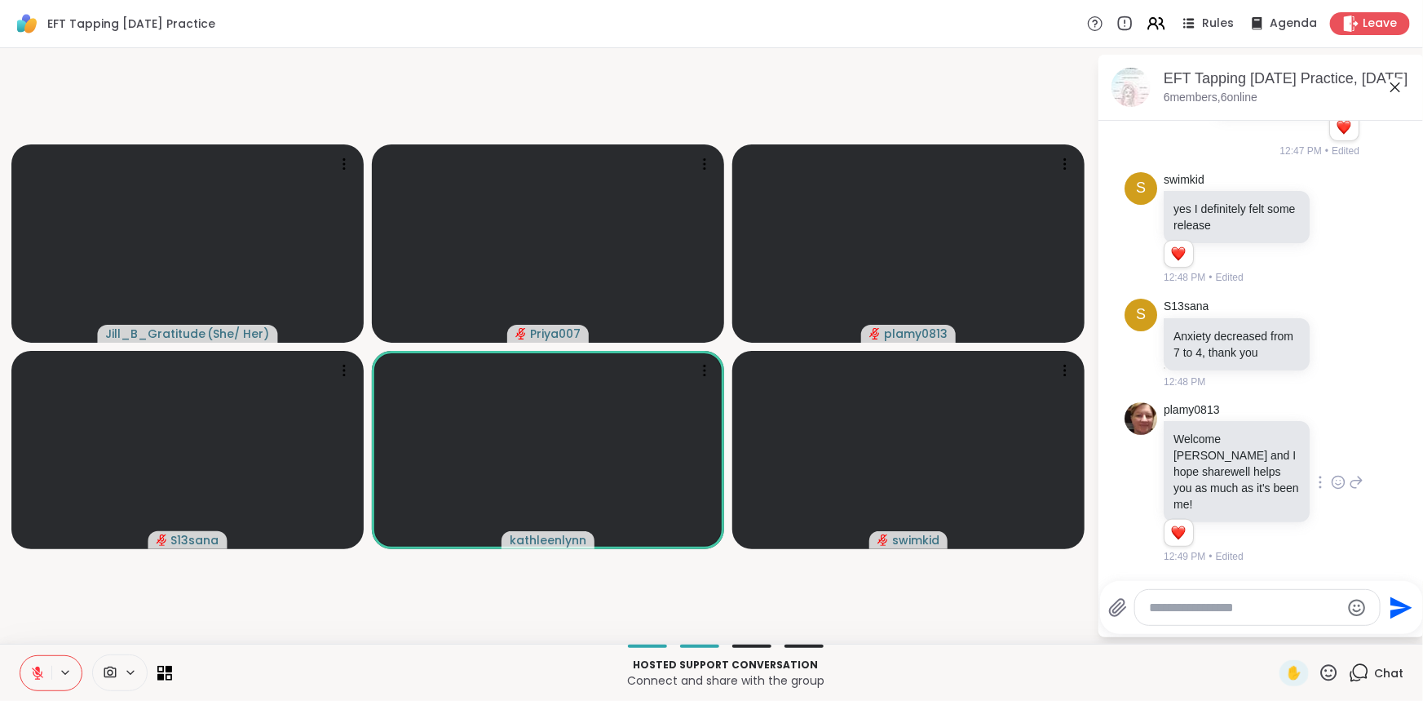
click at [1246, 608] on textarea "Type your message" at bounding box center [1245, 608] width 190 height 16
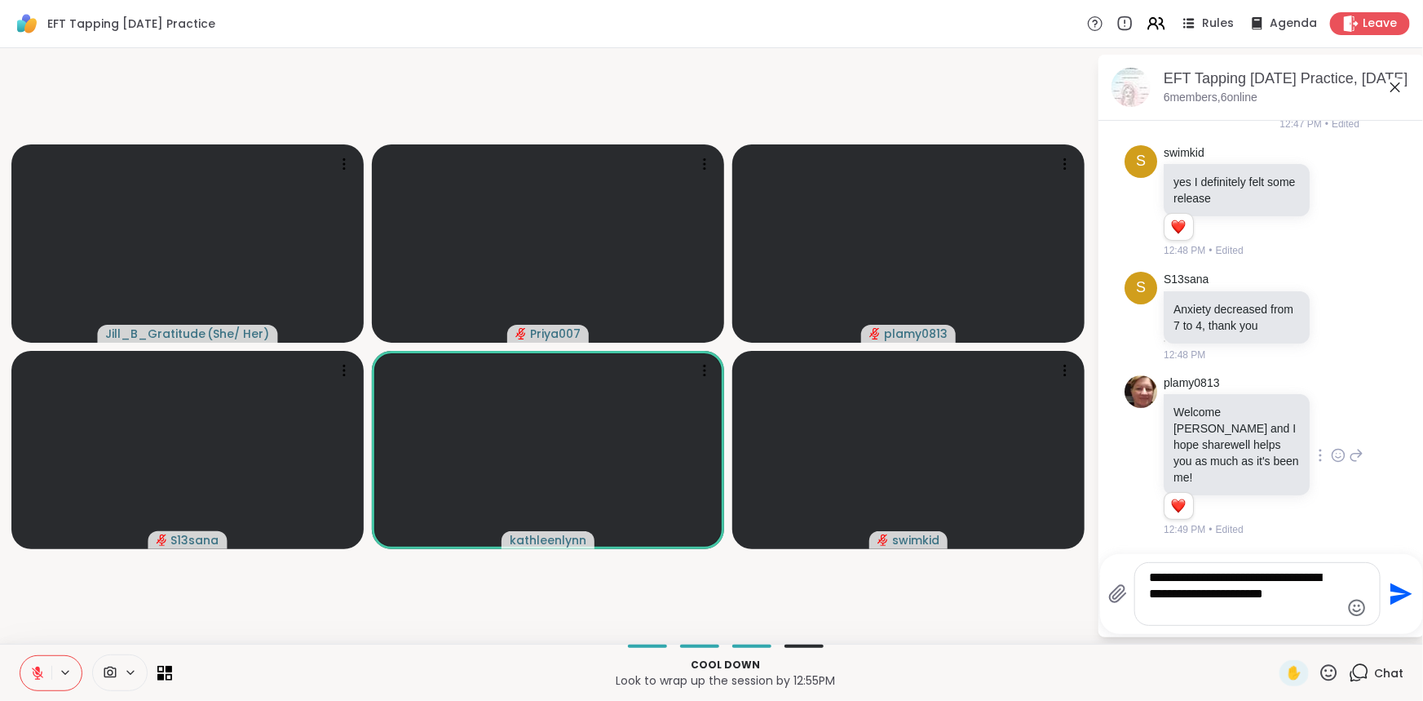
type textarea "**********"
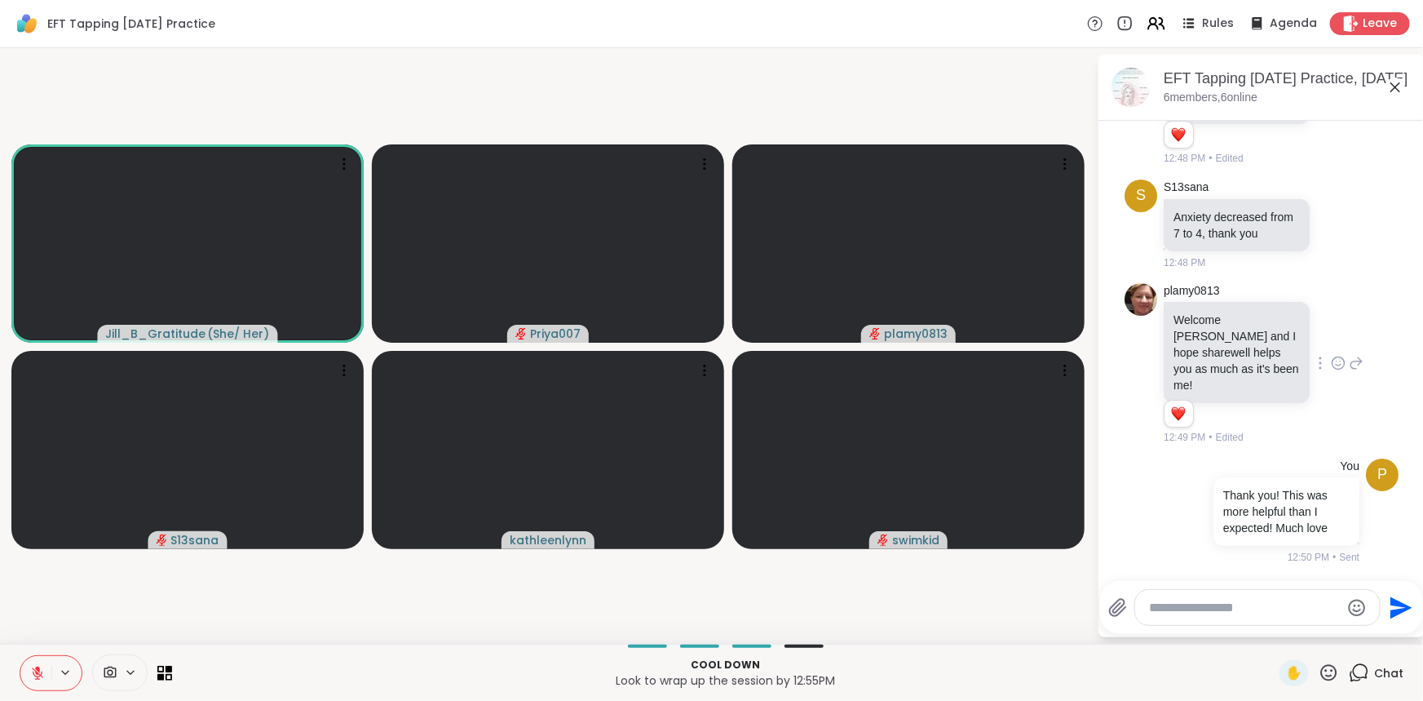
scroll to position [2275, 0]
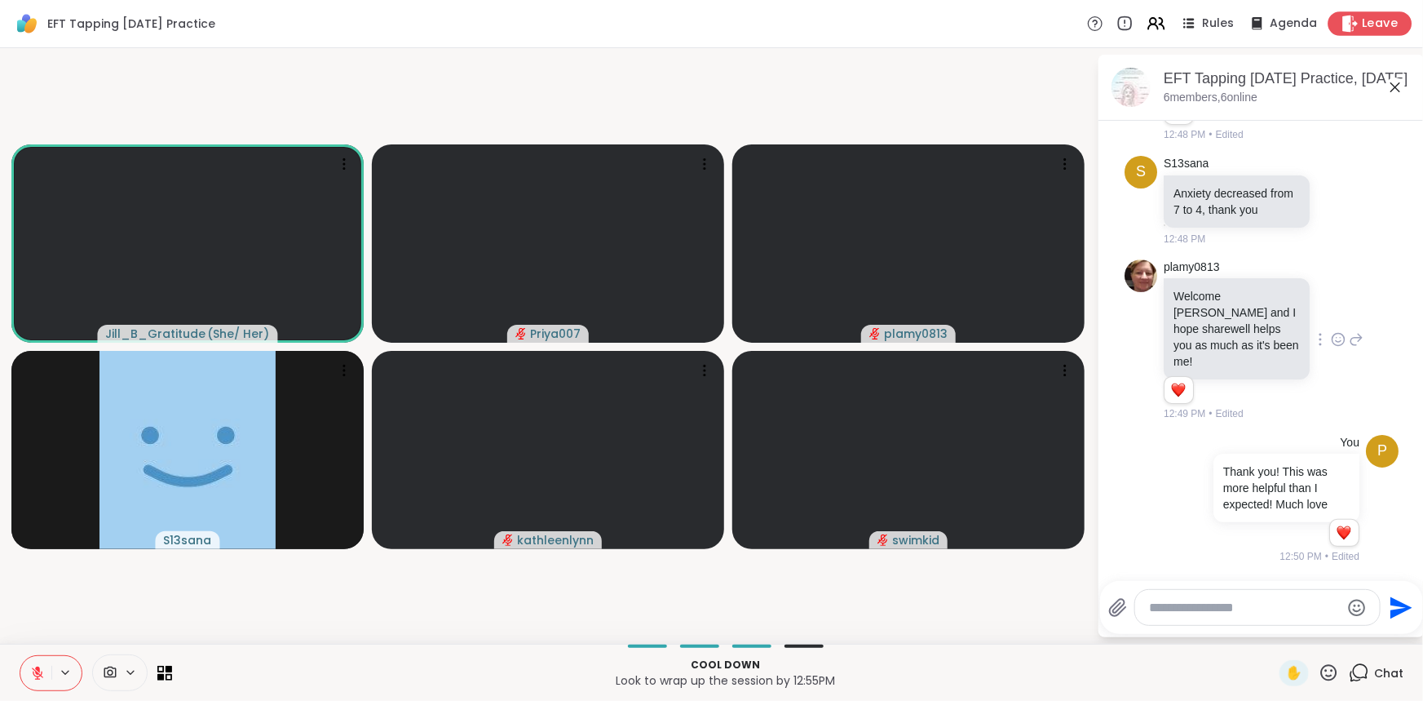
click at [1368, 32] on div "Leave" at bounding box center [1371, 23] width 84 height 24
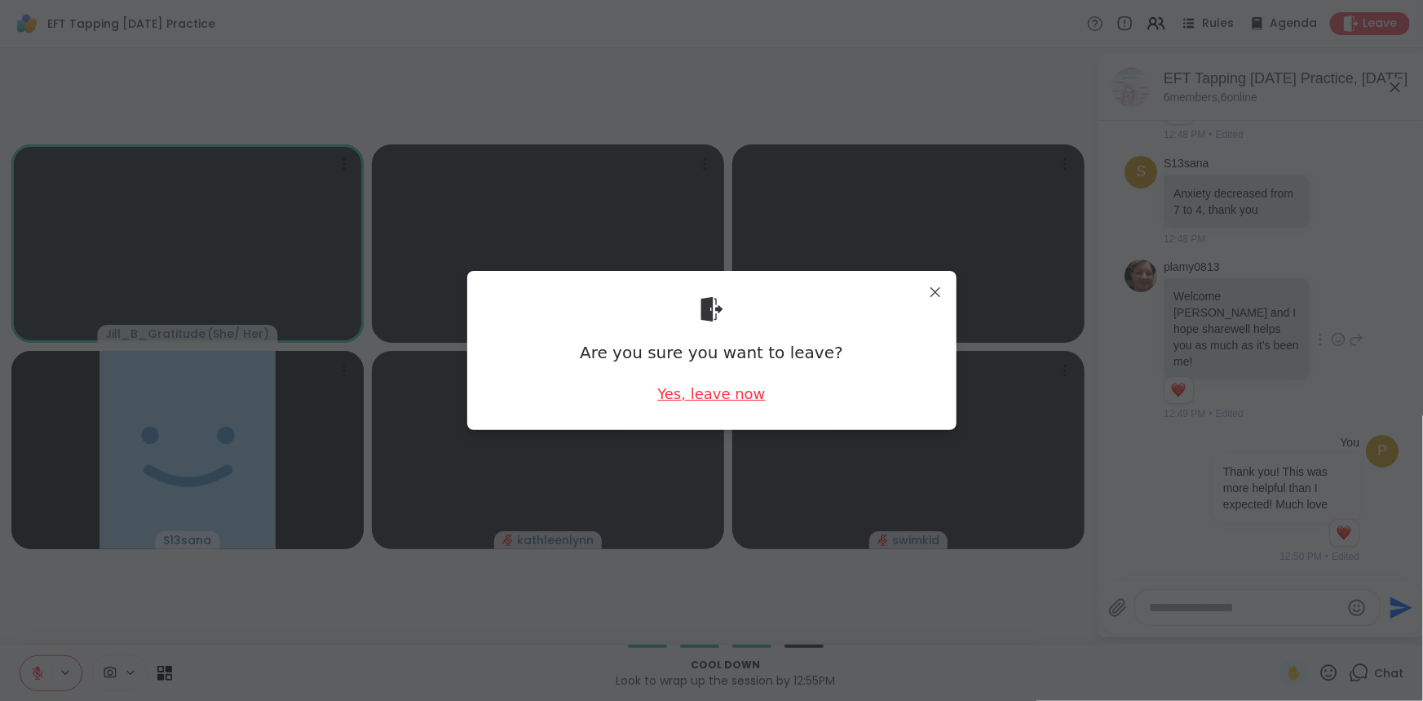
click at [720, 393] on div "Yes, leave now" at bounding box center [711, 393] width 108 height 20
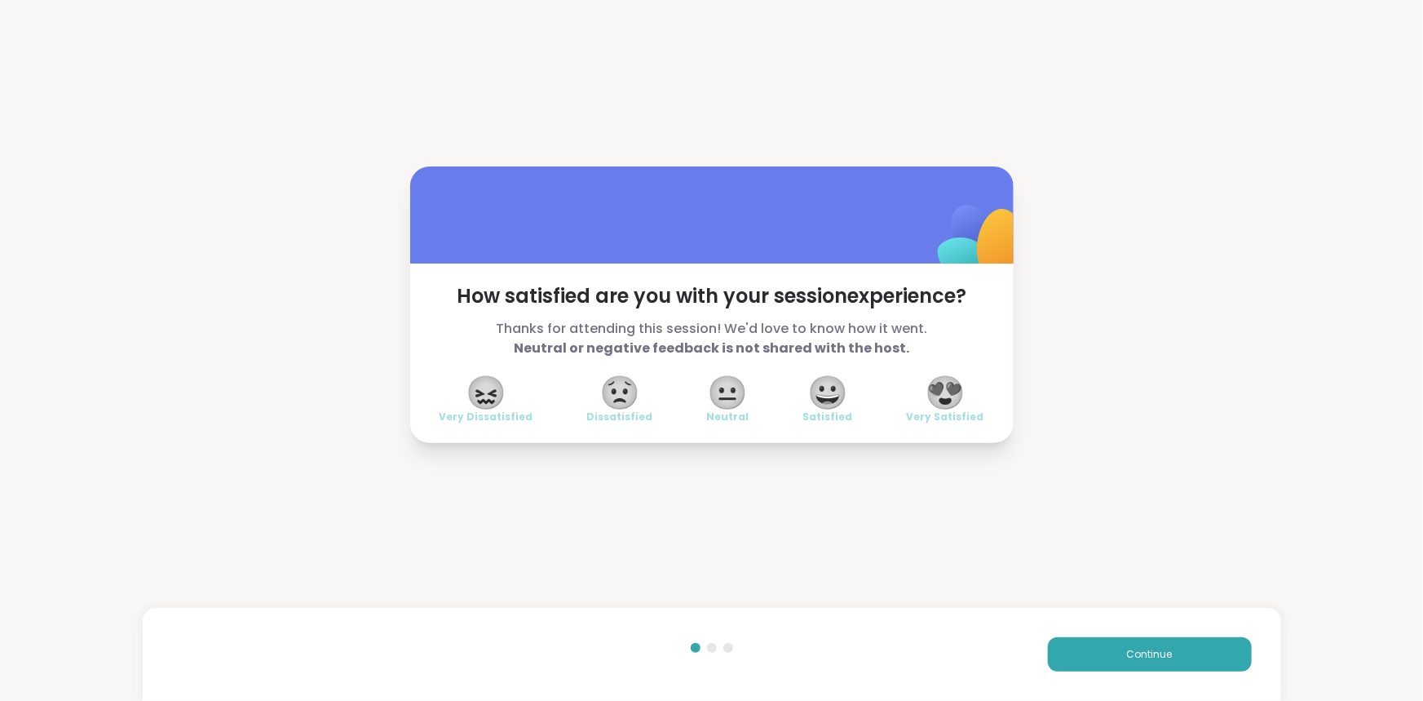
click at [937, 393] on span "😍" at bounding box center [945, 392] width 41 height 29
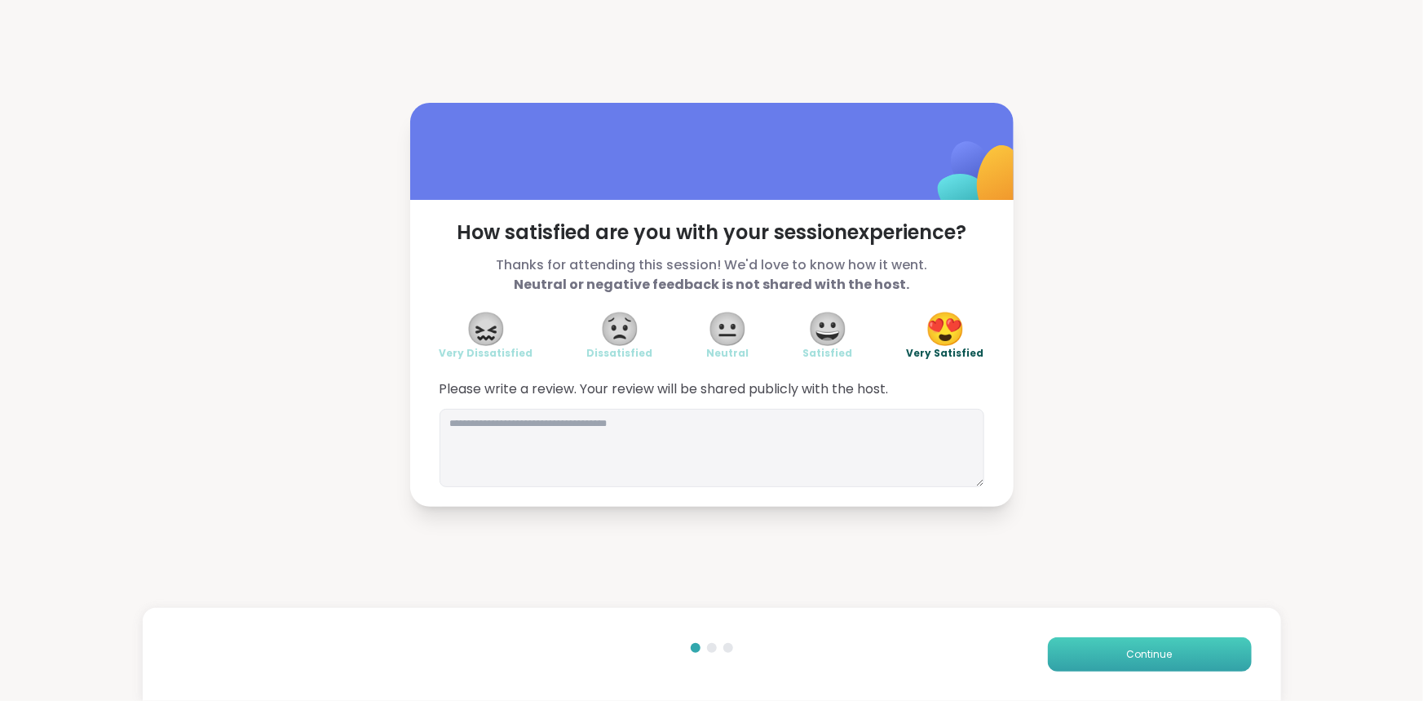
click at [1109, 649] on button "Continue" at bounding box center [1150, 654] width 204 height 34
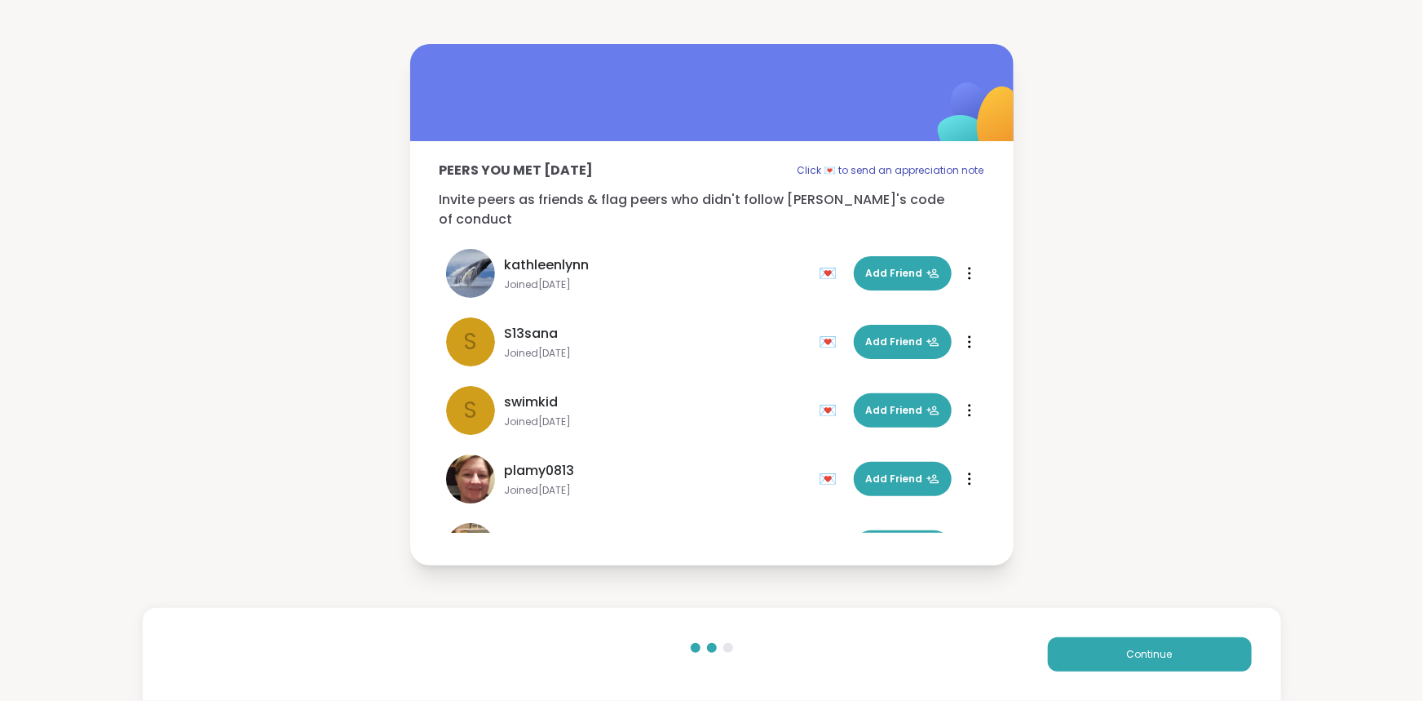
click at [1093, 672] on div "Continue" at bounding box center [712, 654] width 1139 height 93
click at [1096, 670] on button "Continue" at bounding box center [1150, 654] width 204 height 34
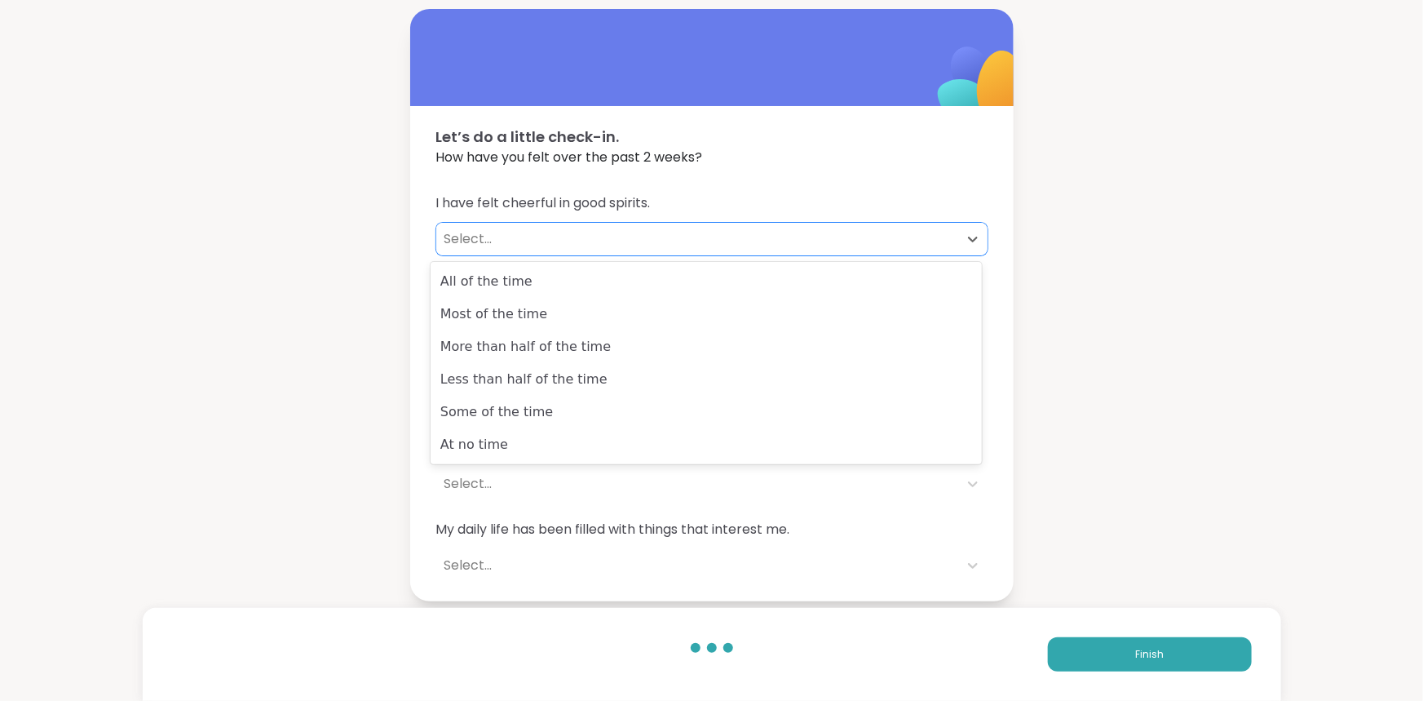
click at [629, 241] on div "Select..." at bounding box center [698, 239] width 506 height 20
click at [1200, 288] on div "Let’s do a little check-in. How have you felt over the past 2 weeks? I have fel…" at bounding box center [711, 304] width 1423 height 609
click at [497, 489] on div "Select..." at bounding box center [698, 484] width 506 height 20
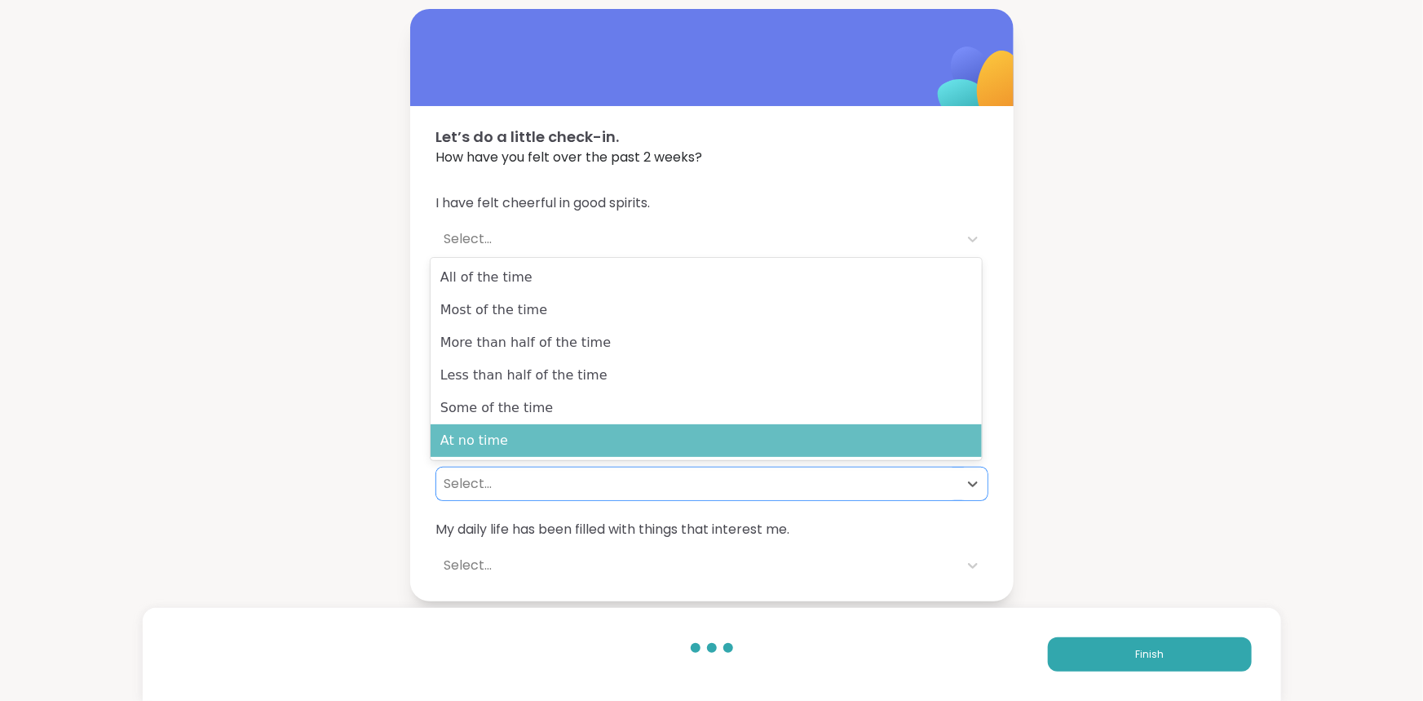
click at [533, 440] on div "At no time" at bounding box center [706, 440] width 551 height 33
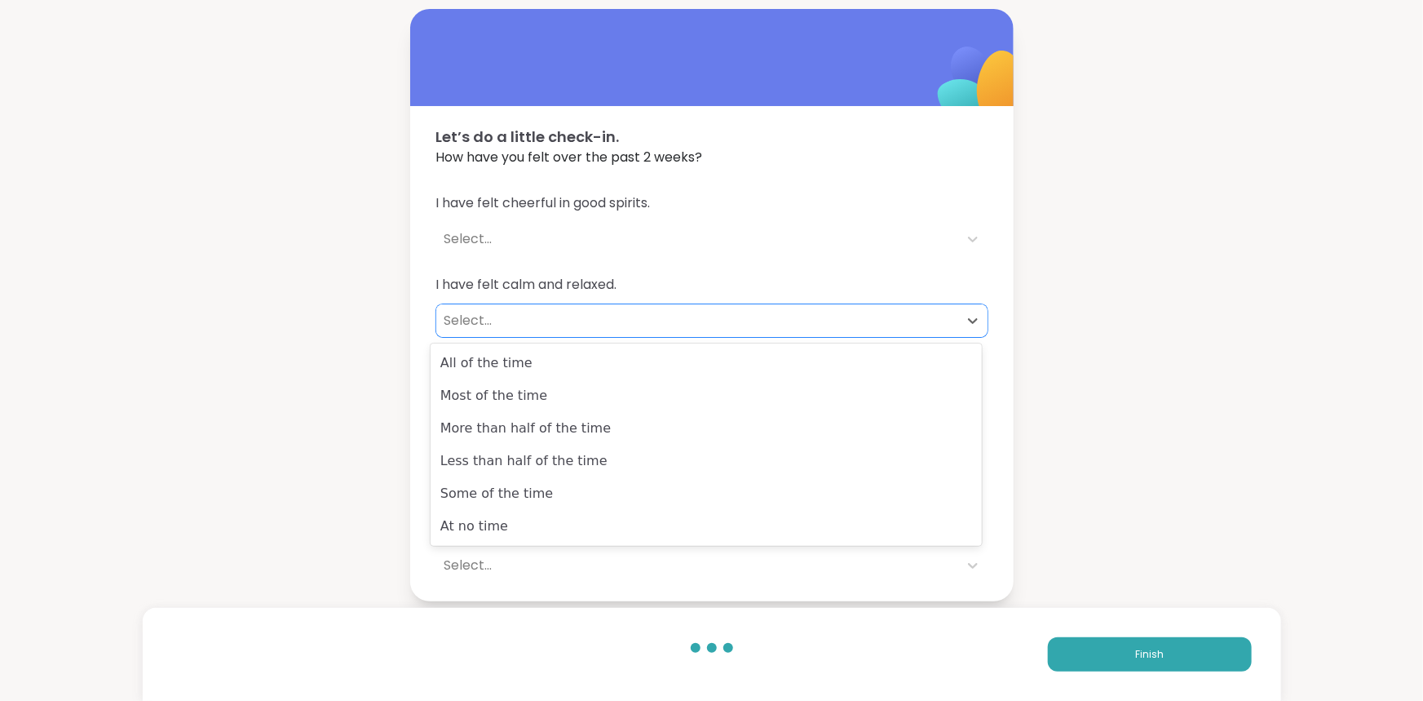
click at [454, 311] on div "Select..." at bounding box center [698, 321] width 506 height 20
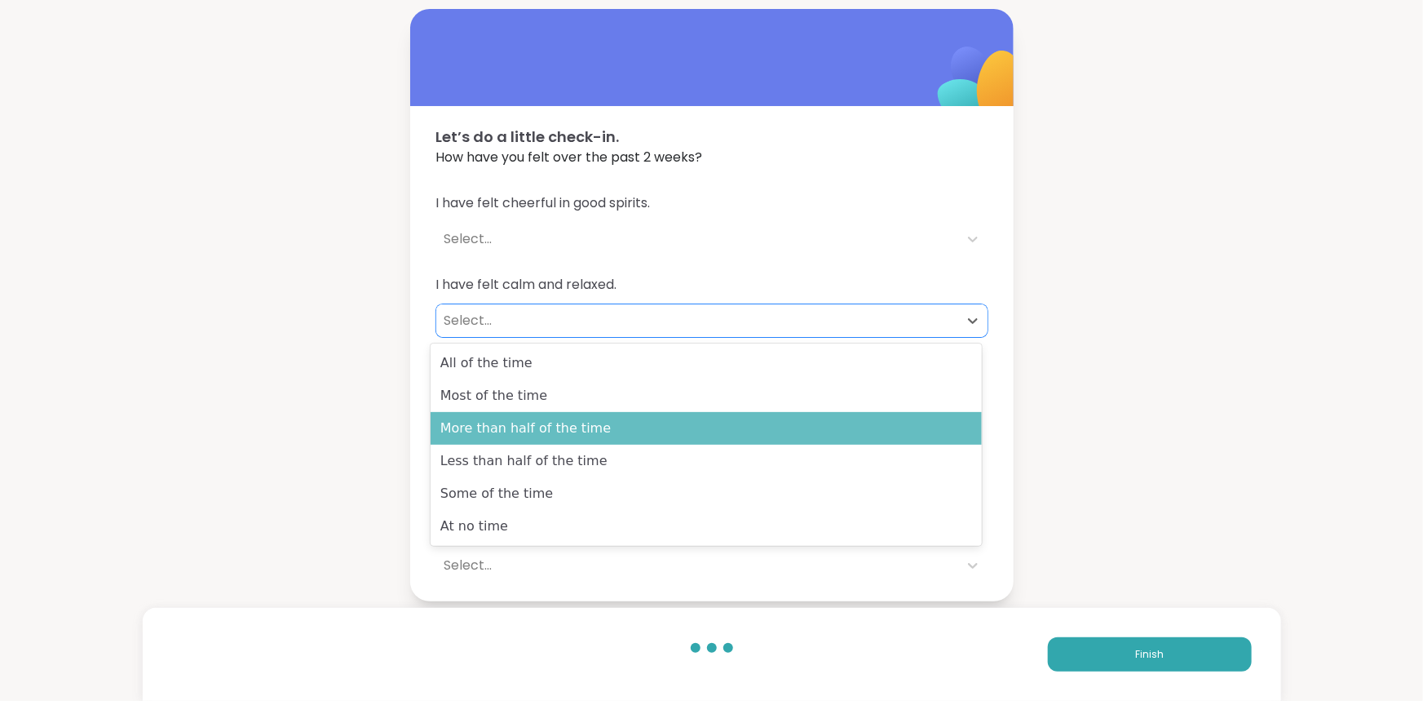
click at [634, 433] on div "More than half of the time" at bounding box center [706, 428] width 551 height 33
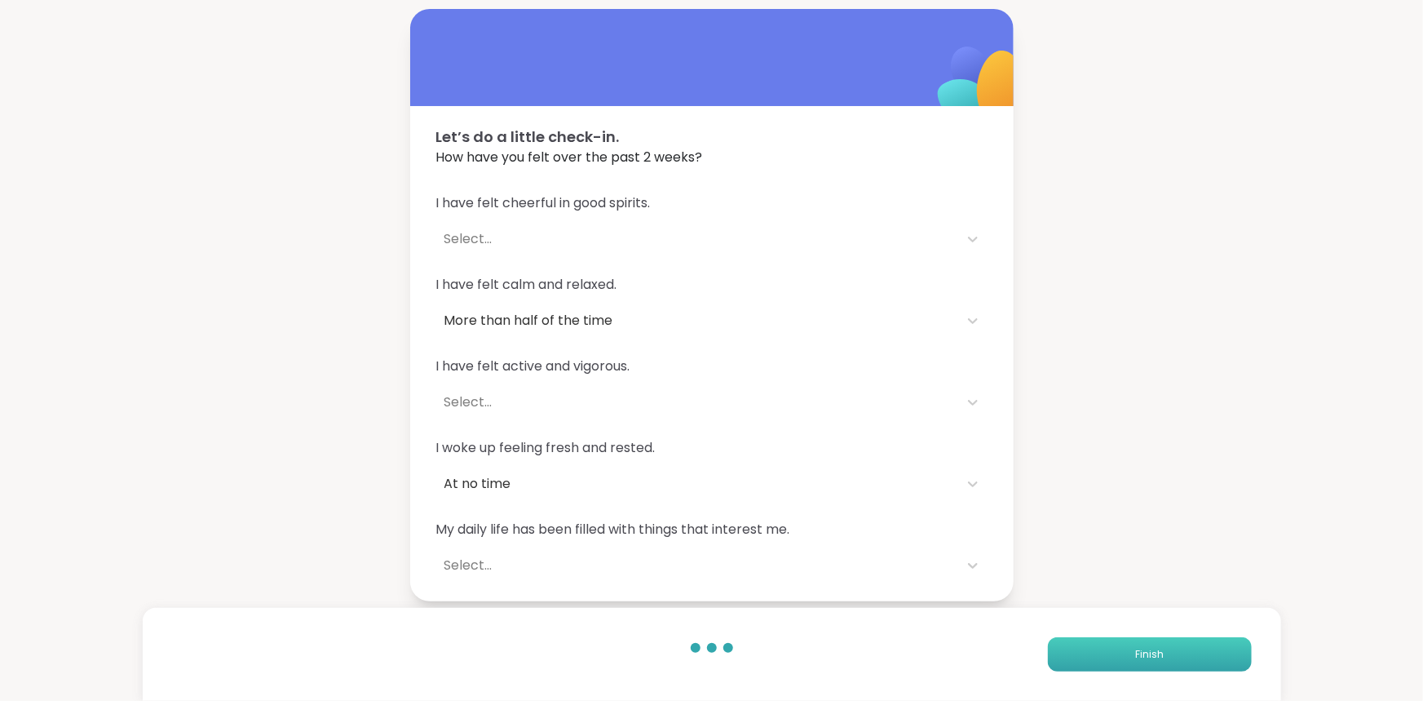
click at [1124, 656] on button "Finish" at bounding box center [1150, 654] width 204 height 34
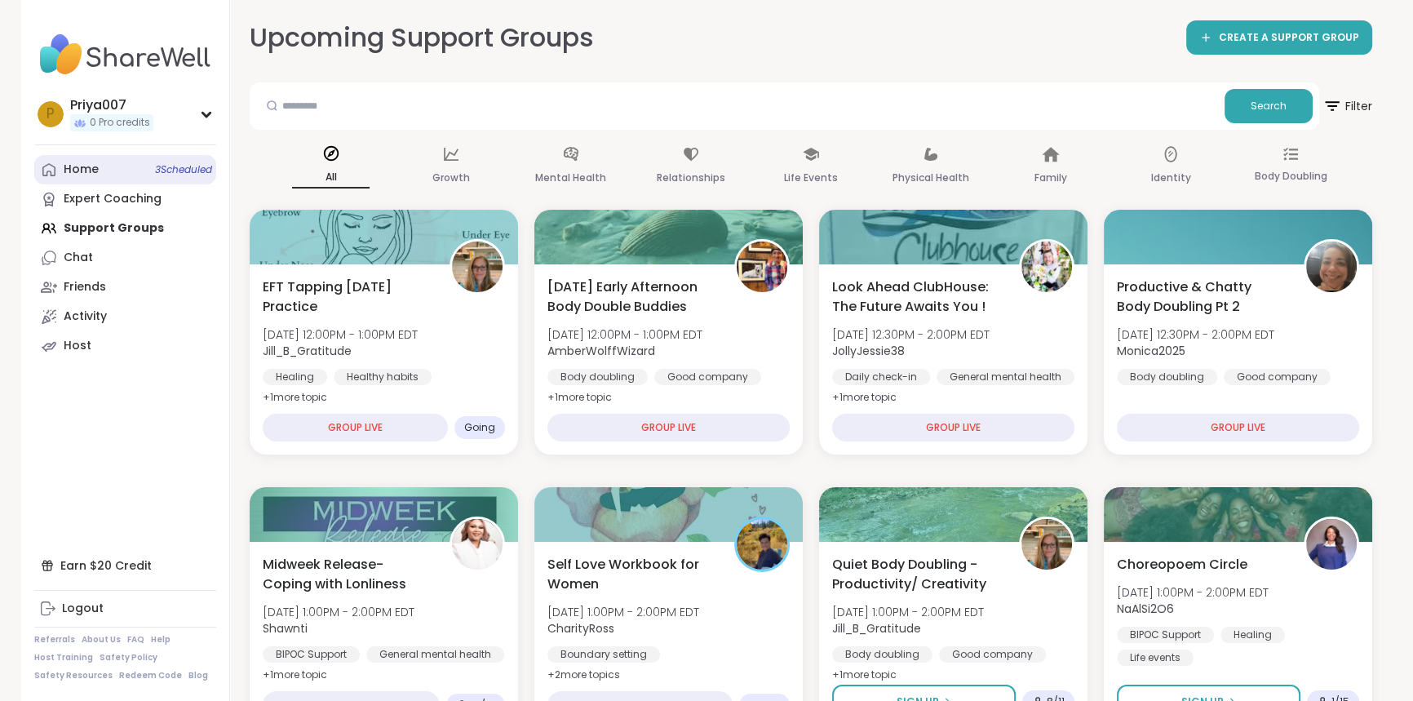
click at [179, 174] on span "3 Scheduled" at bounding box center [183, 169] width 57 height 13
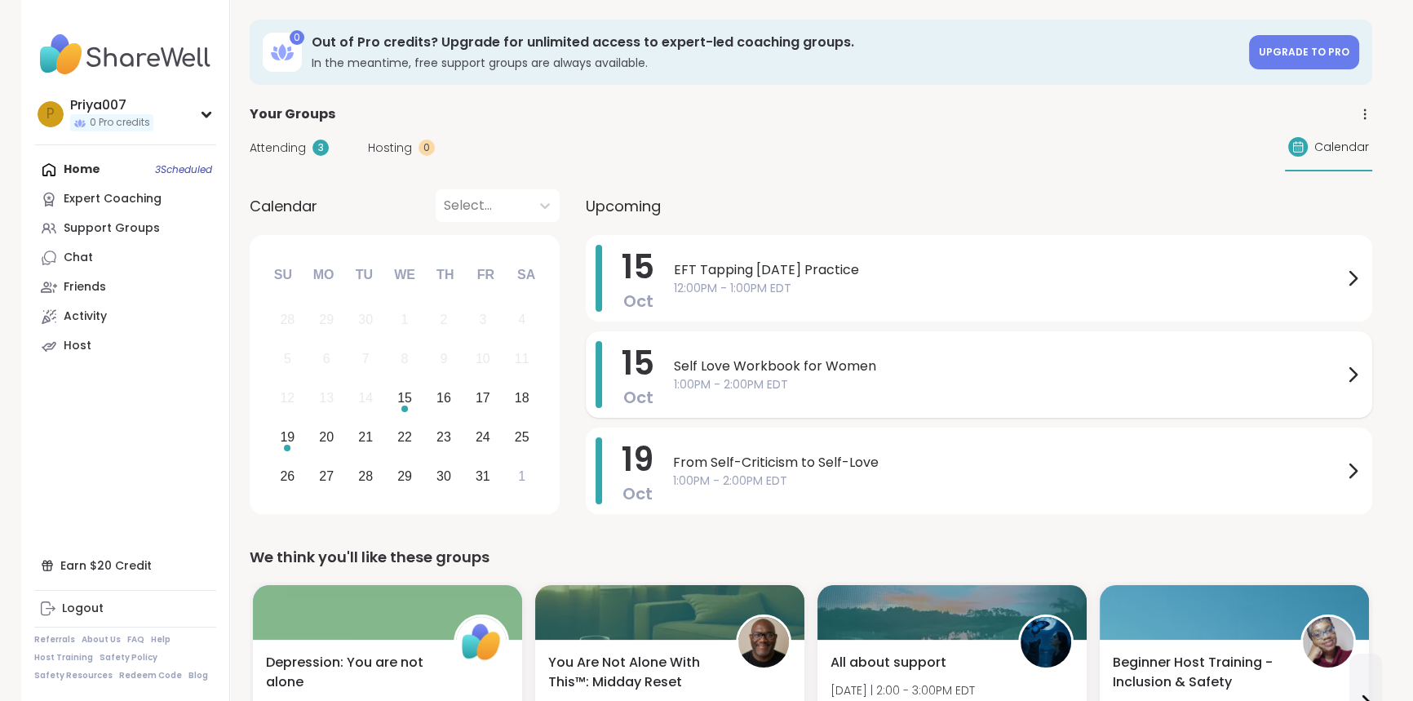
click at [808, 361] on span "Self Love Workbook for Women" at bounding box center [1008, 366] width 669 height 20
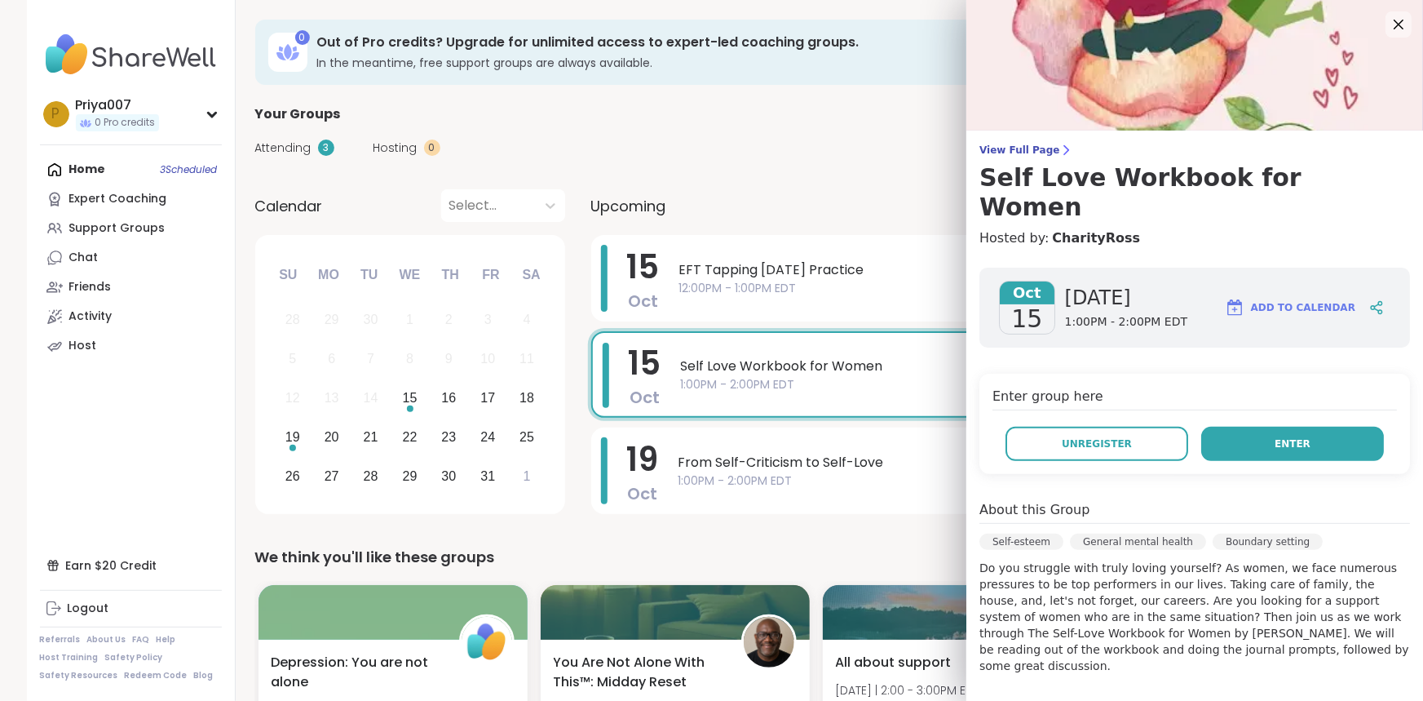
click at [1286, 436] on span "Enter" at bounding box center [1293, 443] width 36 height 15
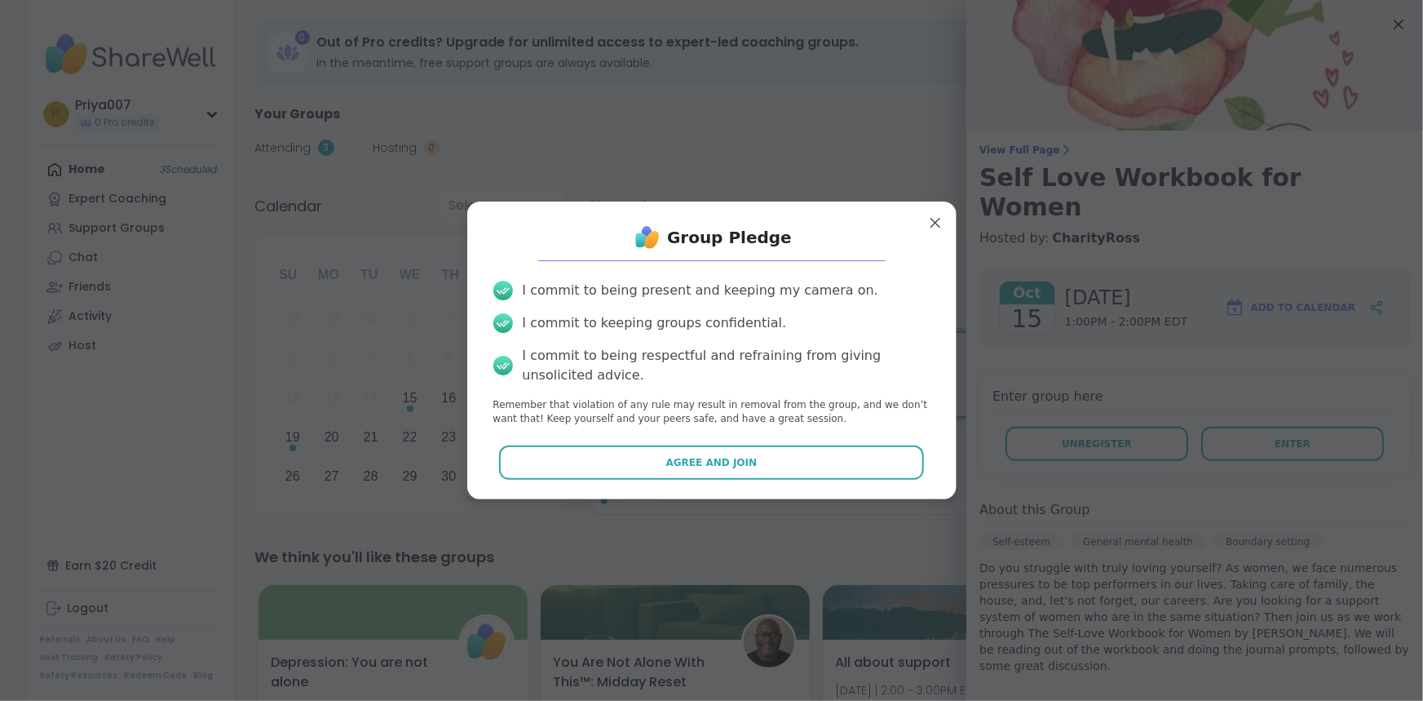
click at [586, 457] on button "Agree and Join" at bounding box center [711, 462] width 425 height 34
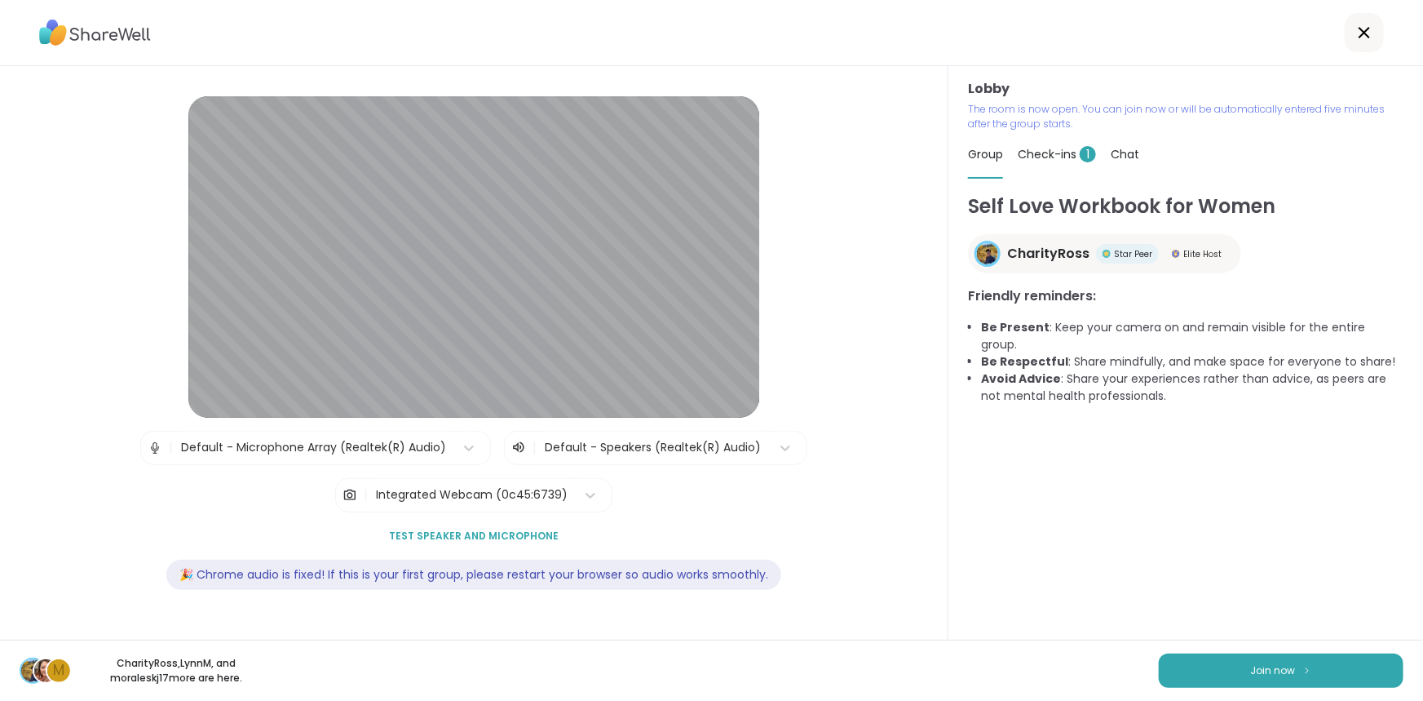
click at [1064, 163] on div "Check-ins 1" at bounding box center [1057, 154] width 78 height 46
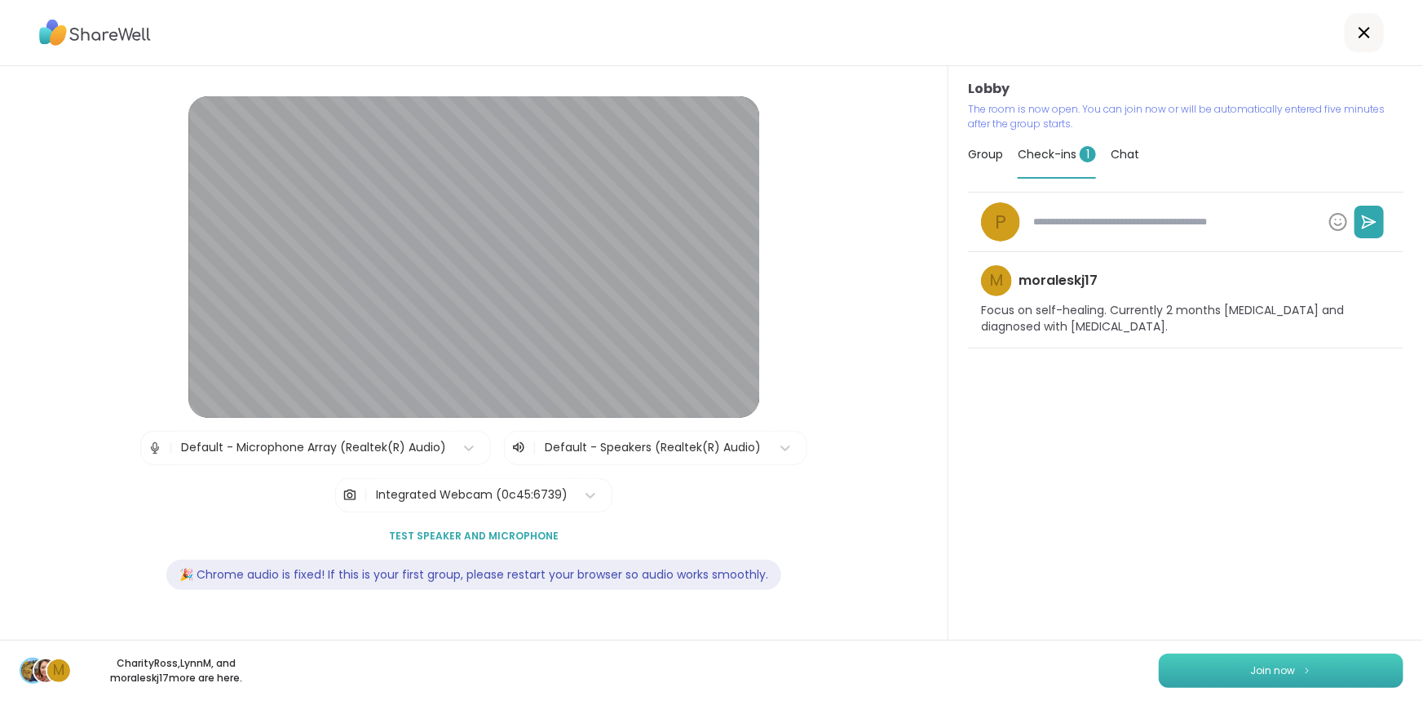
click at [1296, 661] on button "Join now" at bounding box center [1281, 670] width 245 height 34
type textarea "*"
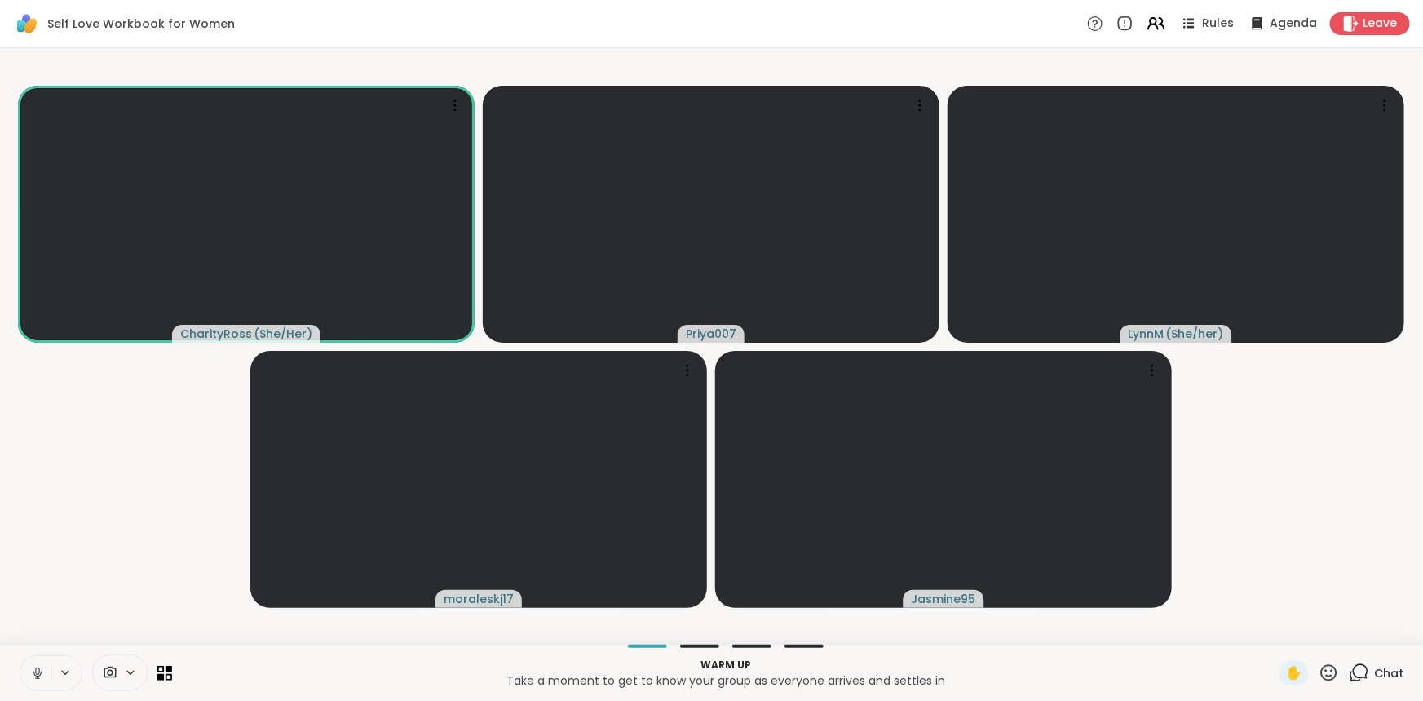
click at [33, 670] on icon at bounding box center [37, 673] width 15 height 15
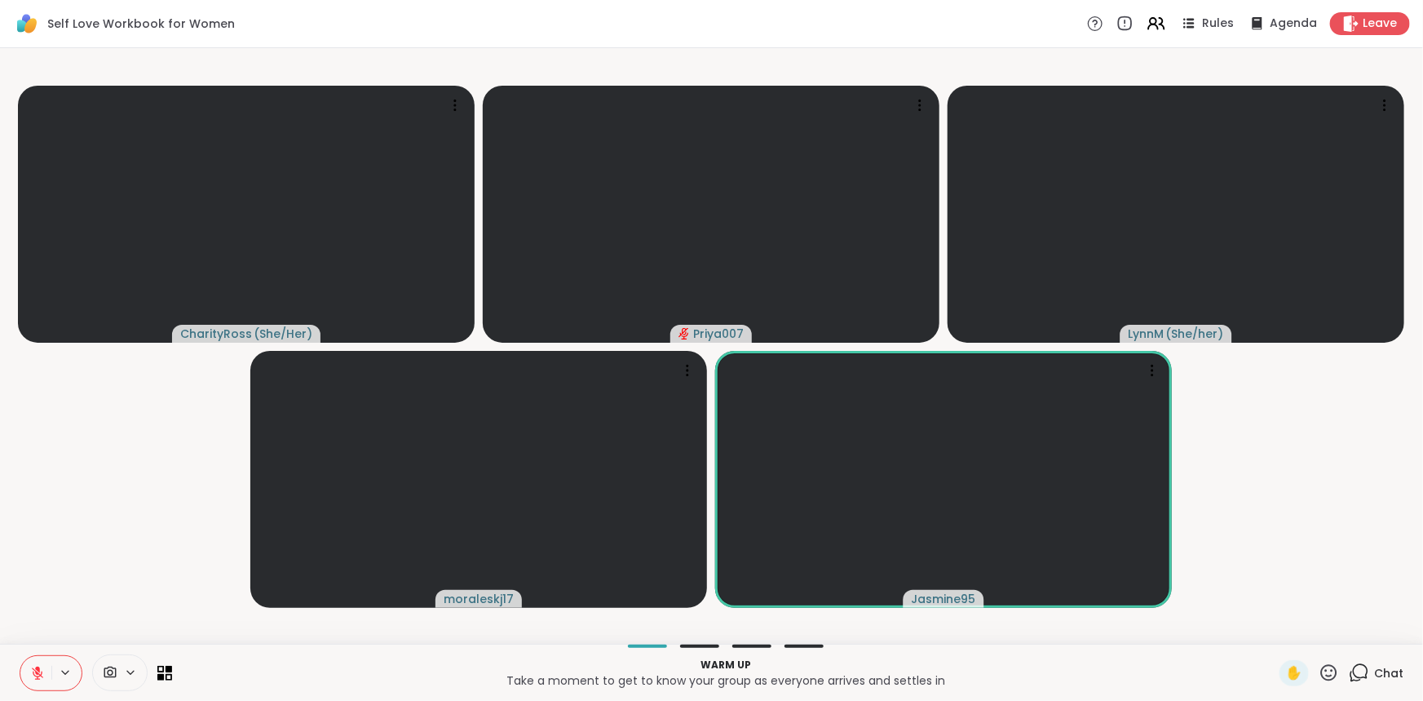
click at [1321, 670] on icon at bounding box center [1329, 672] width 20 height 20
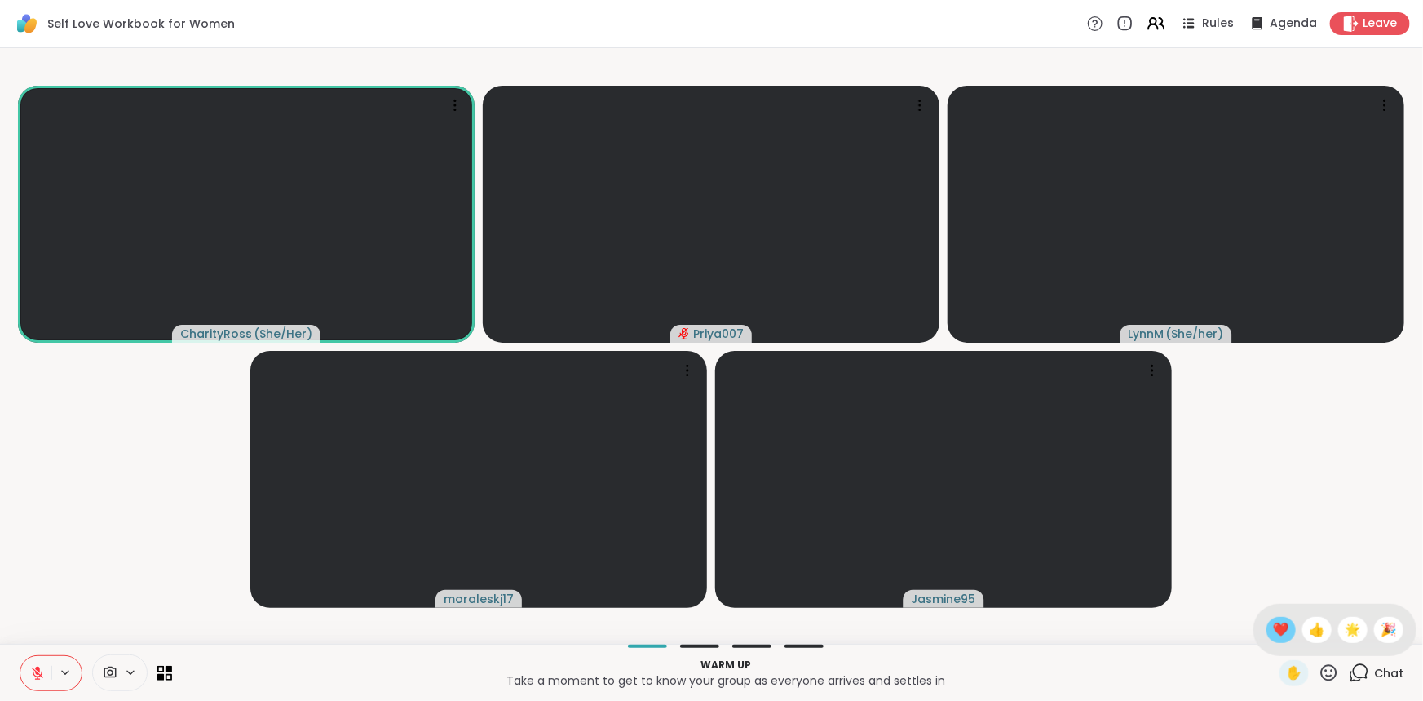
click at [1273, 624] on span "❤️" at bounding box center [1281, 630] width 16 height 20
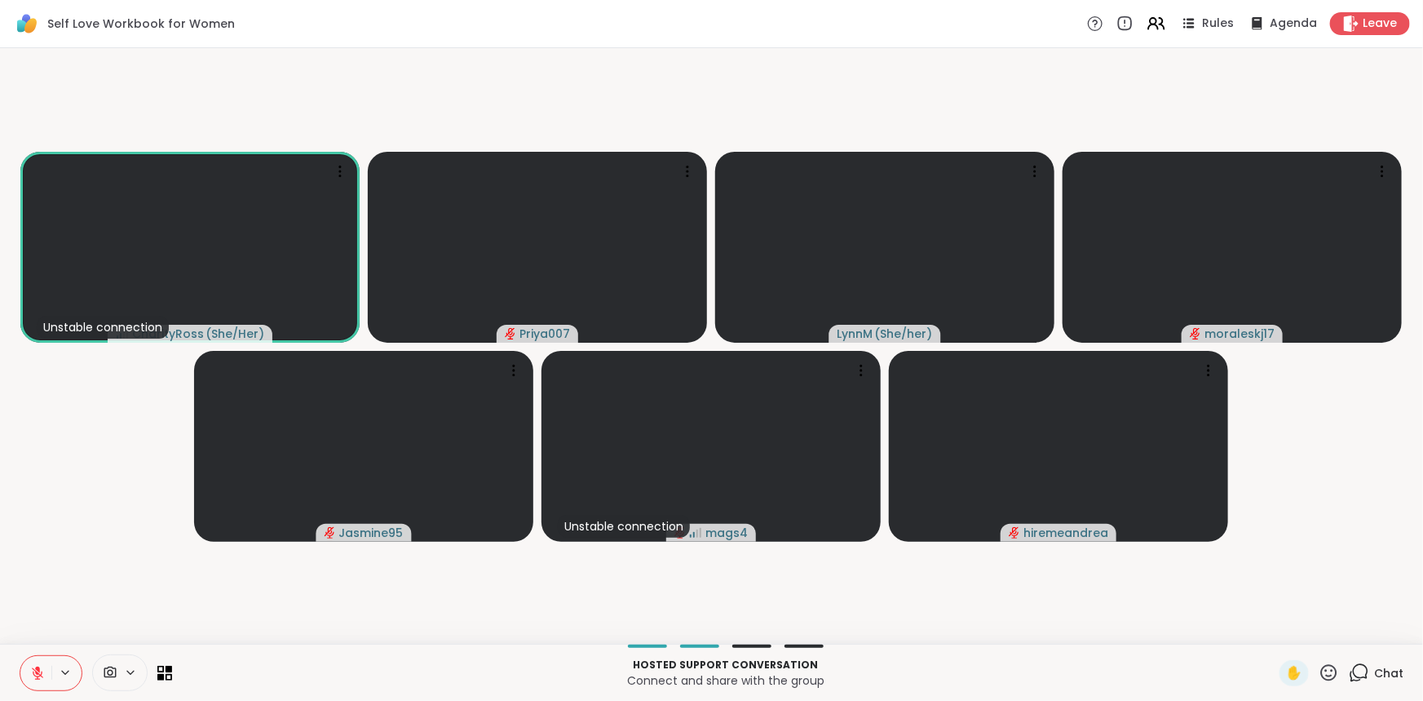
click at [38, 677] on icon at bounding box center [37, 673] width 15 height 15
click at [40, 674] on icon at bounding box center [37, 672] width 8 height 5
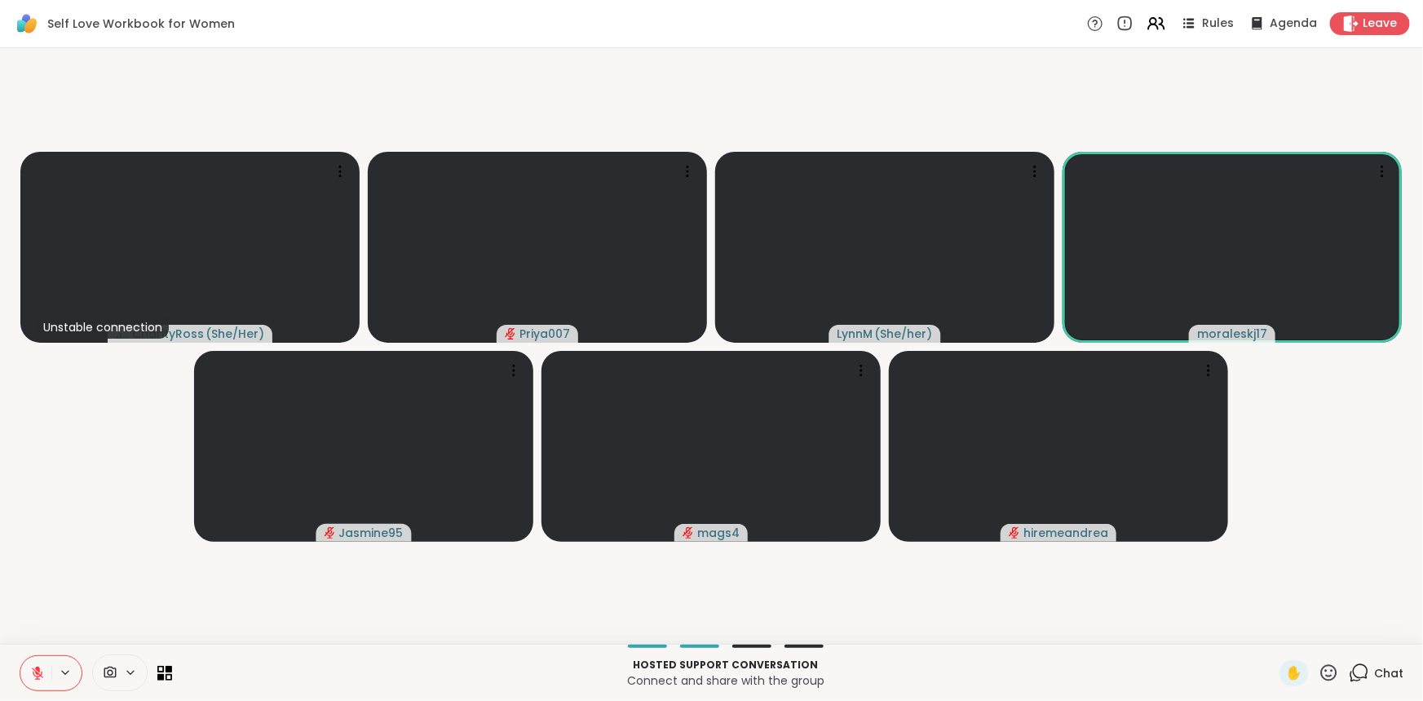
click at [42, 669] on icon at bounding box center [37, 673] width 15 height 15
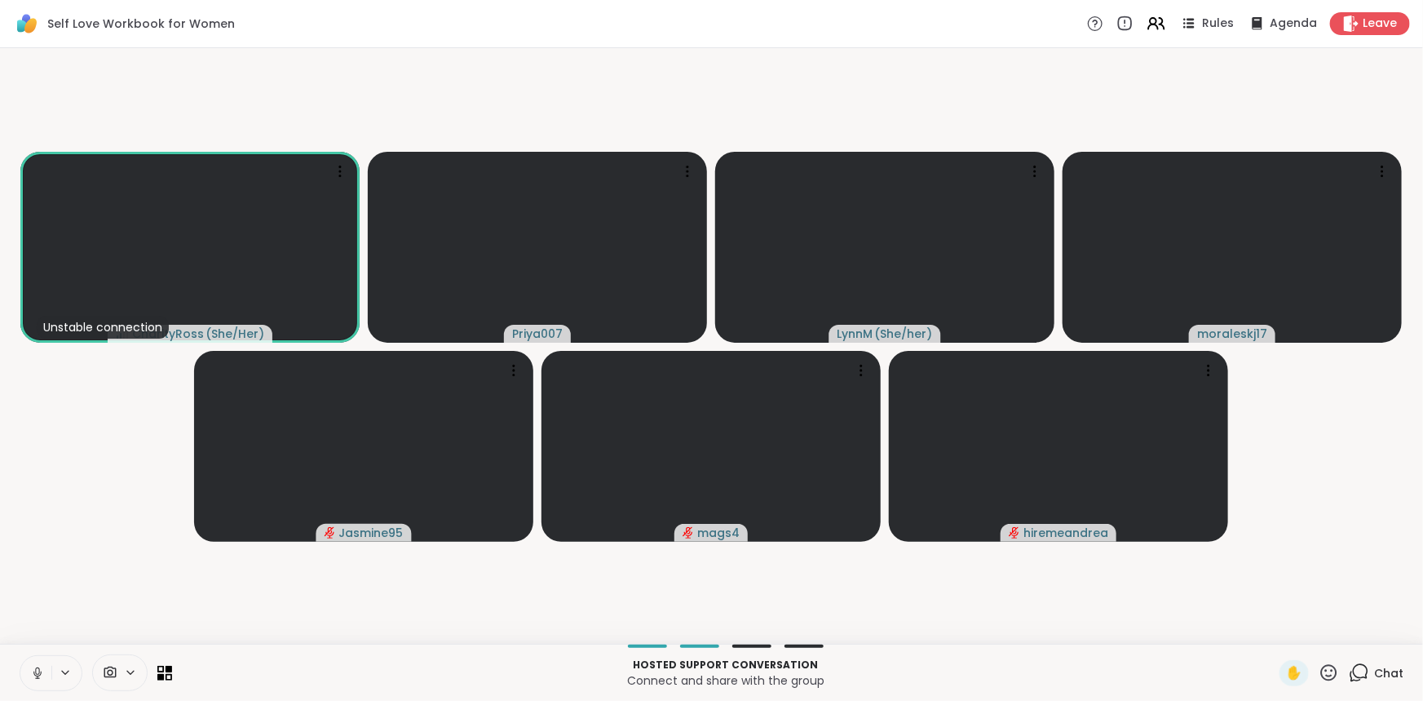
click at [42, 666] on icon at bounding box center [37, 673] width 15 height 15
click at [30, 669] on icon at bounding box center [37, 673] width 15 height 15
click at [30, 661] on button at bounding box center [35, 673] width 31 height 34
click at [133, 680] on div at bounding box center [119, 672] width 55 height 37
click at [254, 603] on video-player-container "Unstable connection CharityRoss ( She/Her ) Priya007 [PERSON_NAME] ( She/her ) …" at bounding box center [712, 346] width 1404 height 582
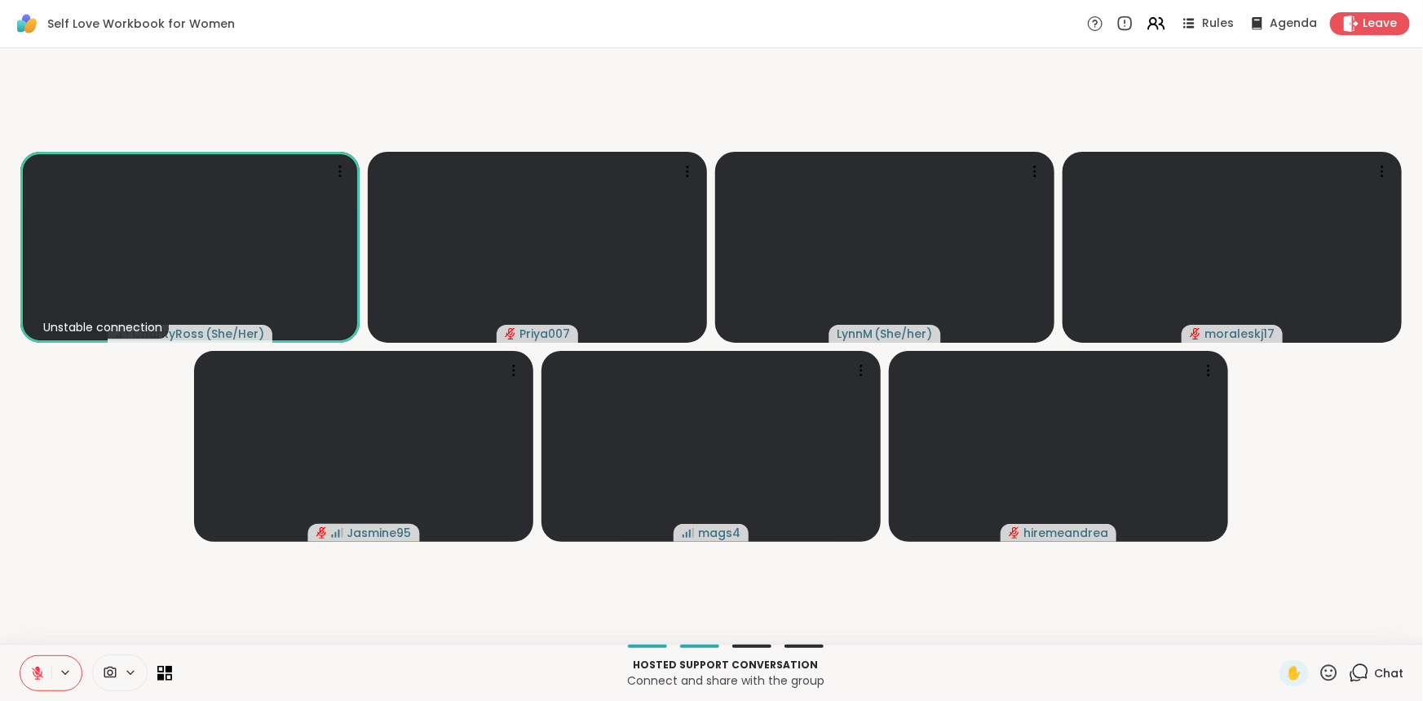
click at [27, 668] on button at bounding box center [35, 673] width 31 height 34
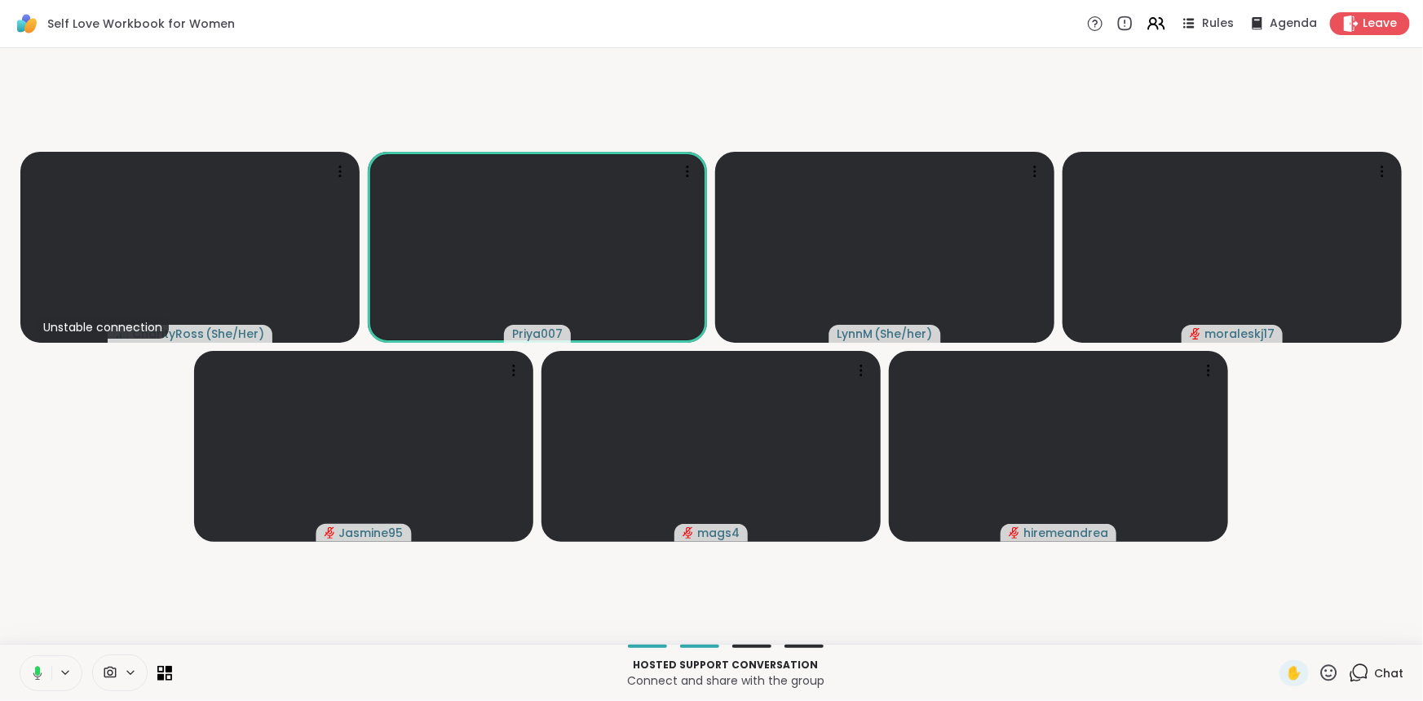
drag, startPoint x: 33, startPoint y: 677, endPoint x: 28, endPoint y: 709, distance: 32.3
click at [32, 669] on icon at bounding box center [35, 673] width 15 height 15
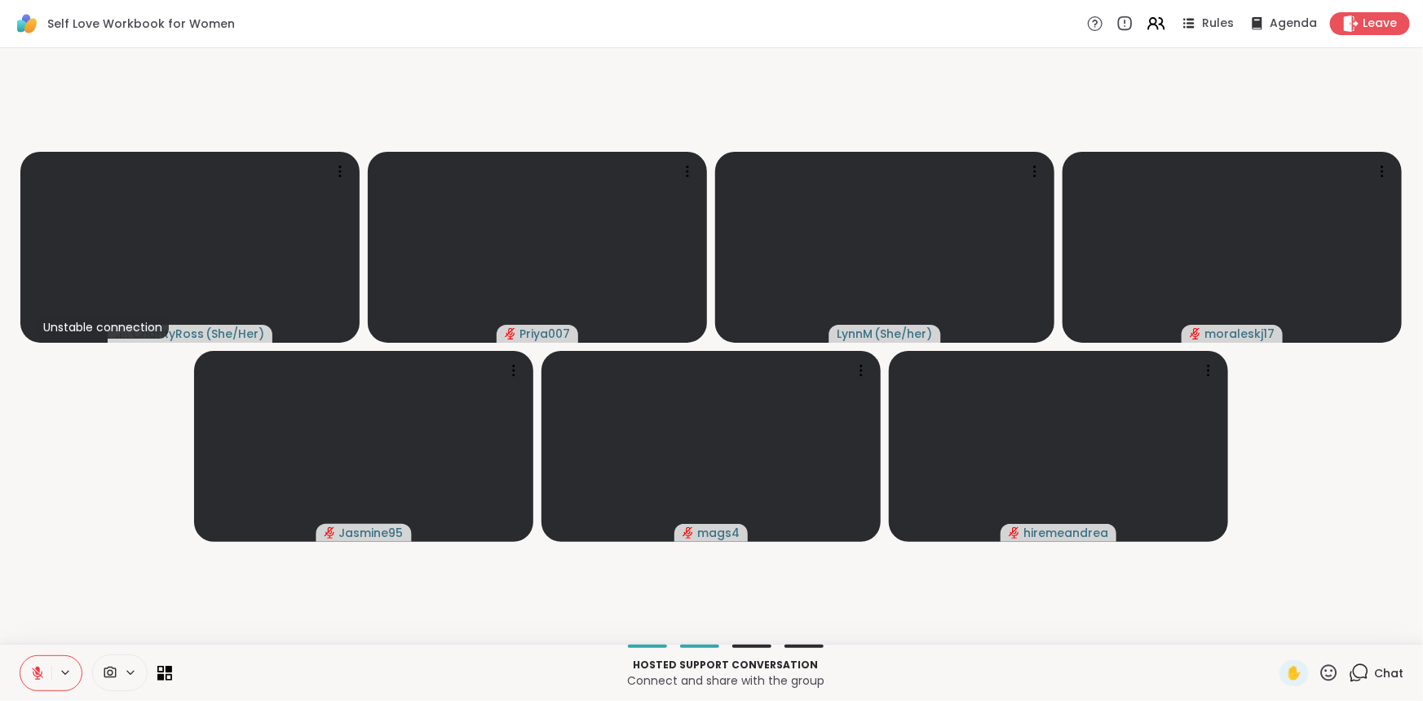
click at [44, 569] on video-player-container "Unstable connection CharityRoss ( She/Her ) Priya007 [PERSON_NAME] ( She/her ) …" at bounding box center [712, 346] width 1404 height 582
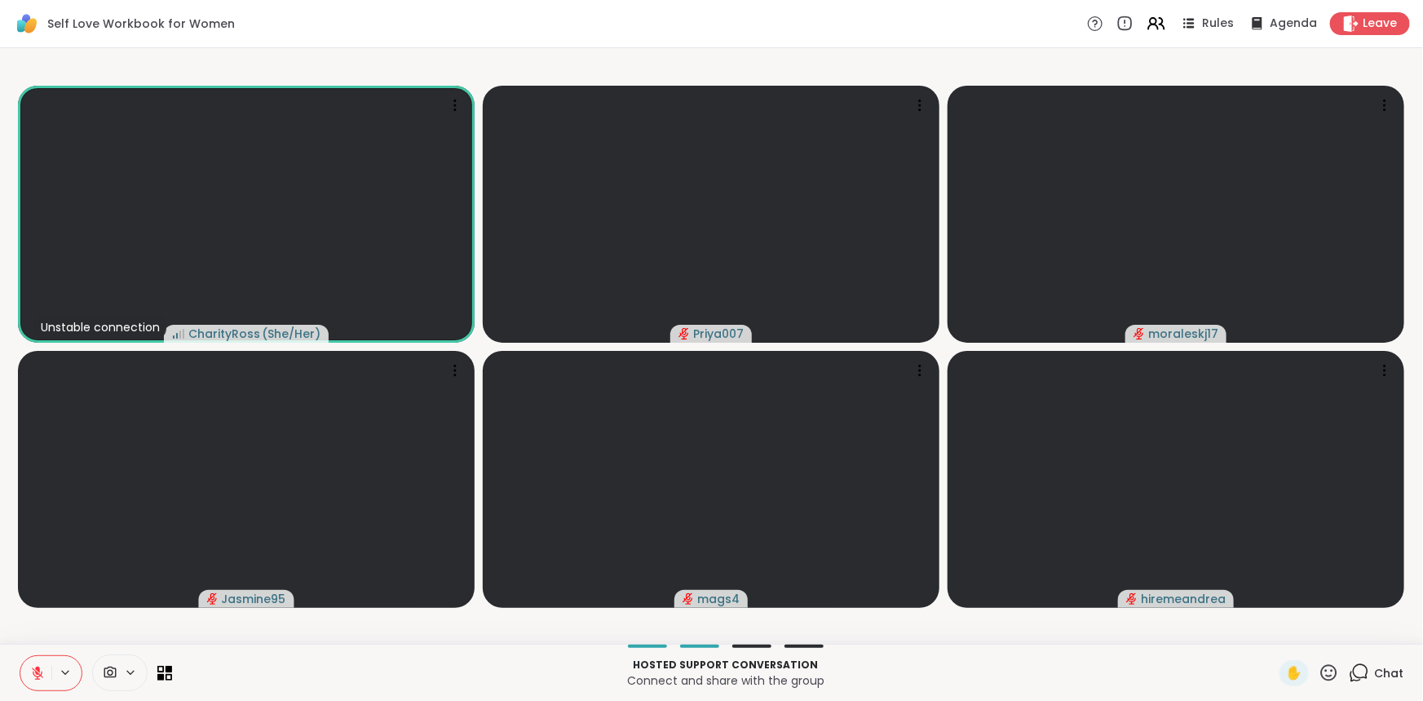
click at [38, 672] on icon at bounding box center [37, 673] width 15 height 15
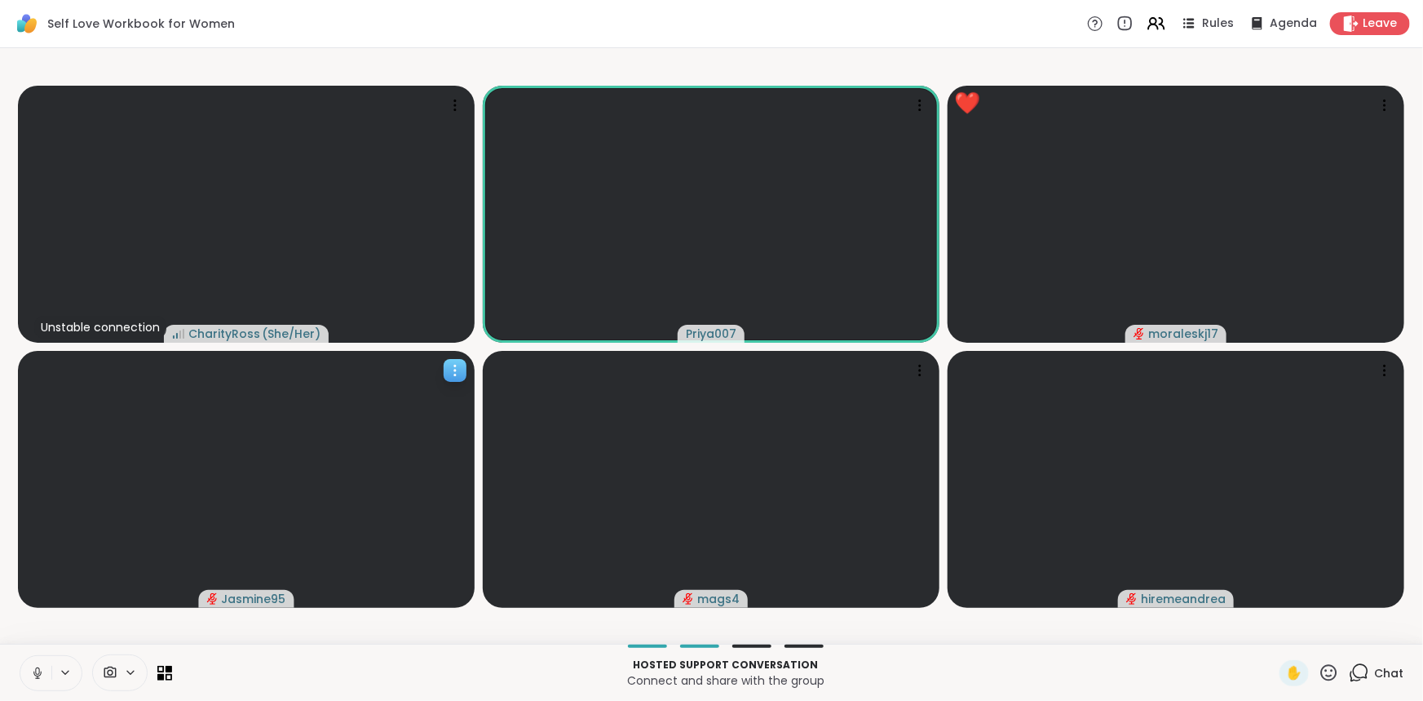
drag, startPoint x: 34, startPoint y: 677, endPoint x: 246, endPoint y: 543, distance: 250.1
click at [33, 671] on icon at bounding box center [37, 673] width 15 height 15
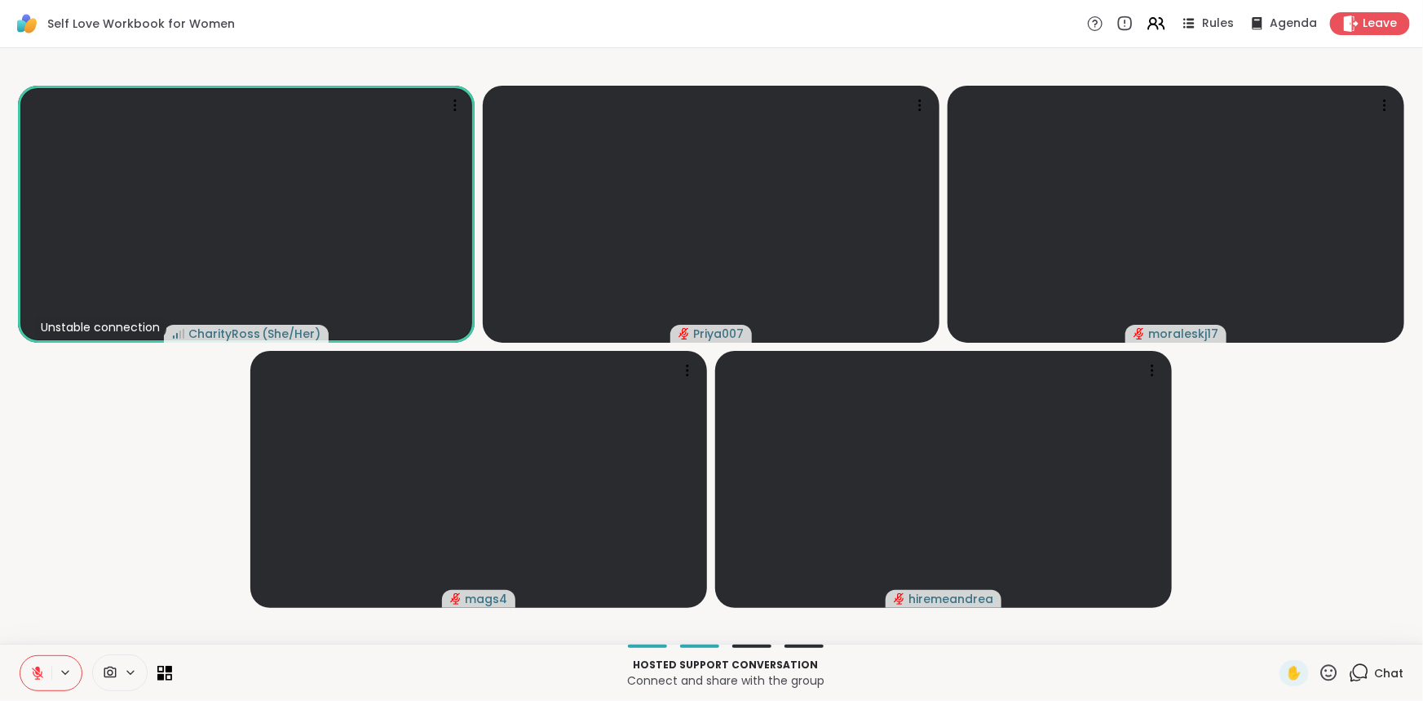
click at [41, 667] on icon at bounding box center [37, 673] width 15 height 15
click at [69, 558] on video-player-container "Unstable connection CharityRoss ( She/Her ) Priya007 moraleskj17 mags4 hiremean…" at bounding box center [712, 346] width 1404 height 582
click at [38, 679] on icon at bounding box center [37, 673] width 15 height 15
click at [35, 663] on button at bounding box center [35, 673] width 31 height 34
click at [35, 684] on button at bounding box center [35, 673] width 31 height 34
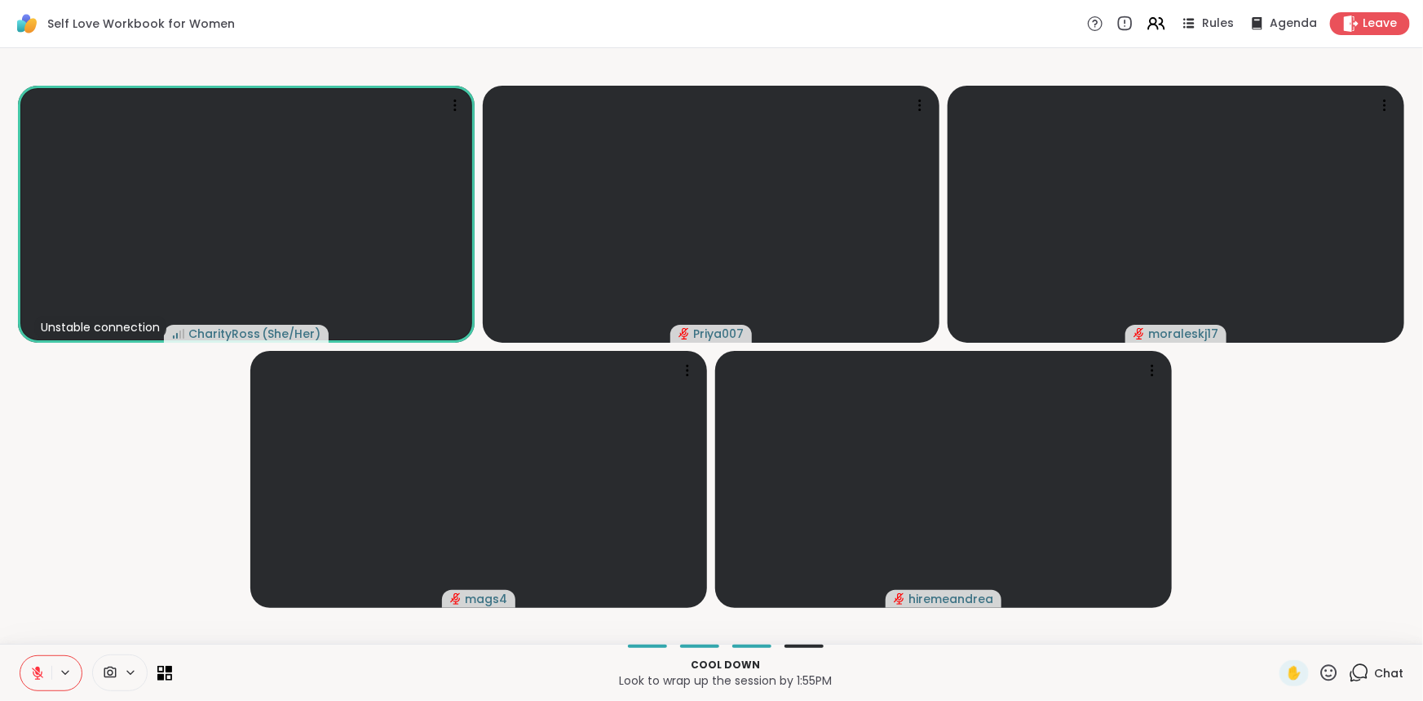
click at [36, 663] on button at bounding box center [35, 673] width 31 height 34
click at [1351, 17] on div "Leave" at bounding box center [1371, 23] width 84 height 24
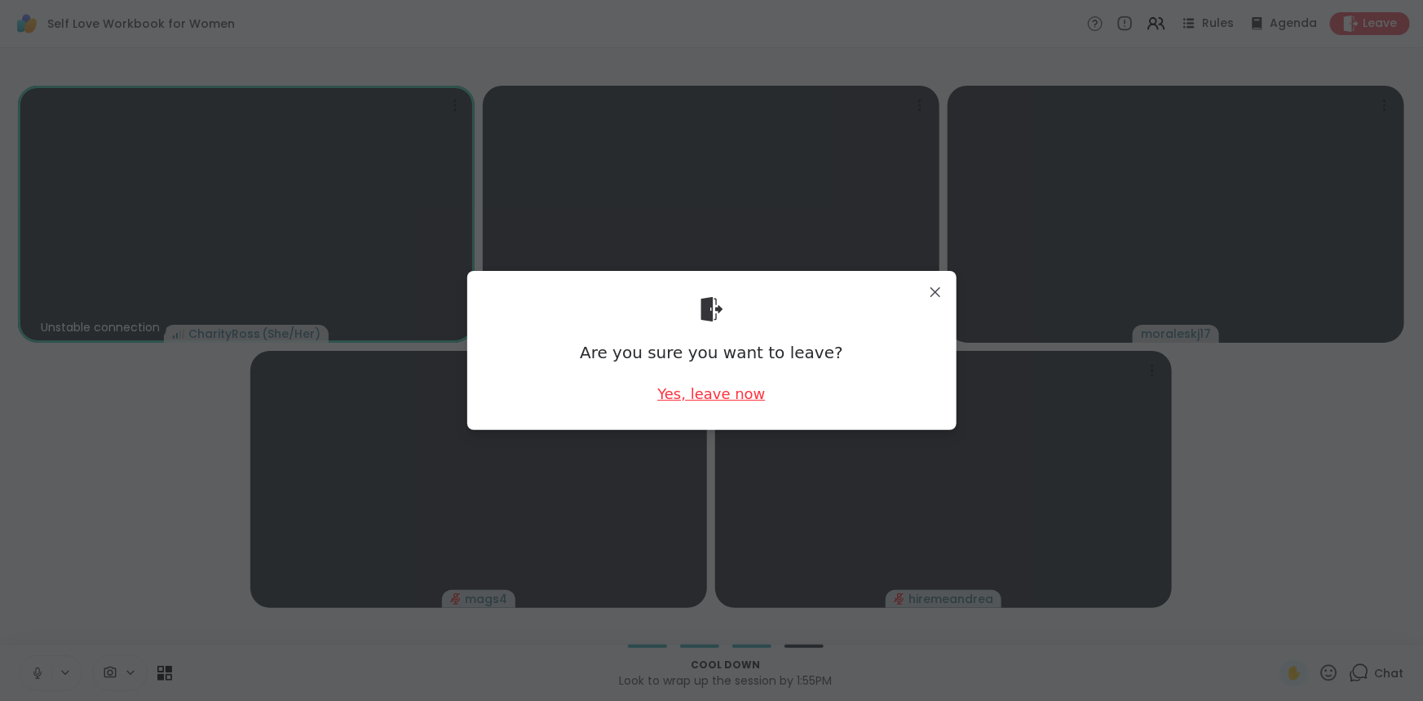
click at [679, 387] on div "Yes, leave now" at bounding box center [711, 393] width 108 height 20
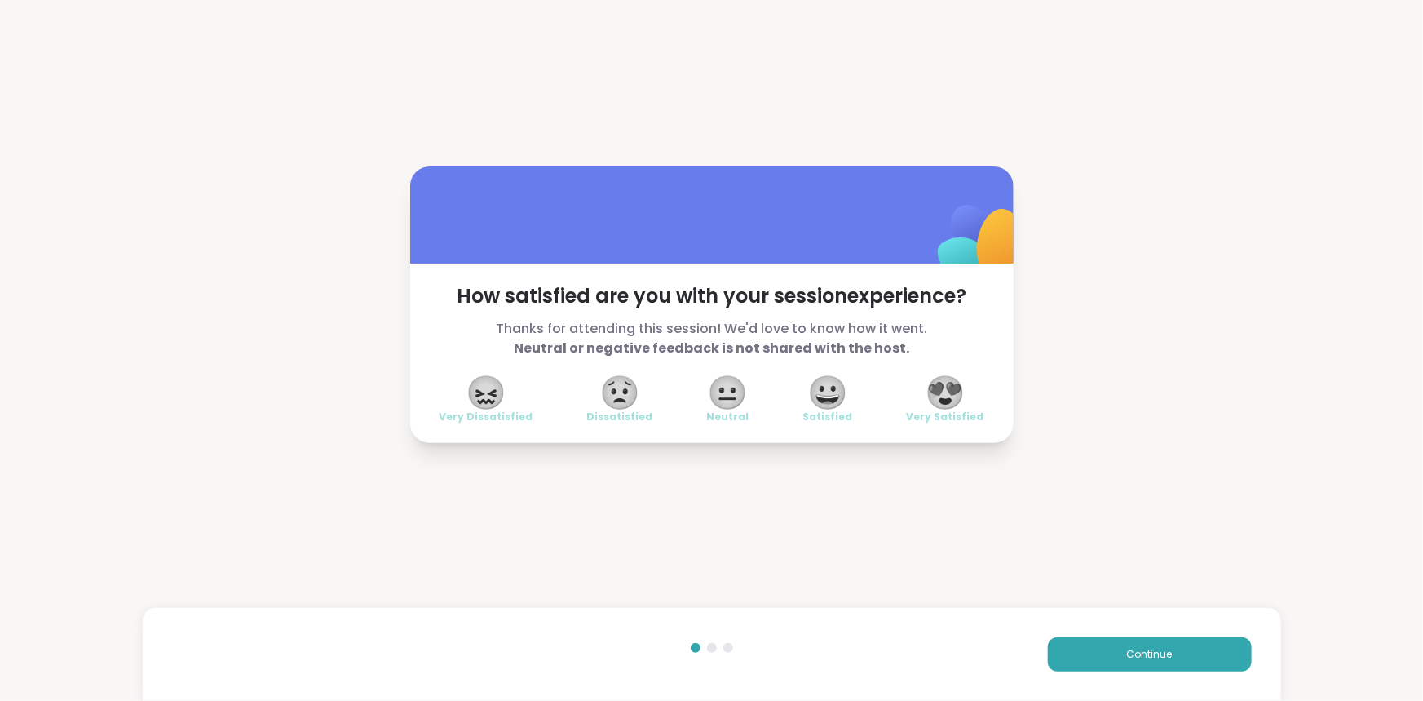
click at [967, 396] on div "😍 Very Satisfied" at bounding box center [945, 401] width 77 height 46
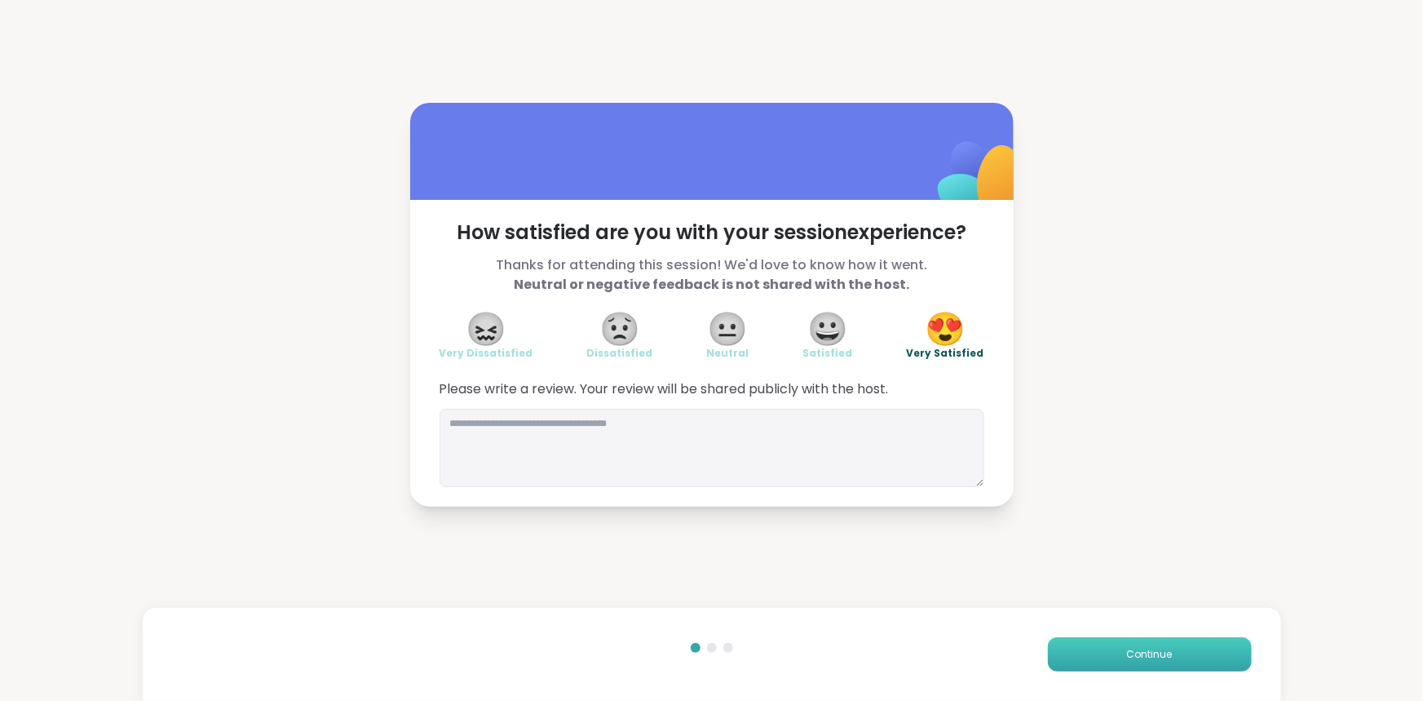
click at [1048, 657] on button "Continue" at bounding box center [1150, 654] width 204 height 34
